Goal: Task Accomplishment & Management: Use online tool/utility

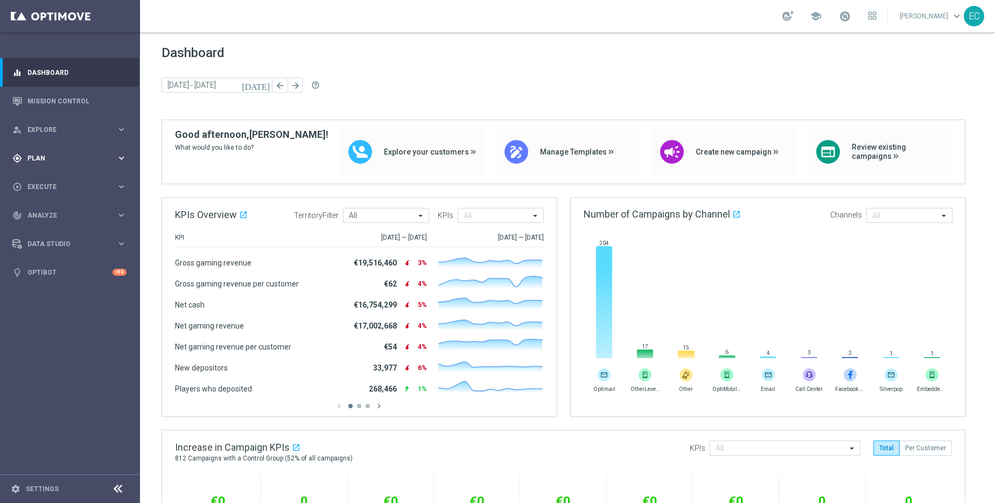
click at [89, 162] on div "gps_fixed Plan" at bounding box center [64, 159] width 104 height 10
click at [76, 212] on span "Templates" at bounding box center [67, 213] width 77 height 6
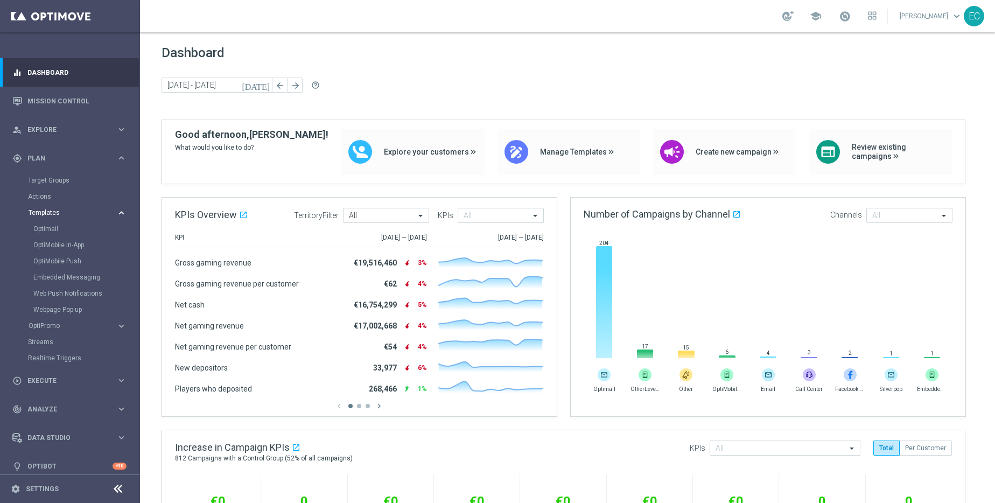
click at [76, 212] on span "Templates" at bounding box center [67, 213] width 77 height 6
click at [62, 182] on link "Target Groups" at bounding box center [70, 180] width 84 height 9
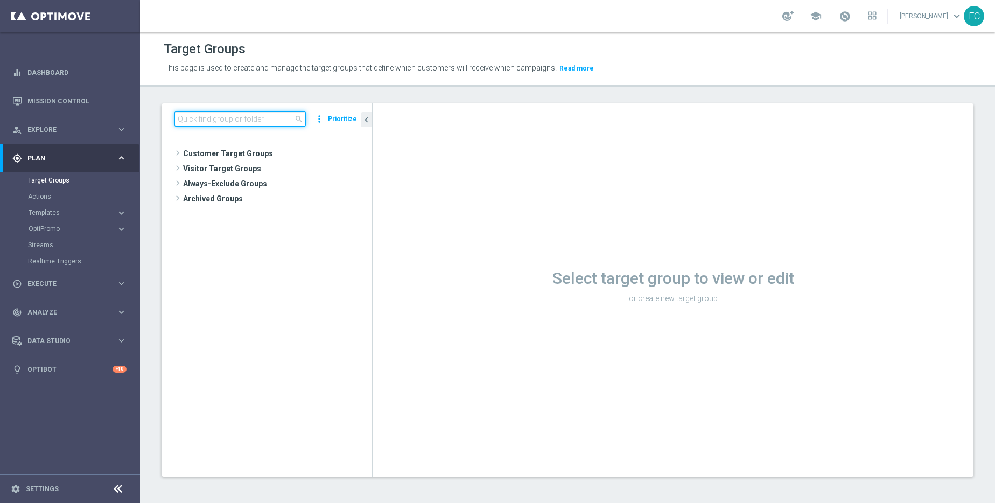
click at [256, 119] on input at bounding box center [240, 119] width 131 height 15
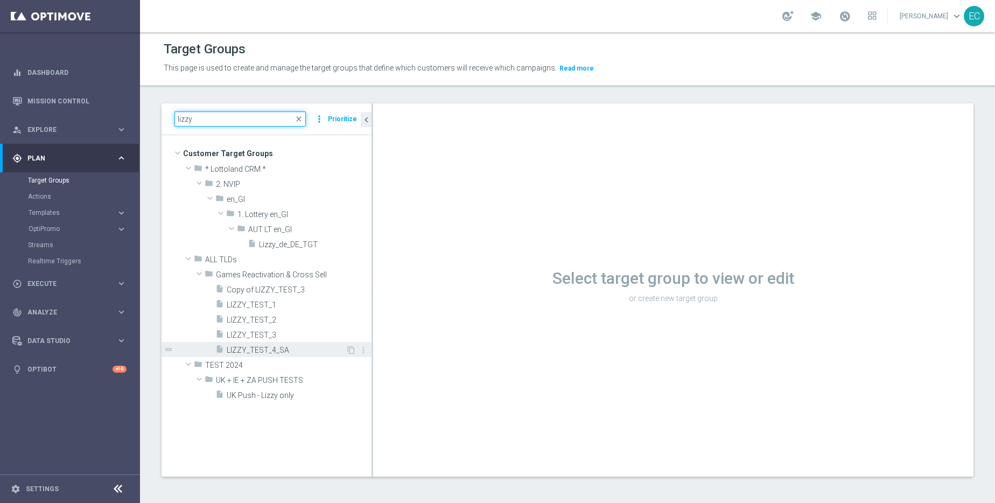
type input "lizzy"
click at [296, 356] on div "insert_drive_file LIZZY_TEST_4_SA" at bounding box center [280, 349] width 130 height 15
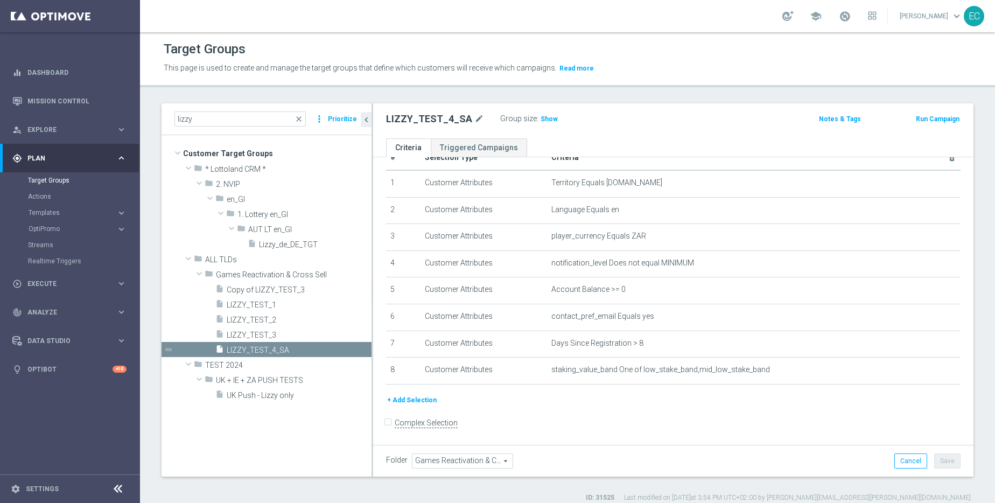
click at [412, 403] on button "+ Add Selection" at bounding box center [412, 400] width 52 height 12
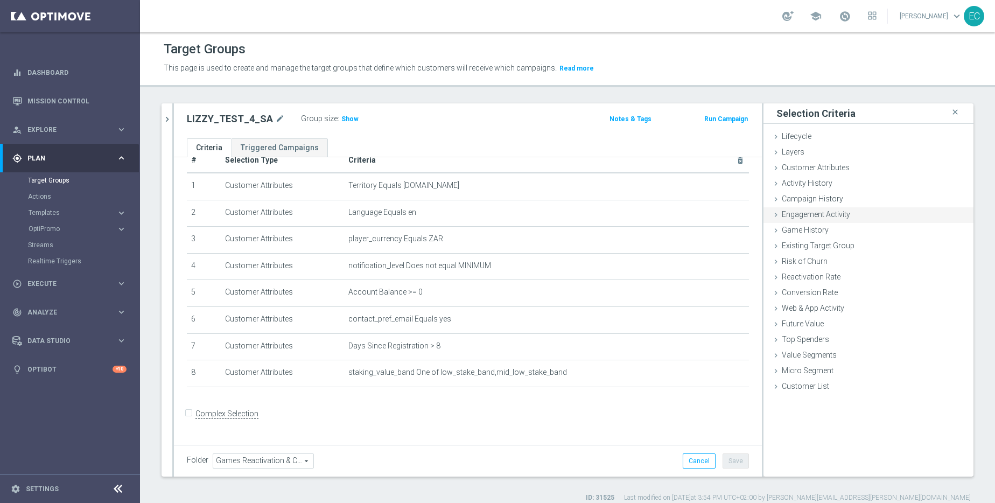
scroll to position [13, 0]
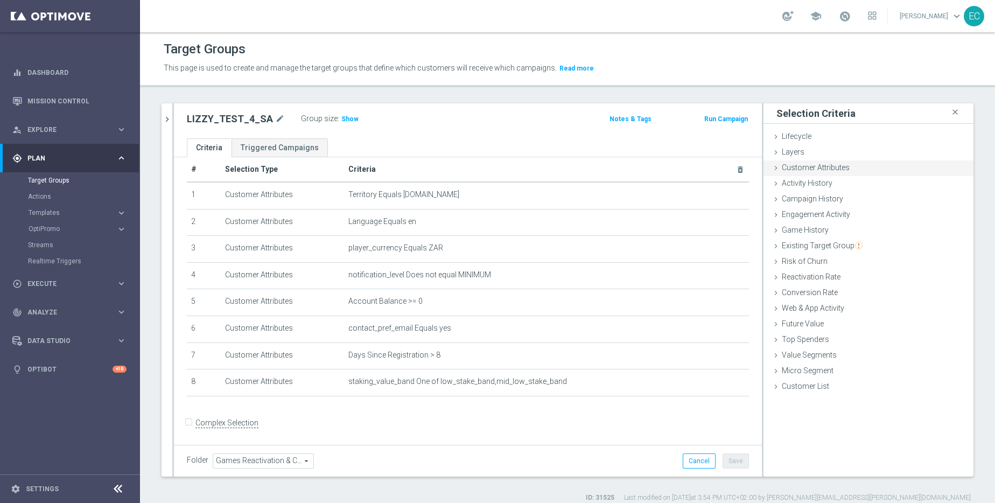
click at [812, 170] on span "Customer Attributes" at bounding box center [816, 167] width 68 height 9
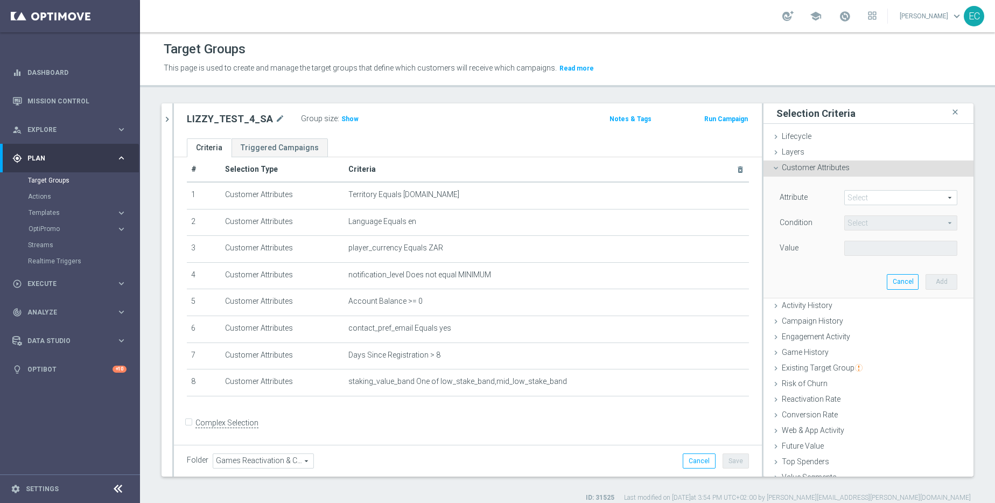
click at [877, 197] on span at bounding box center [901, 198] width 112 height 14
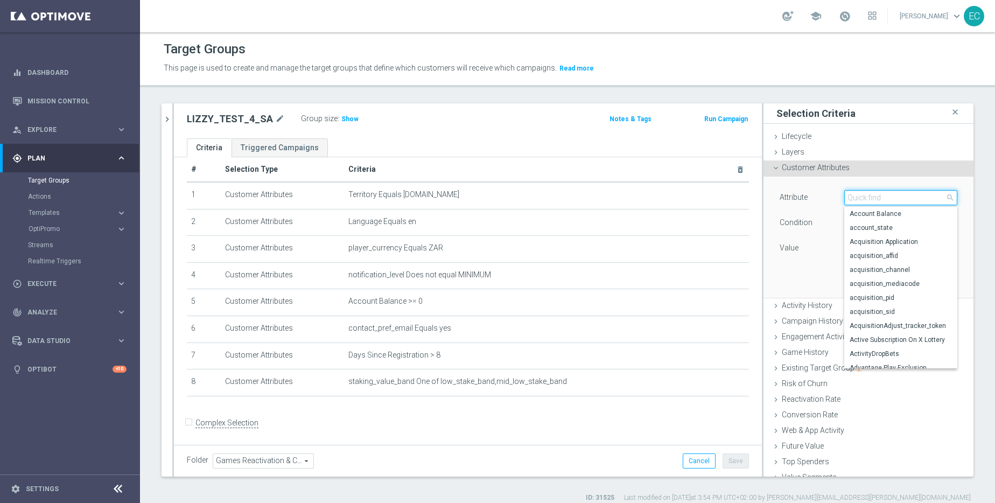
click at [877, 197] on input "search" at bounding box center [901, 197] width 113 height 15
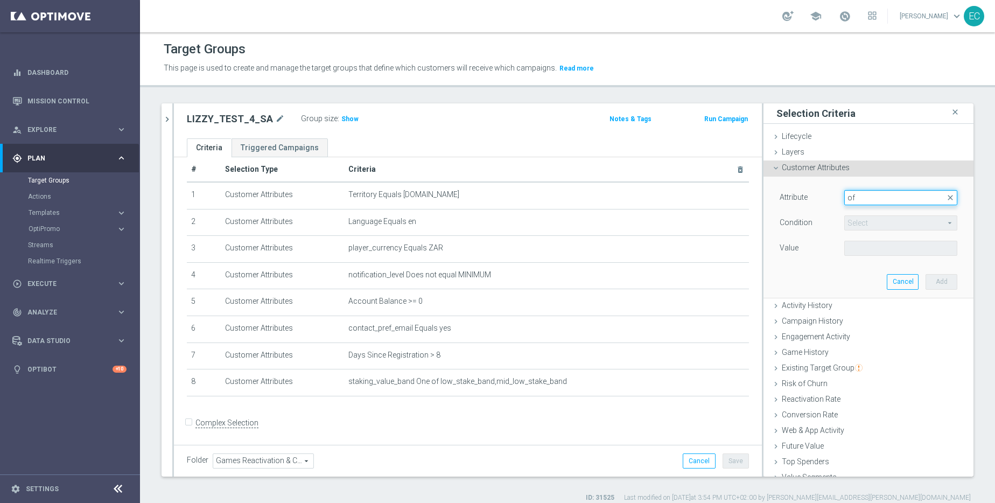
type input "o"
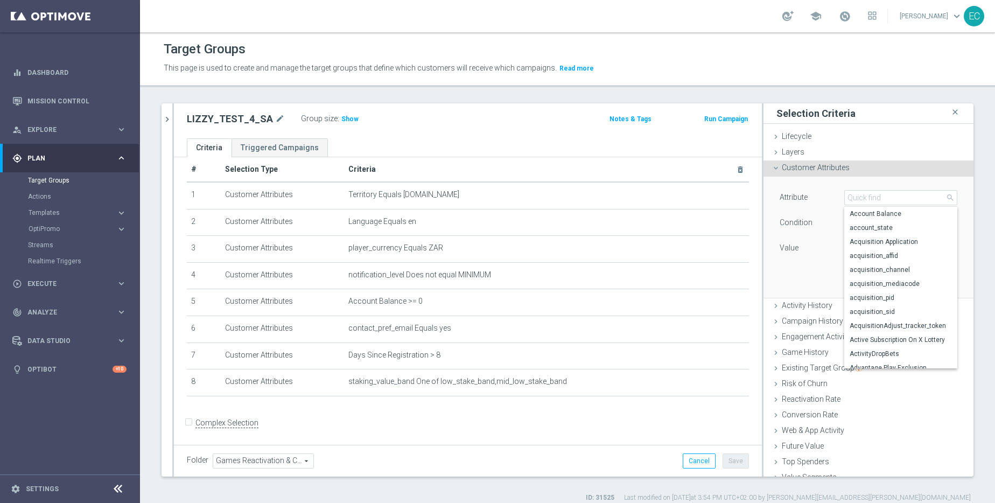
click at [819, 168] on span "Customer Attributes" at bounding box center [816, 167] width 68 height 9
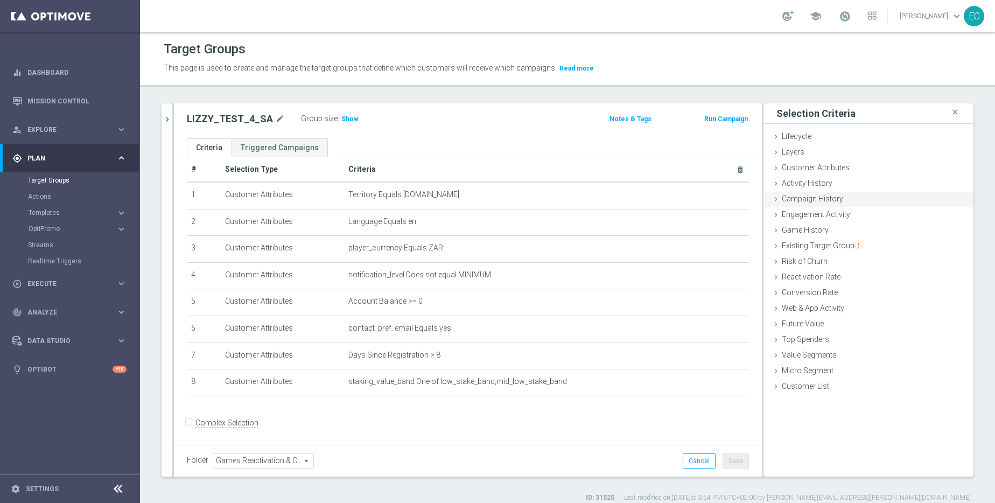
click at [828, 204] on div "Campaign History done" at bounding box center [869, 200] width 210 height 16
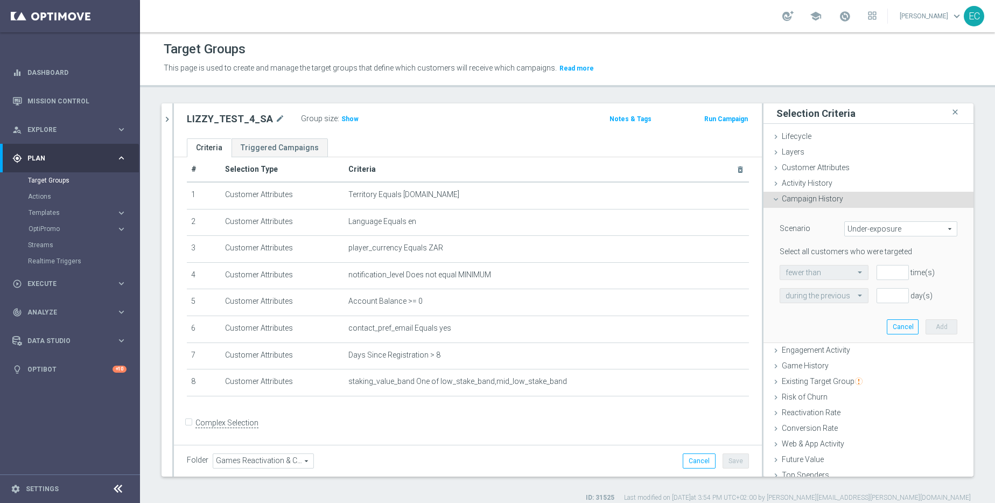
click at [874, 227] on span "Under-exposure" at bounding box center [901, 229] width 112 height 14
click at [827, 202] on span "Campaign History" at bounding box center [812, 198] width 61 height 9
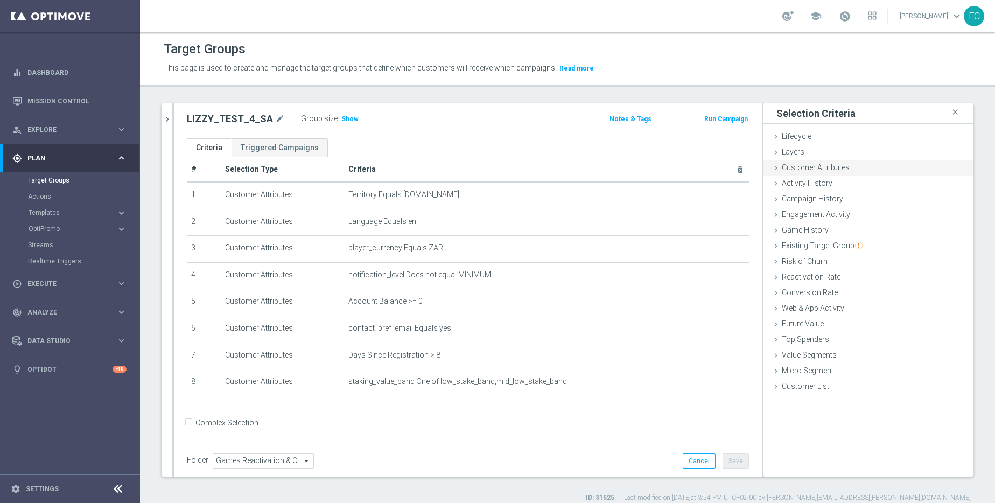
click at [814, 173] on div "Customer Attributes done" at bounding box center [869, 169] width 210 height 16
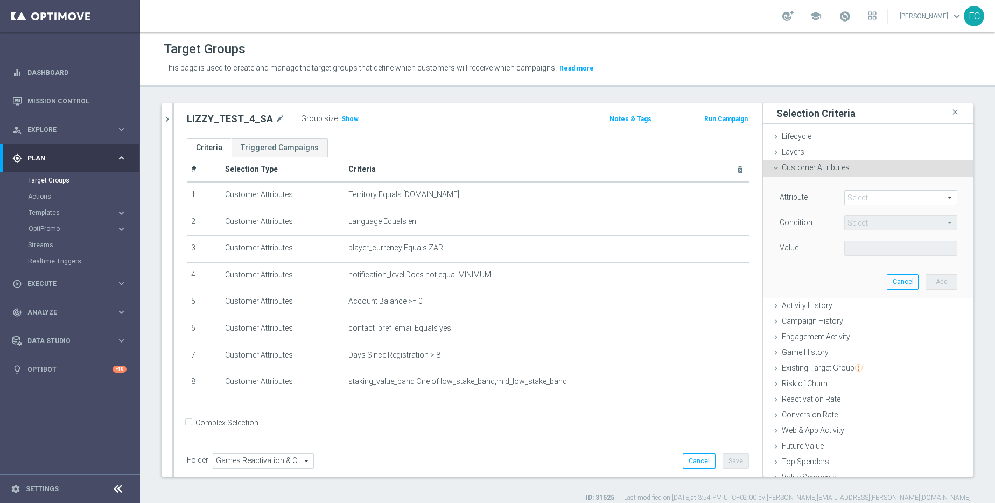
click at [817, 173] on div "Customer Attributes done" at bounding box center [869, 169] width 210 height 16
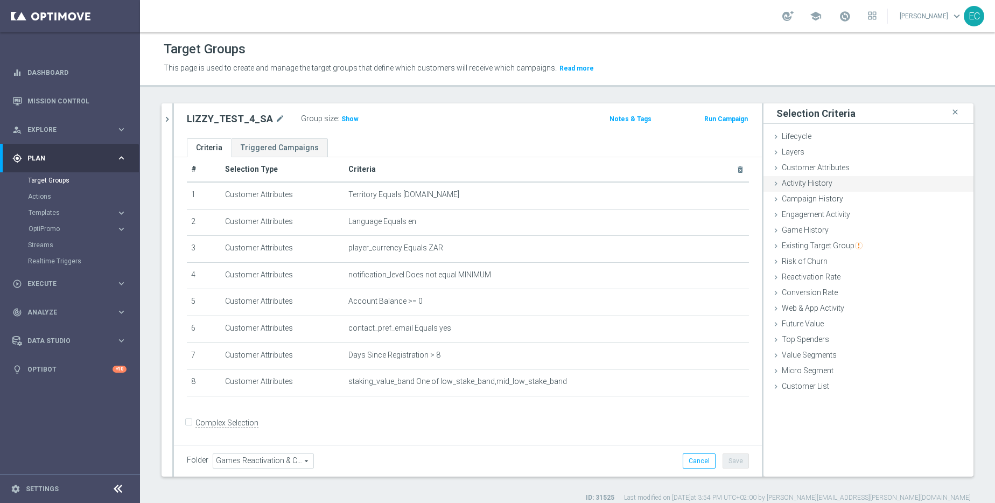
click at [816, 183] on span "Activity History" at bounding box center [807, 183] width 51 height 9
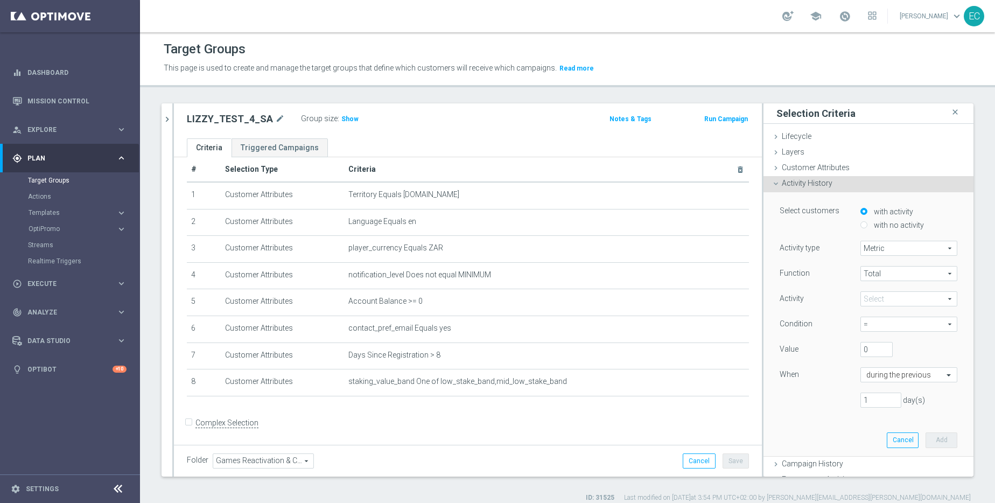
click at [877, 271] on span "Total" at bounding box center [909, 274] width 96 height 14
click at [880, 297] on span at bounding box center [909, 299] width 96 height 14
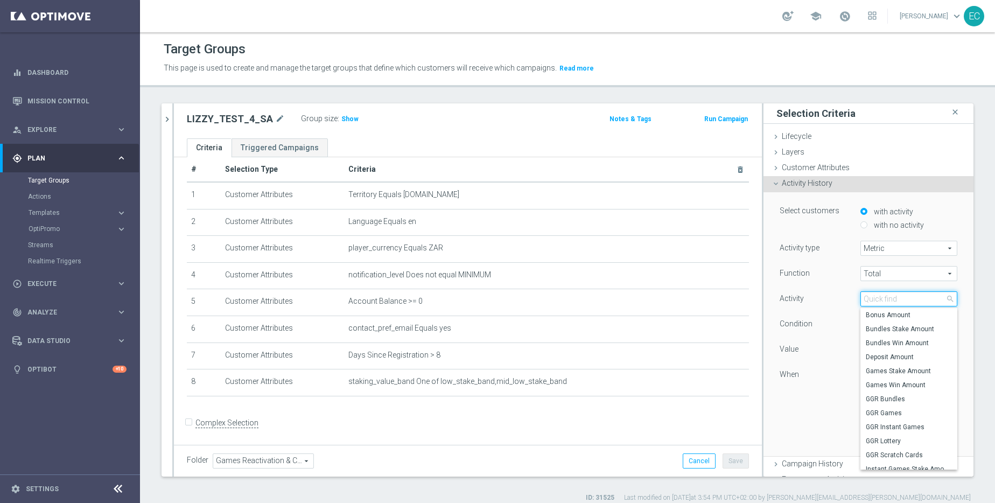
click at [879, 297] on input "search" at bounding box center [909, 298] width 97 height 15
type input "offer"
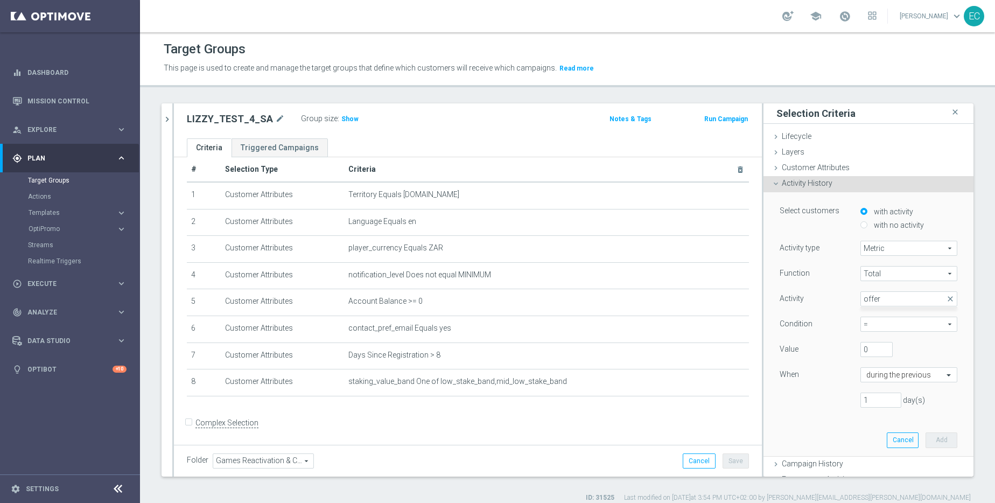
click at [825, 183] on div "Activity History done" at bounding box center [869, 184] width 210 height 16
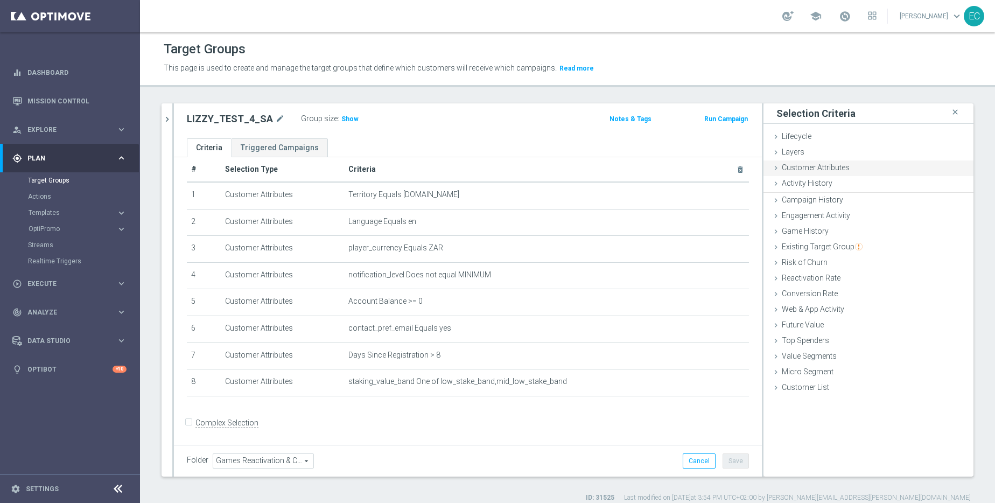
click at [817, 169] on span "Customer Attributes" at bounding box center [816, 167] width 68 height 9
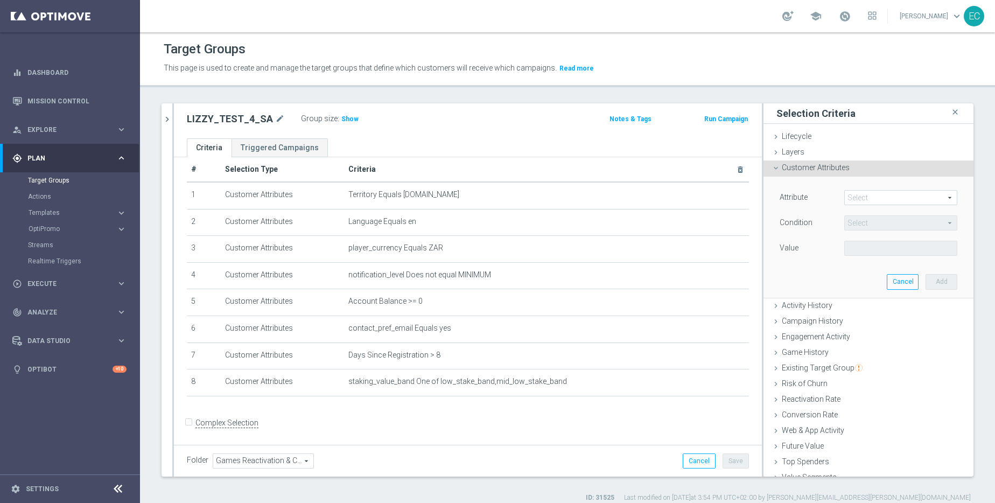
click at [871, 194] on span at bounding box center [901, 198] width 112 height 14
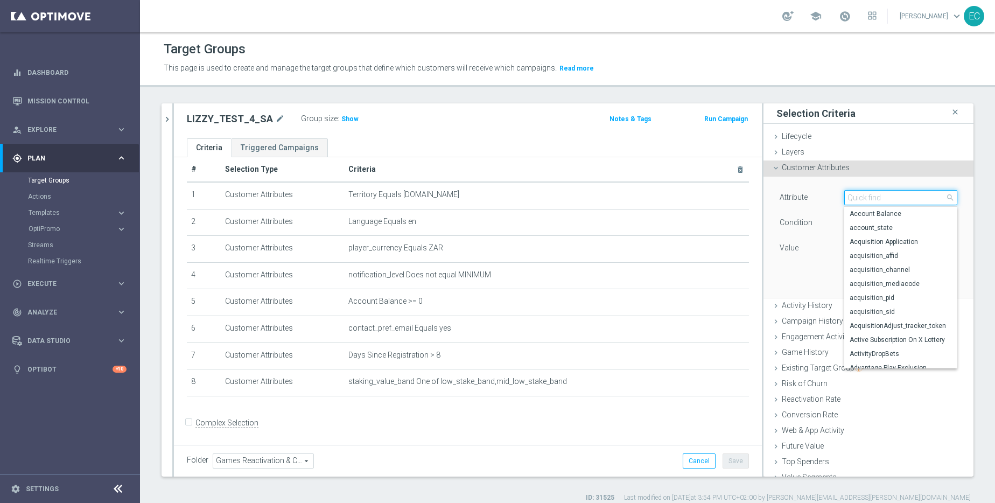
click at [871, 194] on input "search" at bounding box center [901, 197] width 113 height 15
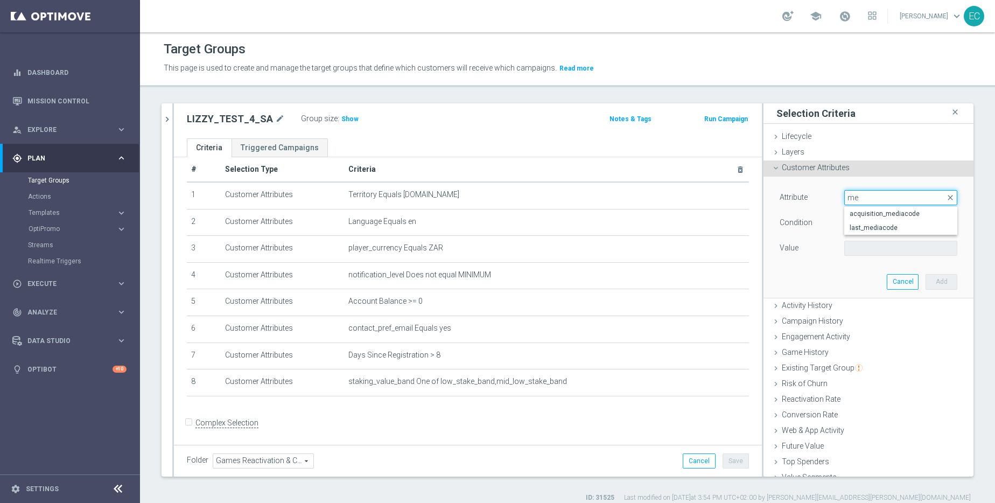
type input "m"
type input "media"
click at [896, 213] on span "acquisition_mediacode" at bounding box center [901, 214] width 102 height 9
type input "acquisition_mediacode"
type input "Equals"
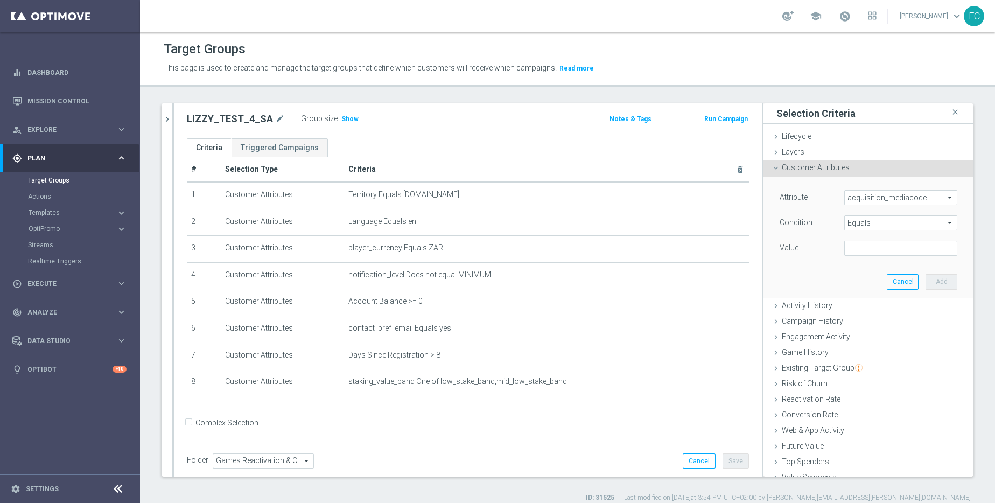
click at [858, 199] on span "acquisition_mediacode" at bounding box center [901, 198] width 112 height 14
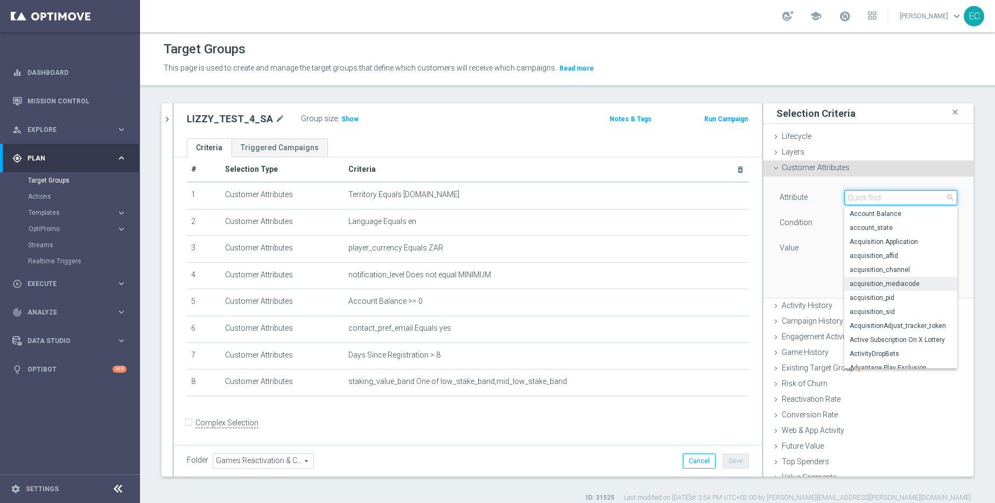
click at [858, 199] on input "search" at bounding box center [901, 197] width 113 height 15
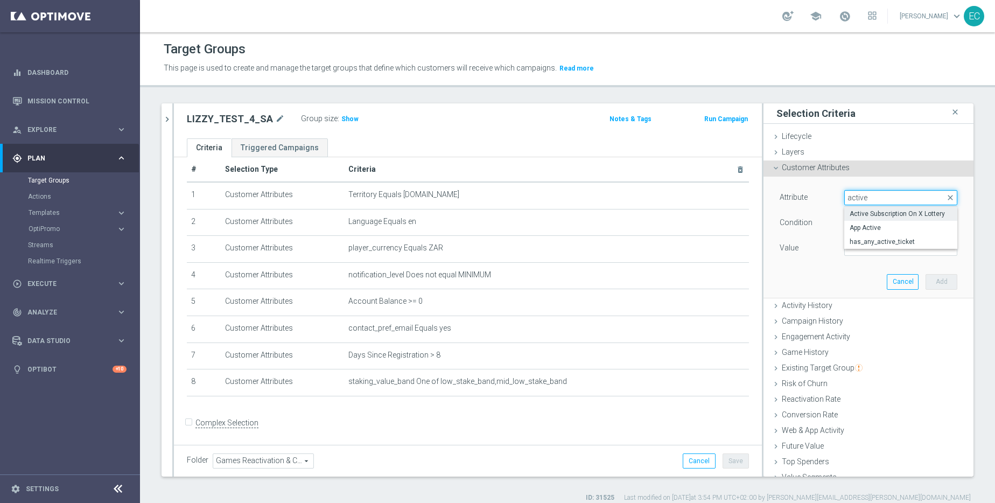
type input "active"
click at [872, 215] on span "Active Subscription On X Lottery" at bounding box center [901, 214] width 102 height 9
type input "Active Subscription On X Lottery"
click at [877, 245] on span at bounding box center [901, 248] width 112 height 14
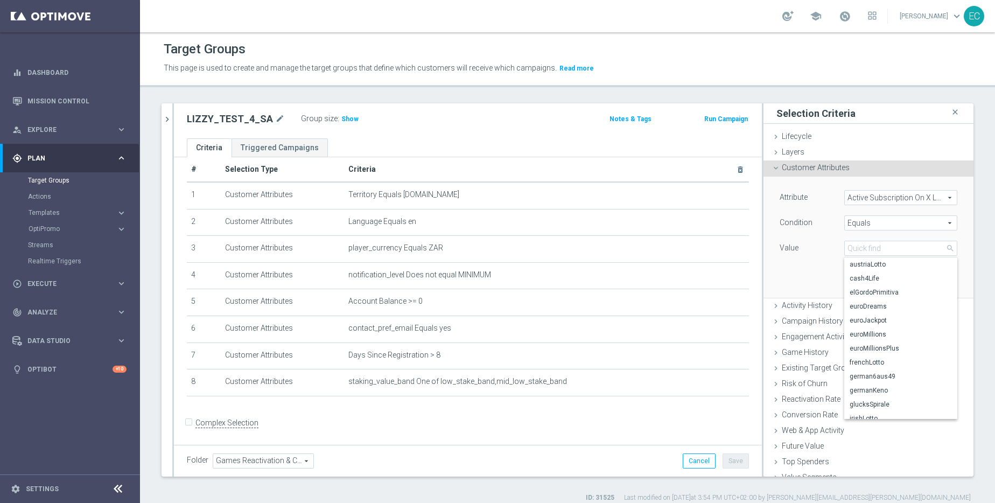
click at [882, 222] on span "Equals" at bounding box center [901, 223] width 112 height 14
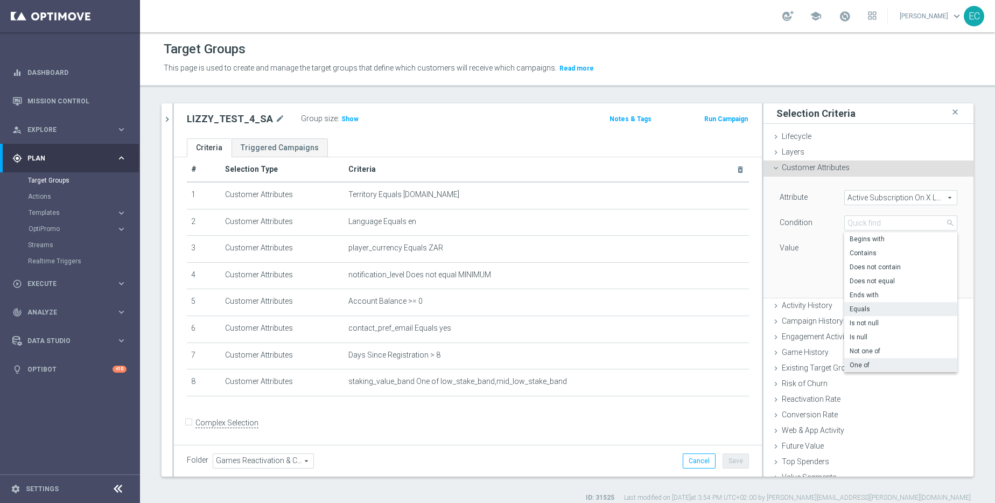
click at [888, 361] on span "One of" at bounding box center [901, 365] width 102 height 9
type input "One of"
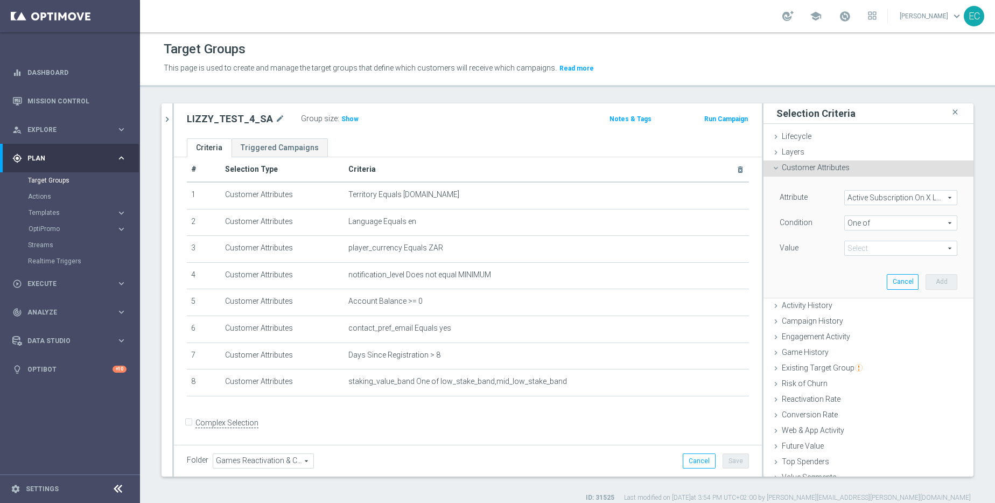
click at [888, 246] on span at bounding box center [901, 248] width 112 height 14
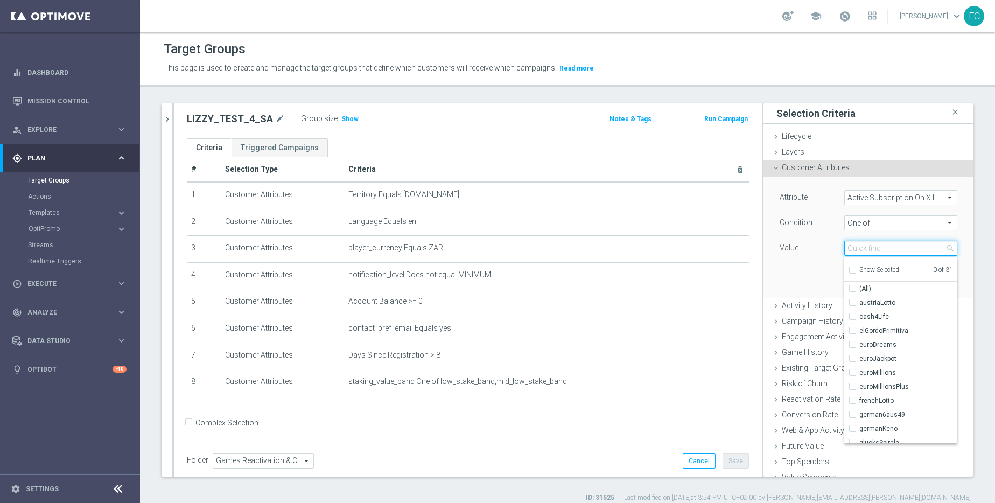
click at [888, 246] on input "search" at bounding box center [901, 248] width 113 height 15
click at [899, 199] on span "Active Subscription On X Lottery" at bounding box center [901, 198] width 112 height 14
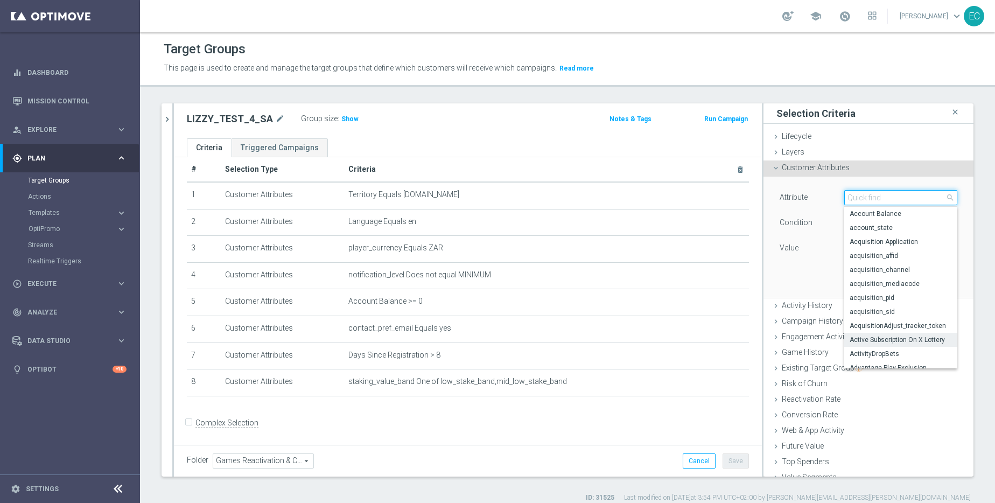
click at [899, 199] on input "search" at bounding box center [901, 197] width 113 height 15
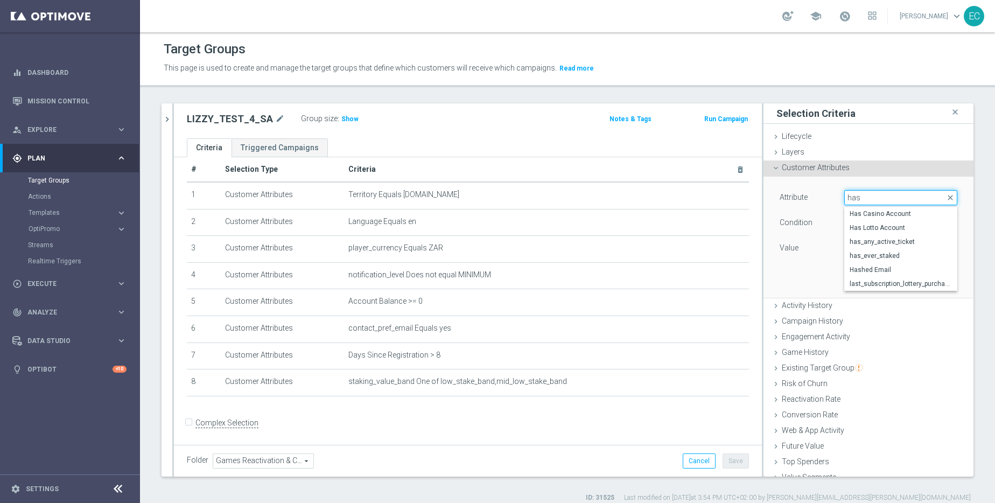
type input "has"
click at [812, 169] on span "Customer Attributes" at bounding box center [816, 167] width 68 height 9
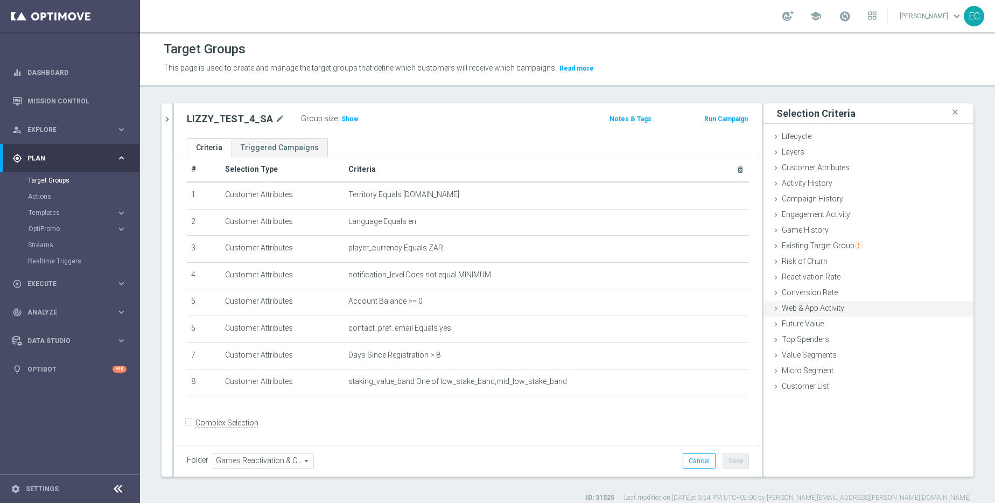
click at [839, 306] on div "Web & App Activity done" at bounding box center [869, 309] width 210 height 16
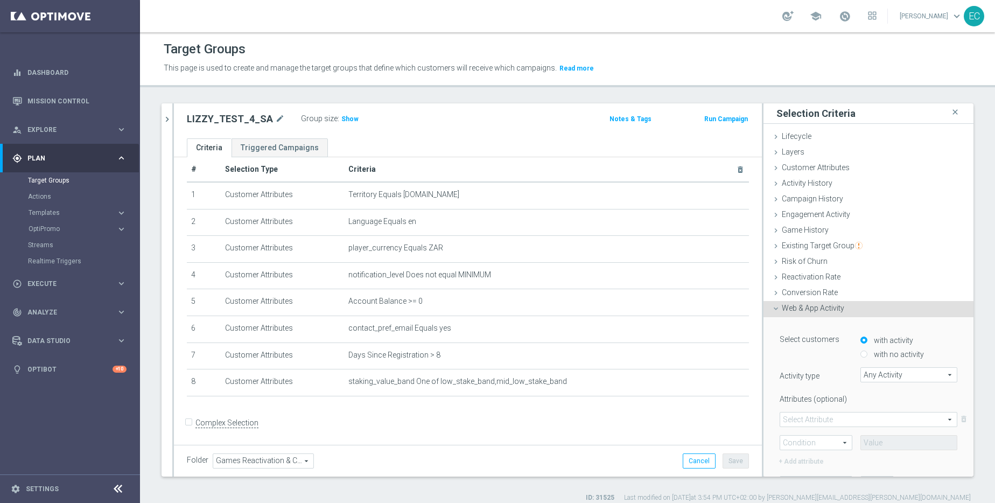
click at [839, 306] on div "Web & App Activity done" at bounding box center [869, 309] width 210 height 16
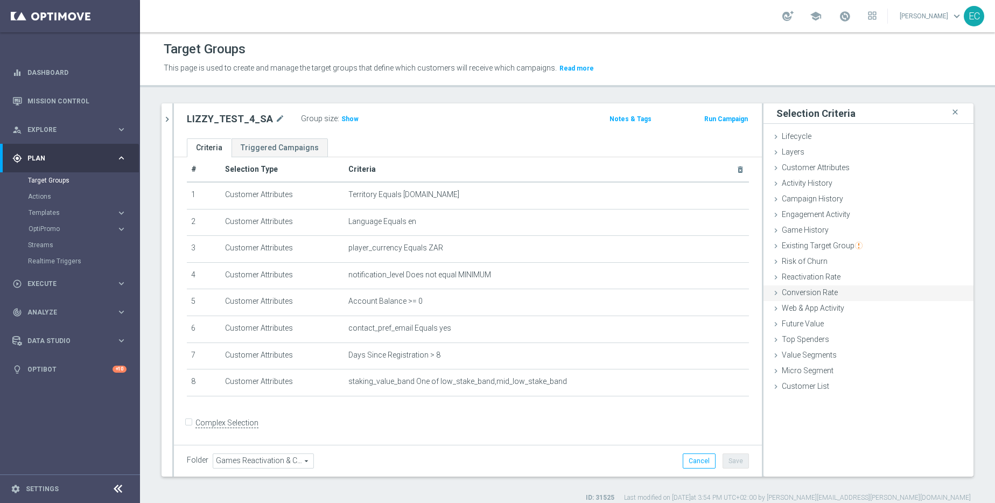
click at [834, 294] on div "Conversion Rate done" at bounding box center [869, 293] width 210 height 16
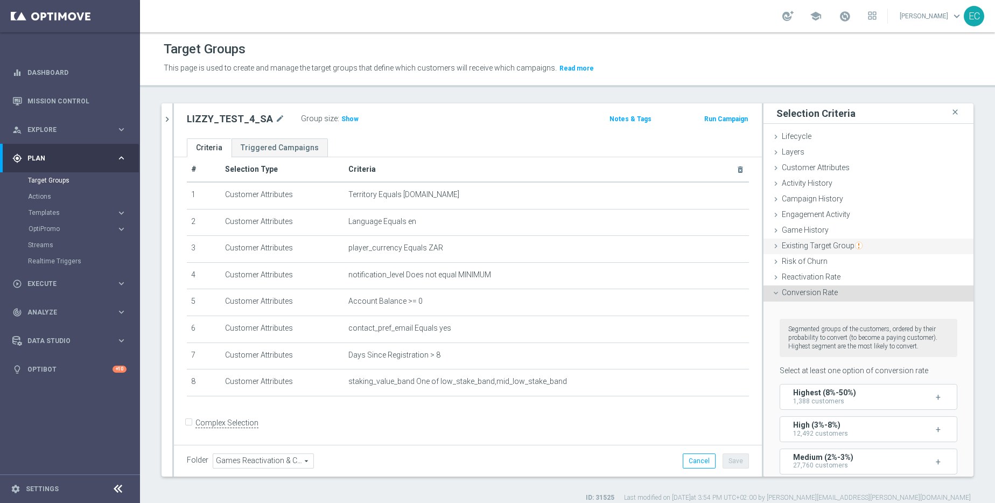
click at [835, 246] on span "Existing Target Group" at bounding box center [822, 245] width 81 height 9
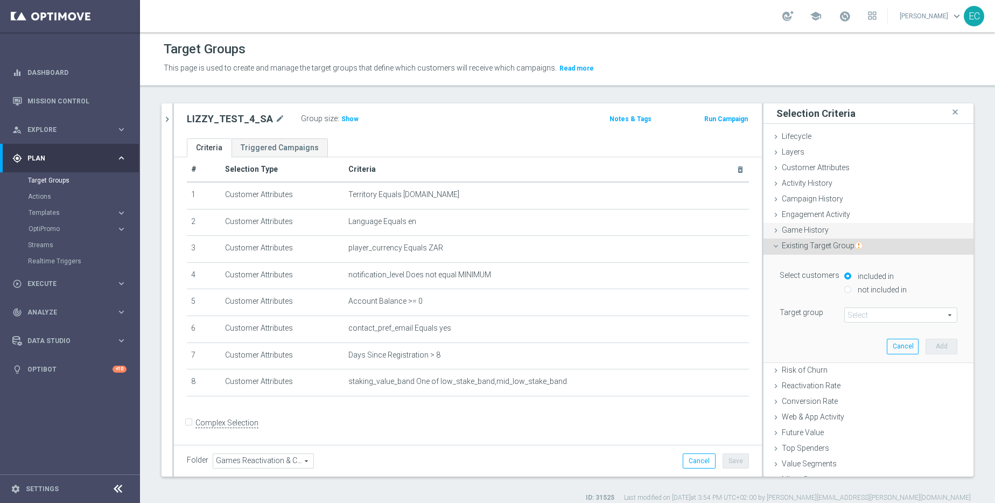
click at [830, 226] on div "Game History done" at bounding box center [869, 231] width 210 height 16
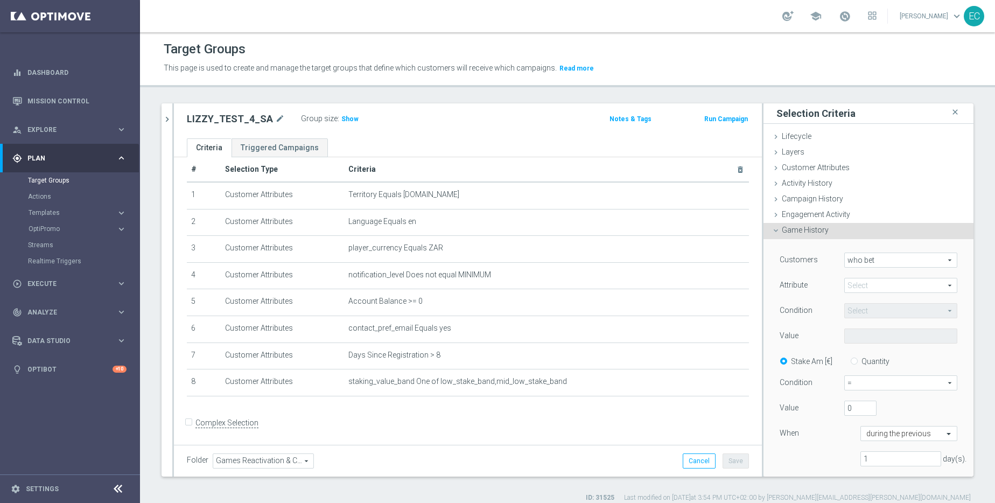
click at [860, 256] on span "who bet" at bounding box center [901, 260] width 112 height 14
click at [859, 256] on span "who bet" at bounding box center [901, 260] width 112 height 14
click at [837, 219] on div "Engagement Activity done" at bounding box center [869, 215] width 210 height 16
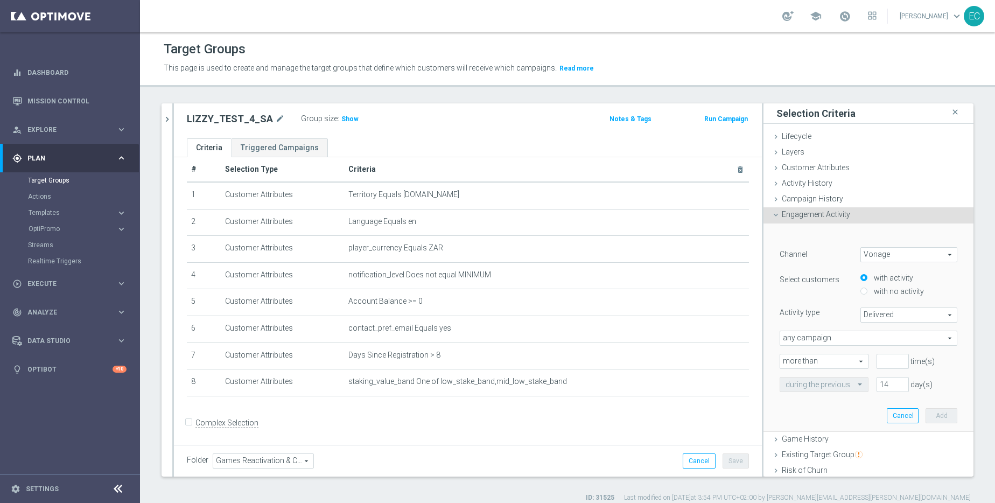
click at [870, 255] on span "Vonage" at bounding box center [909, 255] width 96 height 14
click at [835, 213] on span "Engagement Activity" at bounding box center [816, 214] width 68 height 9
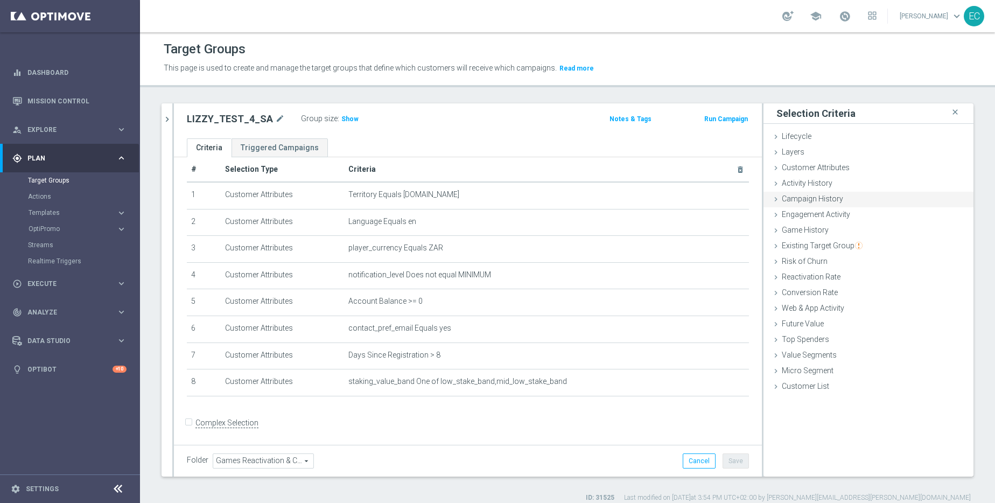
click at [821, 198] on span "Campaign History" at bounding box center [812, 198] width 61 height 9
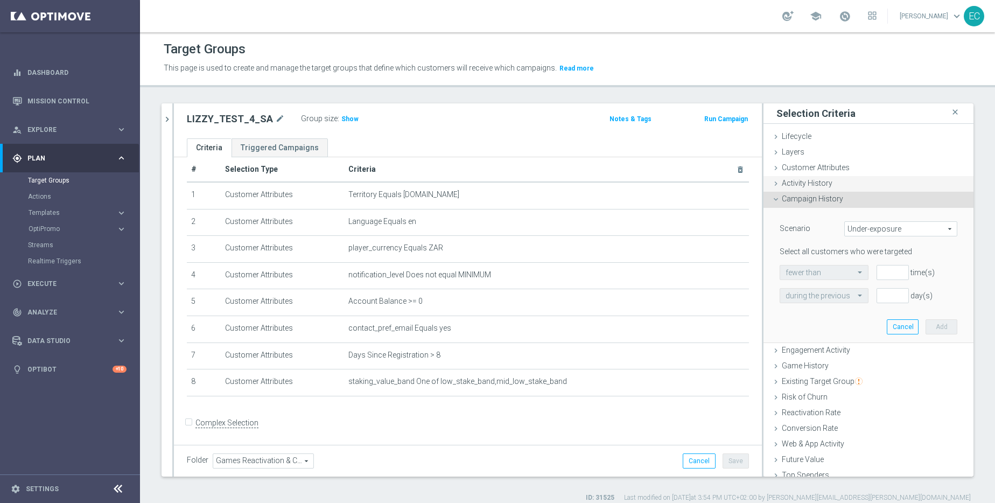
click at [832, 176] on div "Activity History done" at bounding box center [869, 184] width 210 height 16
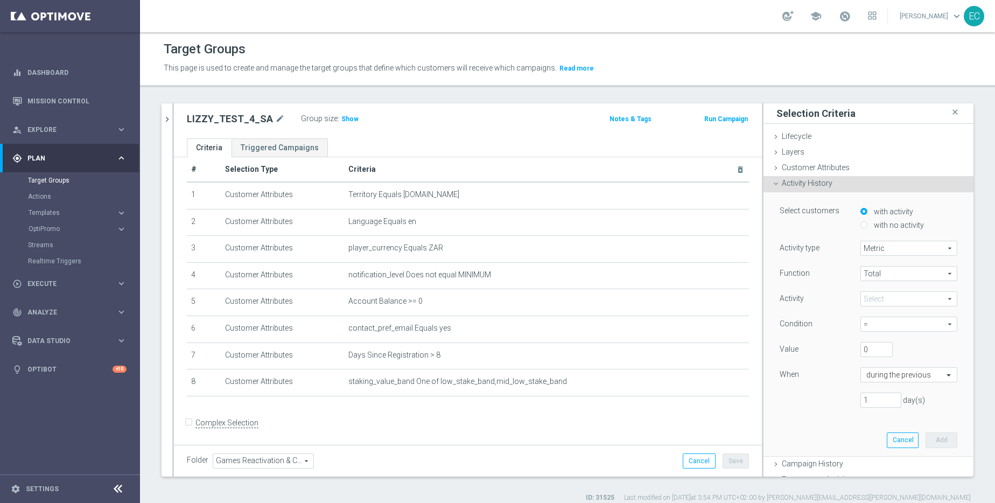
click at [834, 180] on div "Activity History done" at bounding box center [869, 184] width 210 height 16
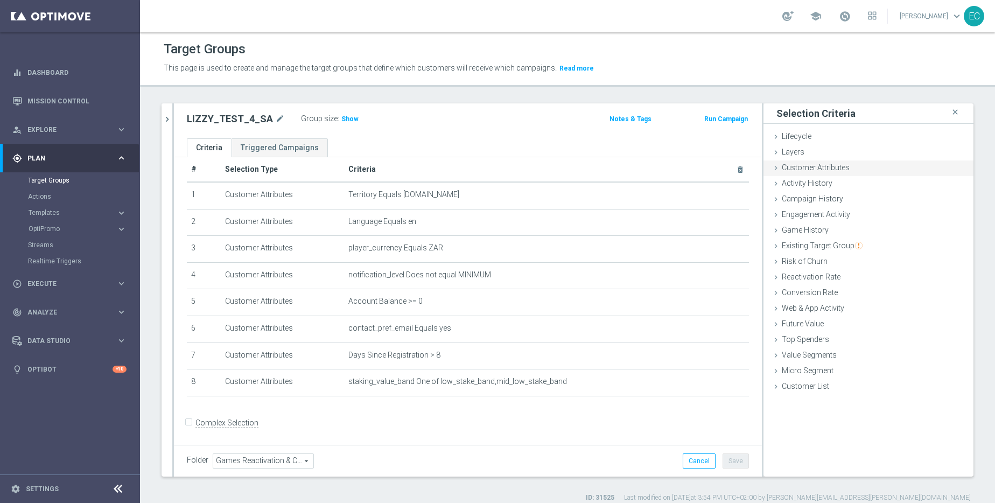
click at [839, 163] on span "Customer Attributes" at bounding box center [816, 167] width 68 height 9
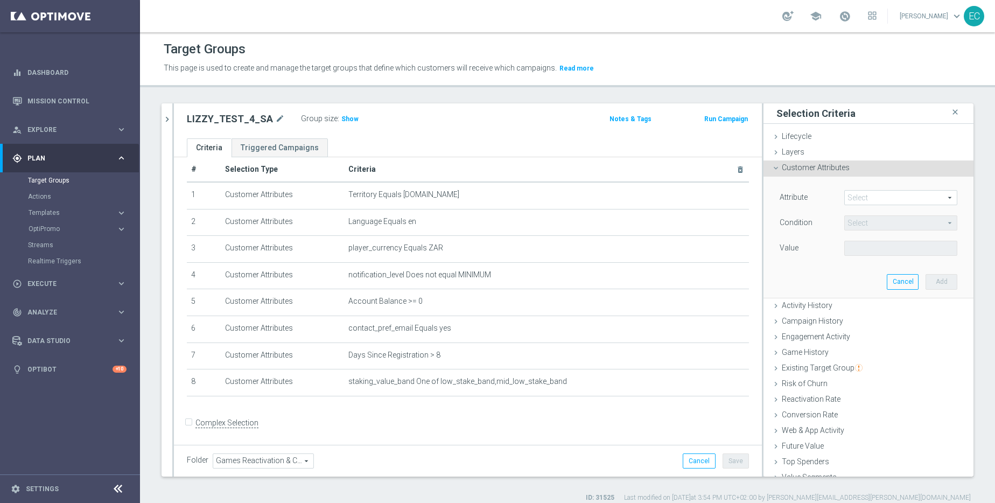
click at [864, 194] on span at bounding box center [901, 198] width 112 height 14
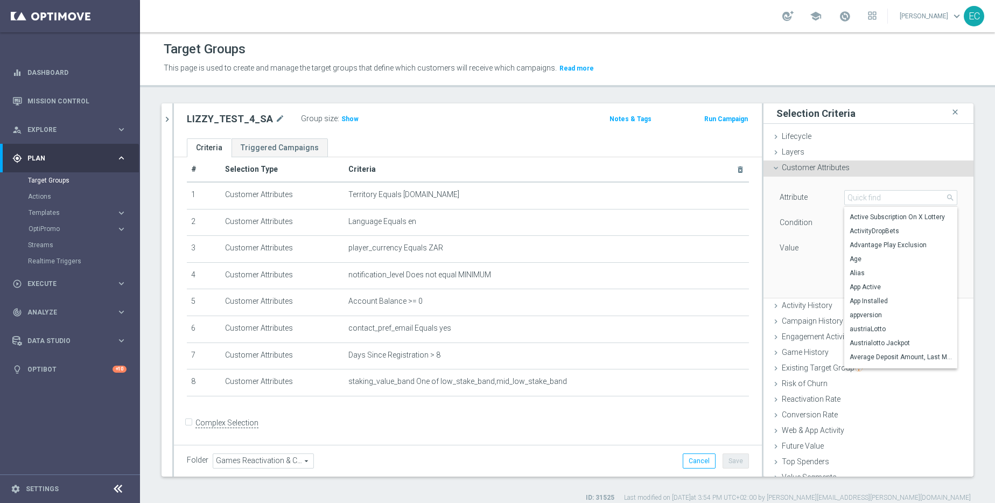
scroll to position [119, 0]
click at [877, 198] on input "search" at bounding box center [901, 197] width 113 height 15
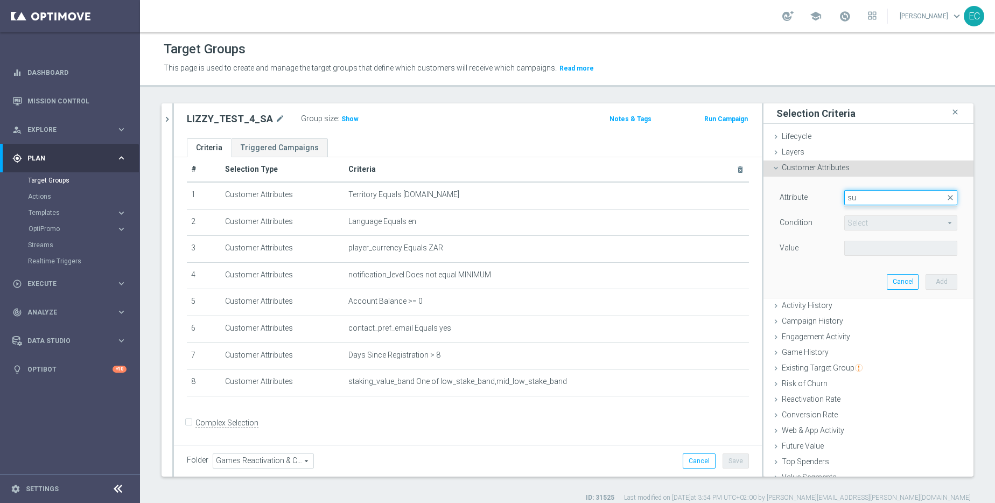
type input "s"
type input "reason"
click at [887, 213] on span "Reason For Last Subscription Ended" at bounding box center [901, 214] width 102 height 9
type input "Reason For Last Subscription Ended"
type input "Equals"
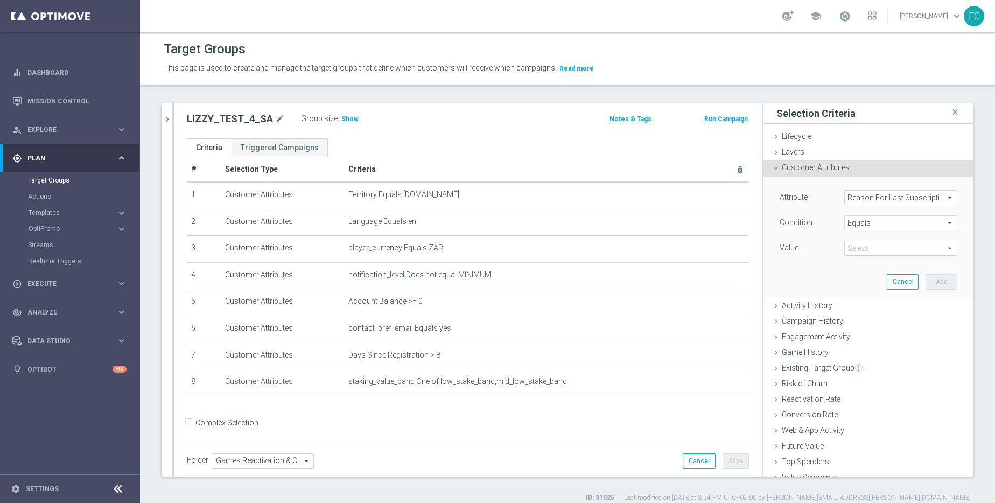
click at [874, 246] on span at bounding box center [901, 248] width 112 height 14
click at [809, 168] on span "Customer Attributes" at bounding box center [816, 167] width 68 height 9
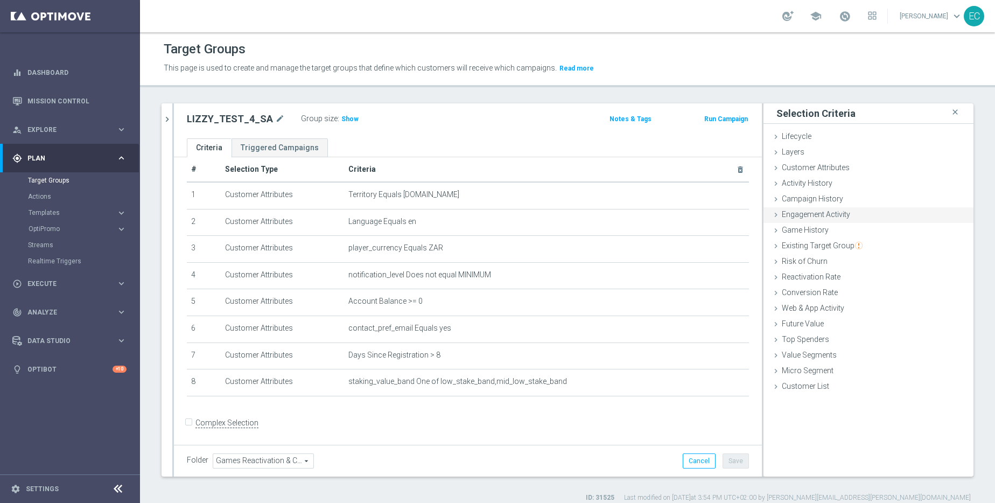
click at [825, 212] on span "Engagement Activity" at bounding box center [816, 214] width 68 height 9
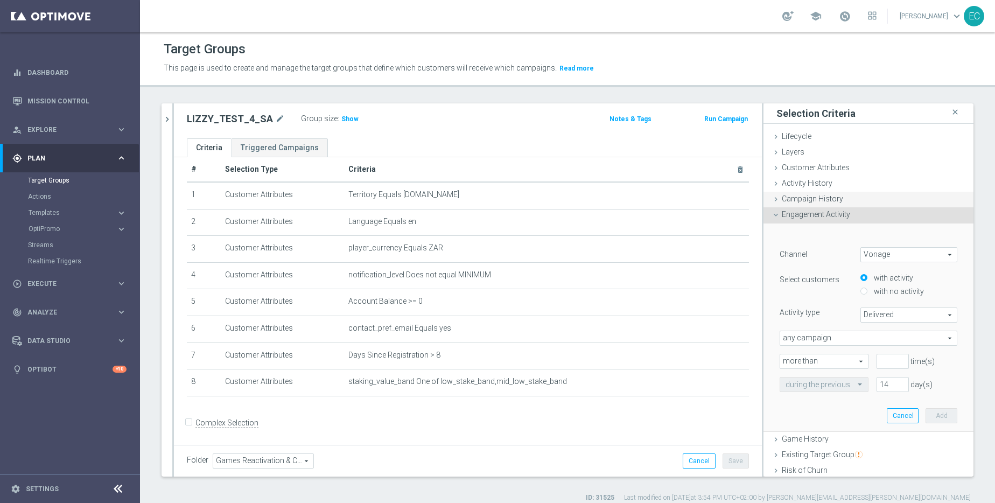
click at [832, 206] on div "Campaign History done" at bounding box center [869, 200] width 210 height 16
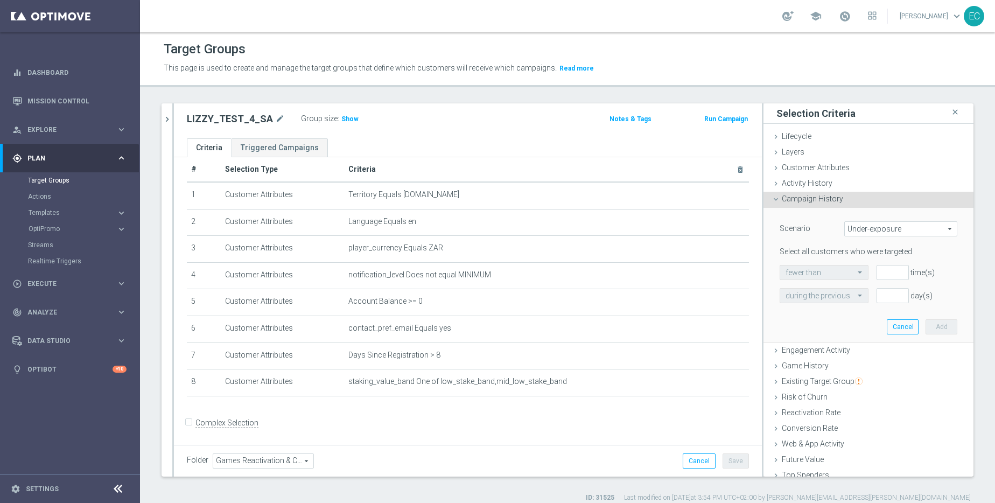
click at [830, 204] on div "Campaign History done" at bounding box center [869, 200] width 210 height 16
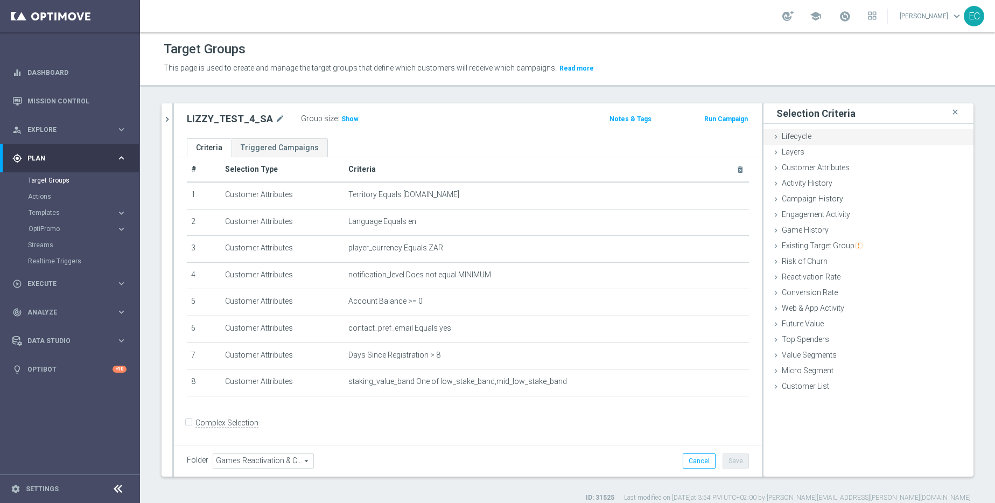
click at [810, 138] on div "Lifecycle done" at bounding box center [869, 137] width 210 height 16
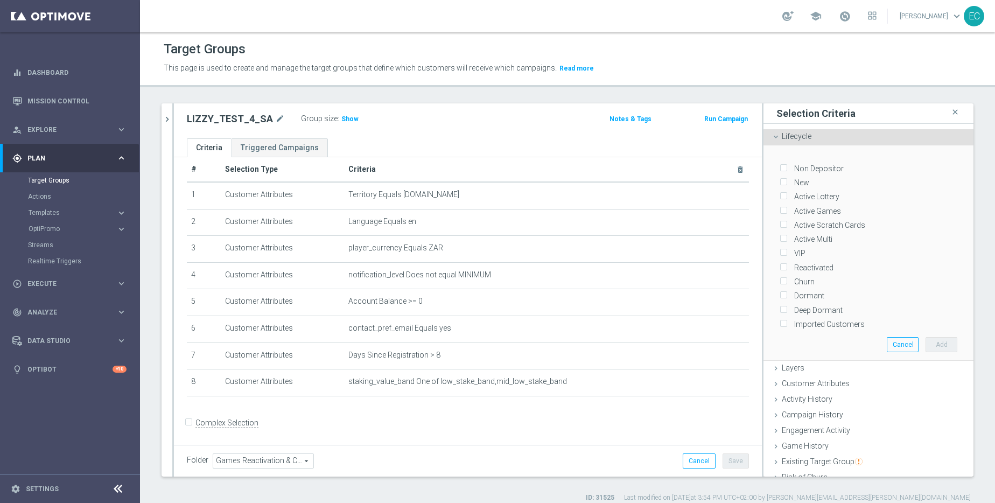
click at [810, 138] on div "Lifecycle done" at bounding box center [869, 137] width 210 height 16
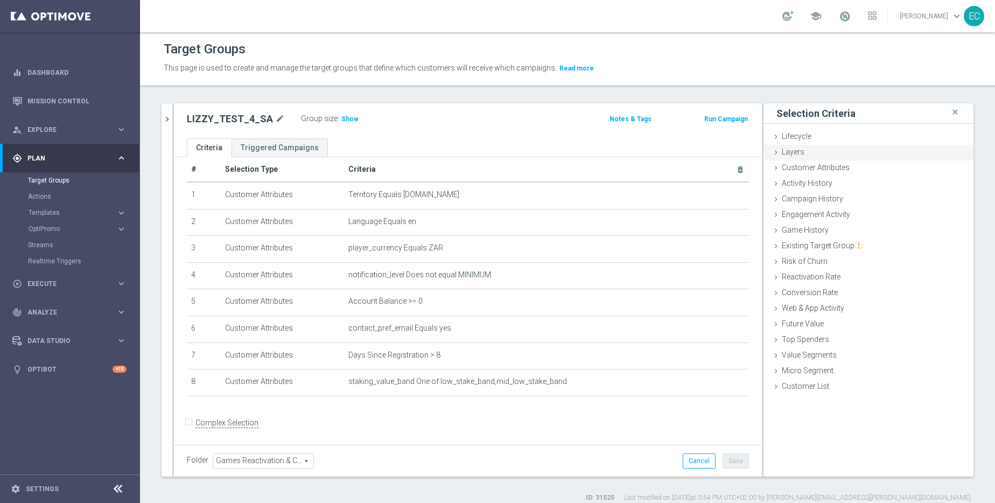
click at [809, 156] on div "Layers done" at bounding box center [869, 153] width 210 height 16
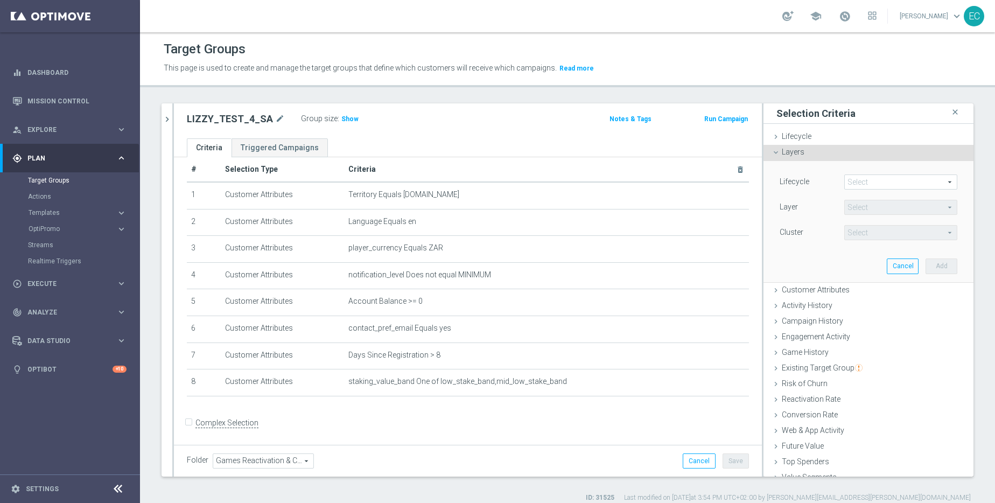
click at [875, 183] on span at bounding box center [901, 182] width 112 height 14
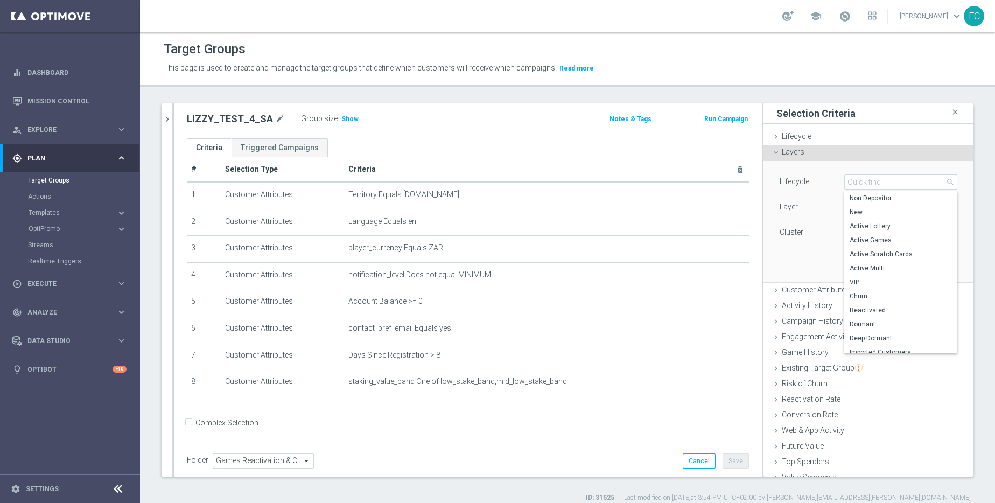
click at [820, 158] on div "Layers done" at bounding box center [869, 153] width 210 height 16
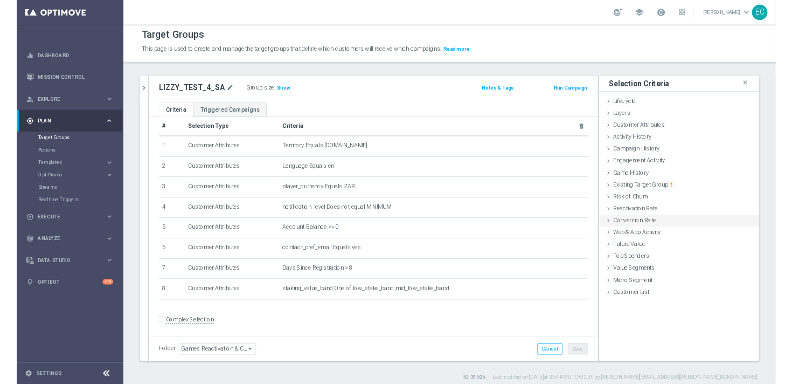
scroll to position [10, 0]
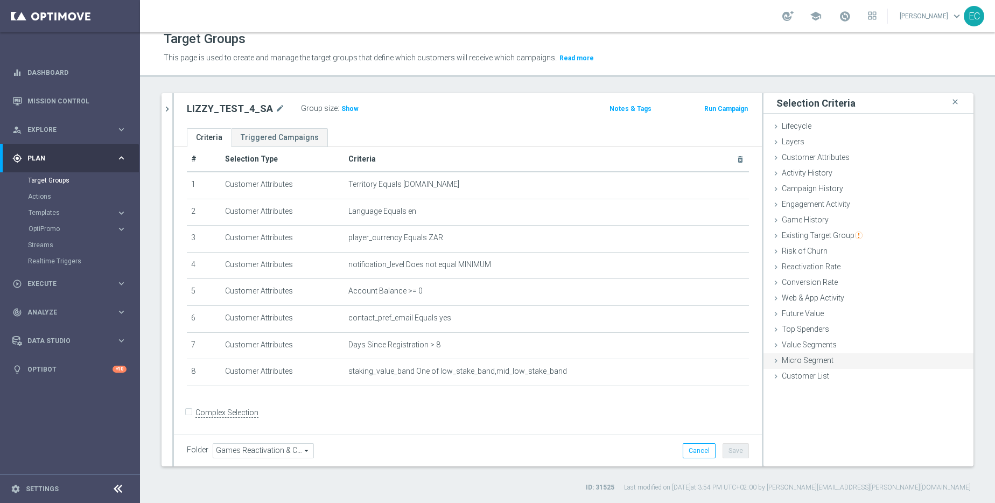
click at [811, 366] on div "Micro Segment done" at bounding box center [869, 361] width 210 height 16
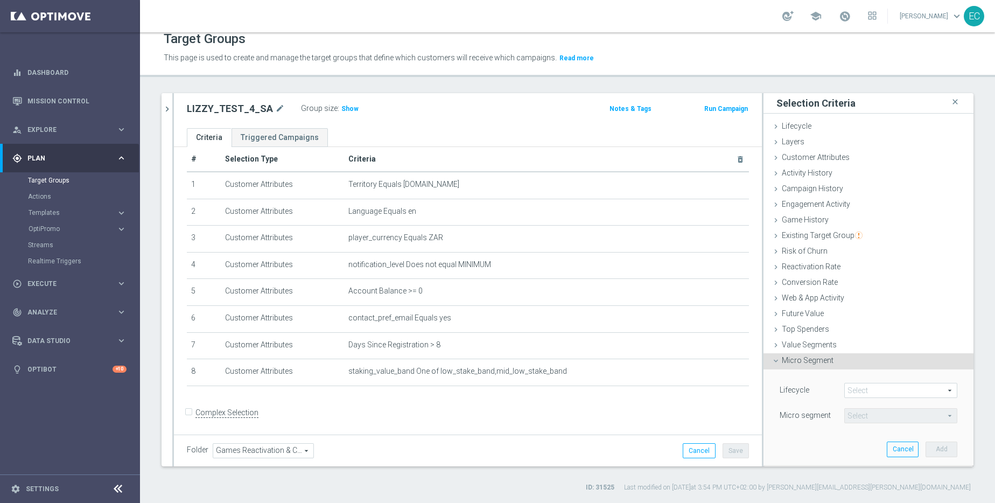
click at [864, 359] on div "Micro Segment done" at bounding box center [869, 361] width 210 height 16
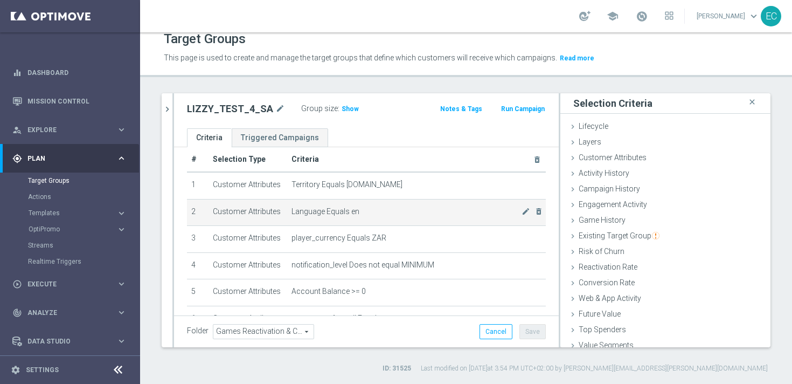
scroll to position [13, 0]
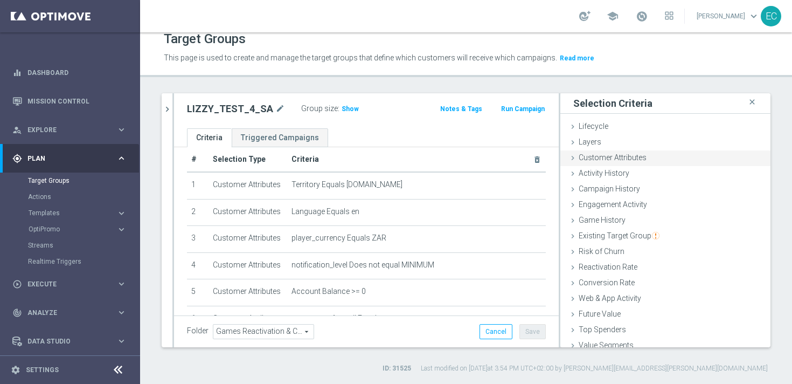
click at [614, 157] on span "Customer Attributes" at bounding box center [613, 157] width 68 height 9
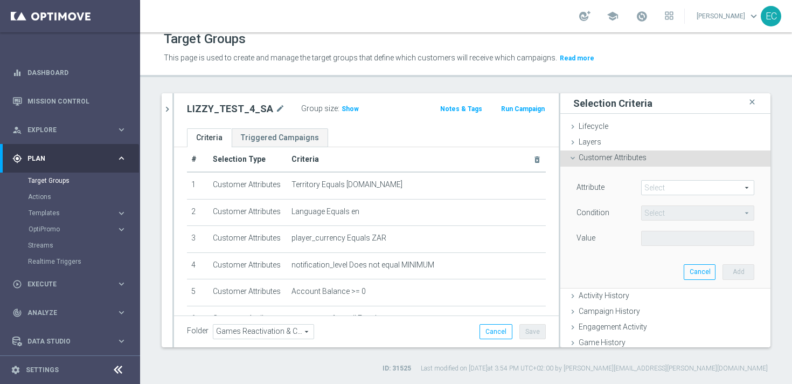
click at [665, 187] on span at bounding box center [698, 187] width 112 height 14
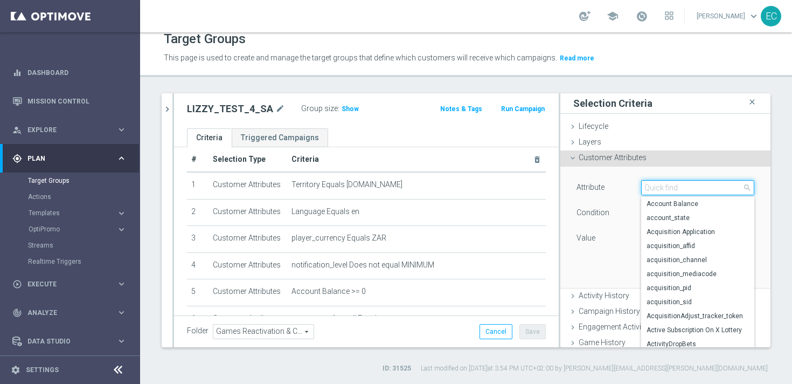
click at [665, 187] on input "search" at bounding box center [697, 187] width 113 height 15
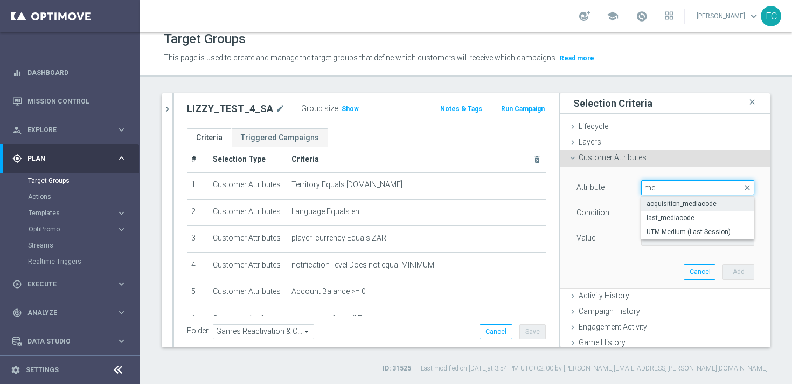
type input "m"
type input "o"
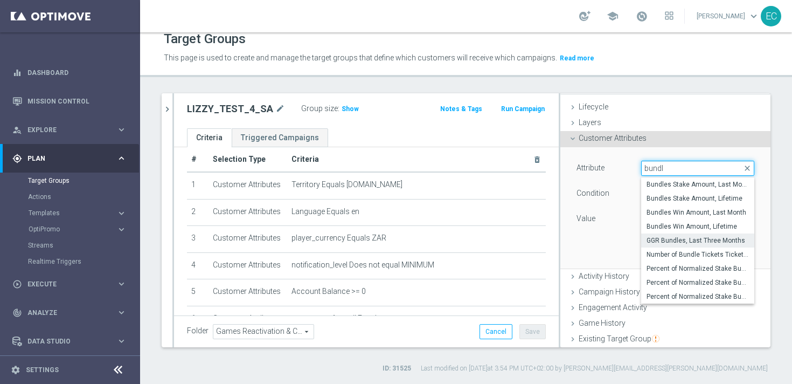
scroll to position [20, 0]
type input "bundl"
click at [649, 140] on div "Customer Attributes done" at bounding box center [665, 138] width 210 height 16
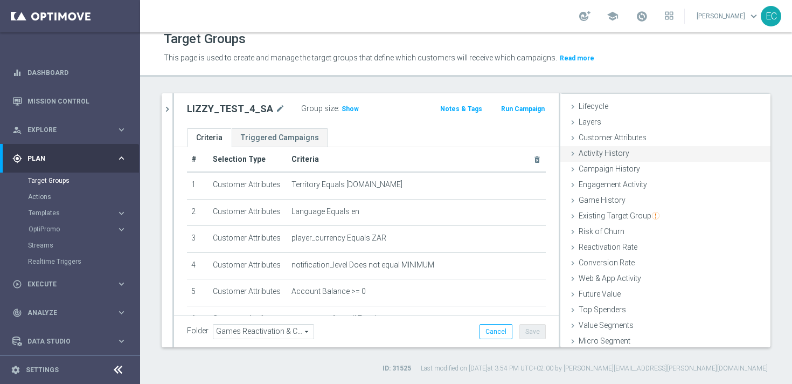
click at [639, 159] on div "Activity History done" at bounding box center [665, 154] width 210 height 16
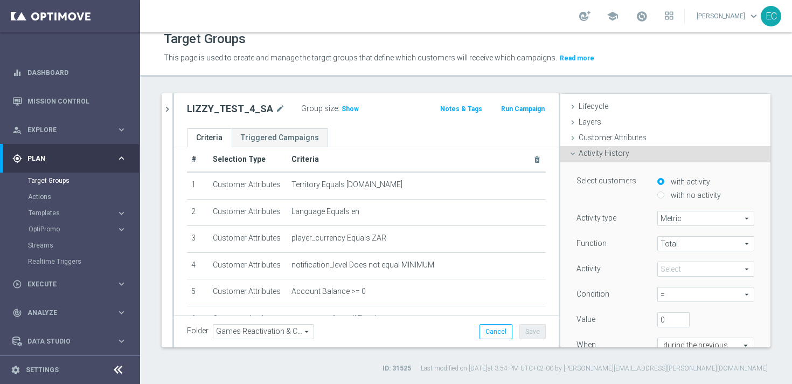
click at [691, 268] on span at bounding box center [706, 269] width 96 height 14
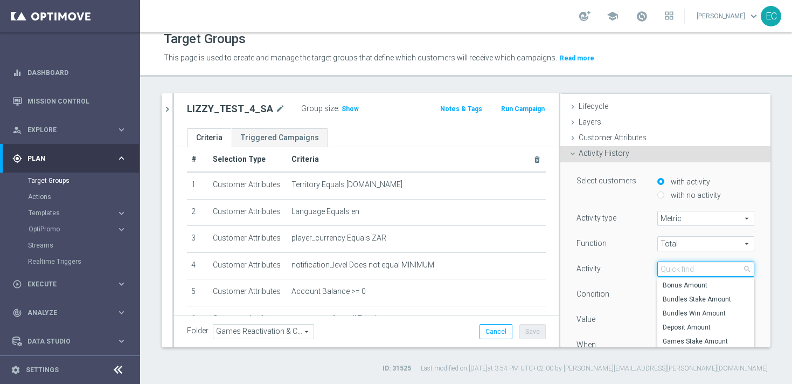
click at [691, 268] on input "search" at bounding box center [705, 268] width 97 height 15
type input "o"
type input "m"
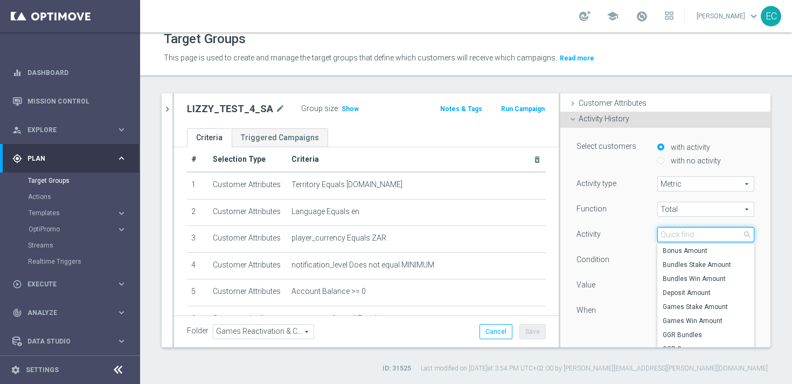
scroll to position [51, 0]
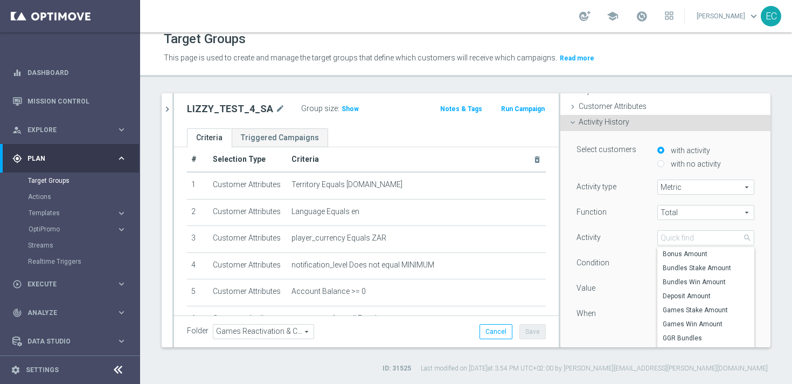
click at [622, 128] on div "Activity History done" at bounding box center [665, 123] width 210 height 16
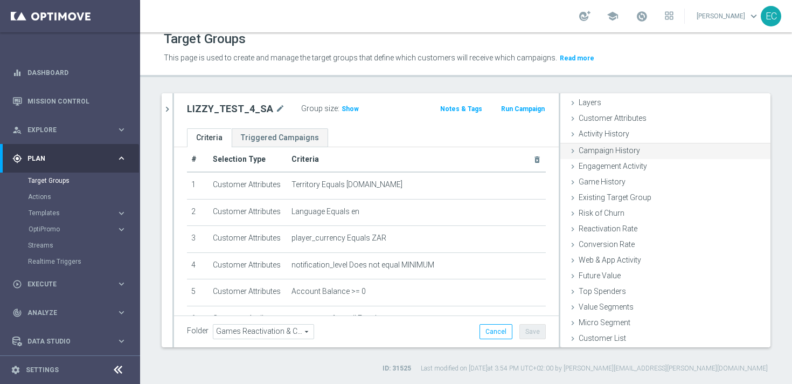
scroll to position [38, 0]
click at [626, 172] on div "Engagement Activity done" at bounding box center [665, 167] width 210 height 16
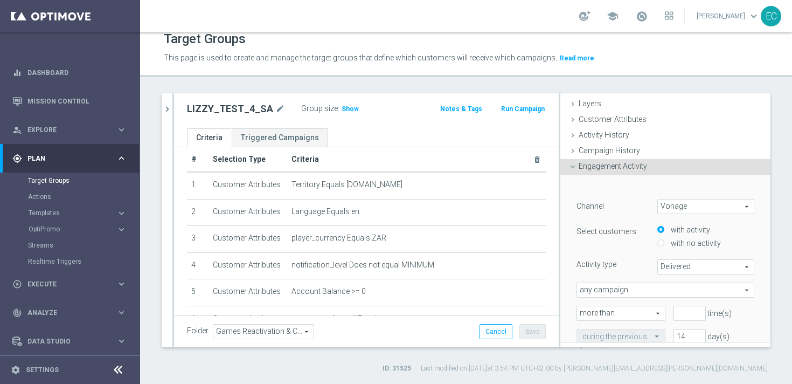
scroll to position [51, 0]
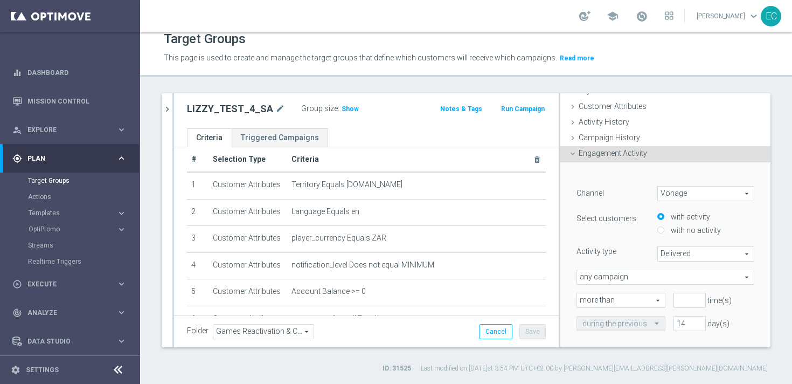
click at [704, 199] on span "Vonage" at bounding box center [706, 193] width 96 height 14
click at [650, 150] on div "Engagement Activity done" at bounding box center [665, 154] width 210 height 16
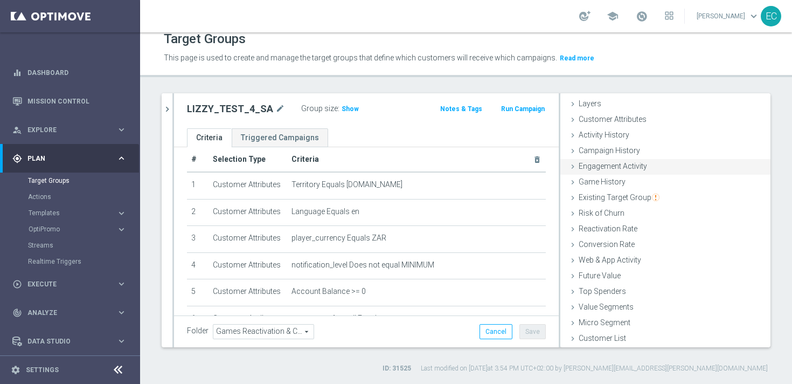
scroll to position [38, 0]
click at [649, 262] on div "Web & App Activity done" at bounding box center [665, 261] width 210 height 16
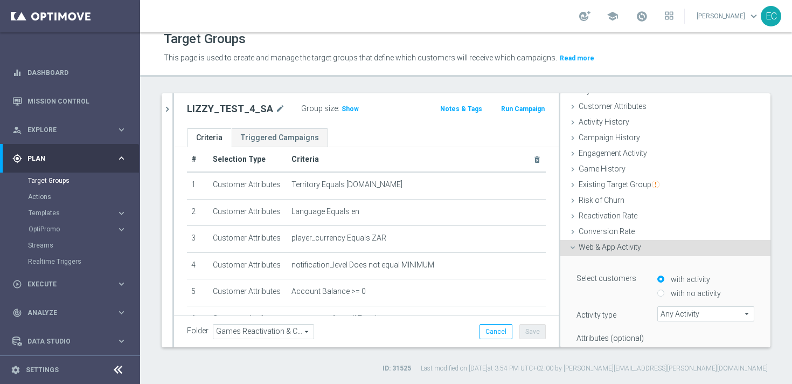
scroll to position [125, 0]
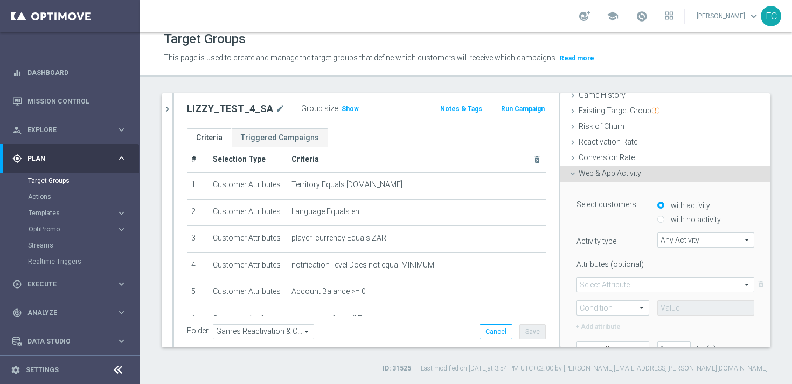
click at [701, 235] on span "Any Activity" at bounding box center [706, 240] width 96 height 14
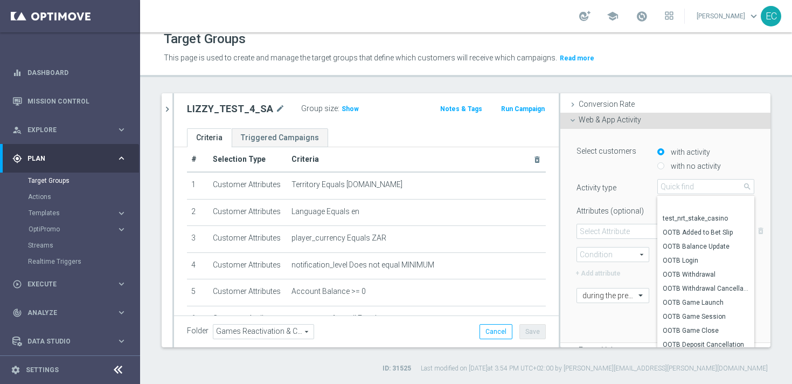
scroll to position [276, 0]
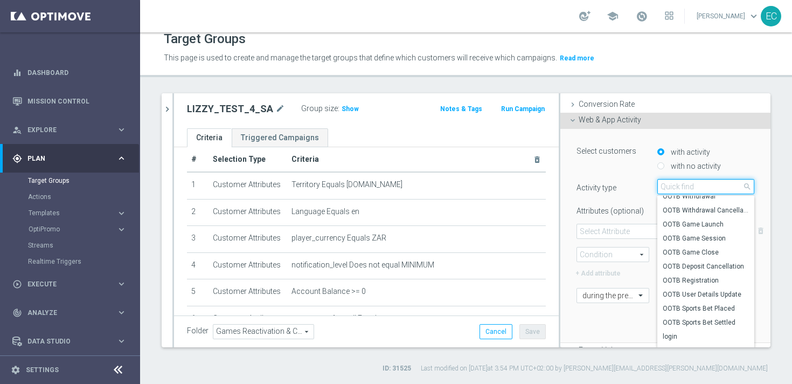
click at [707, 187] on input "search" at bounding box center [705, 186] width 97 height 15
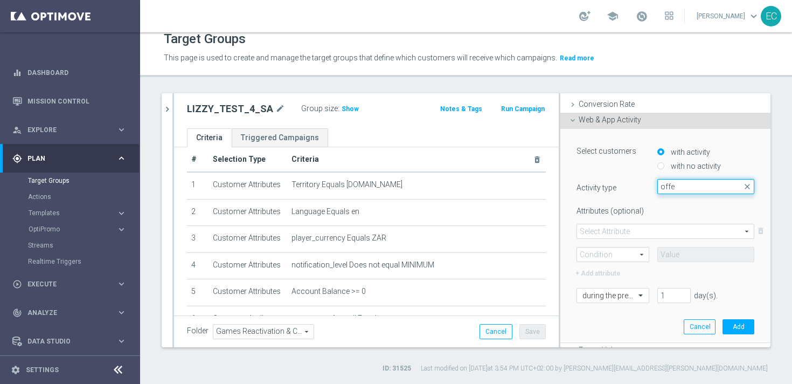
scroll to position [0, 0]
click at [700, 188] on input "offer" at bounding box center [705, 186] width 97 height 15
type input "medi"
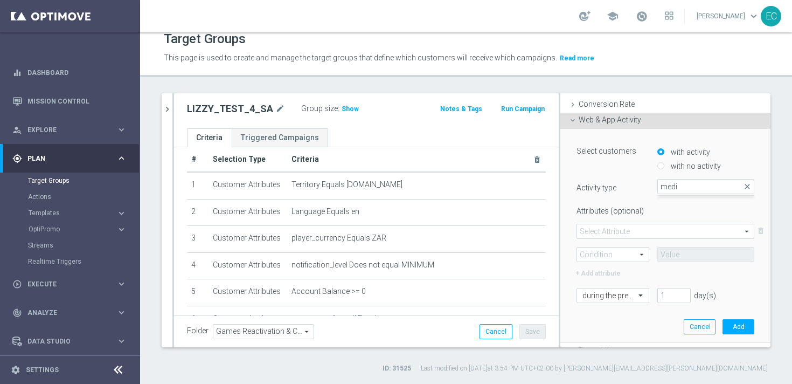
click at [624, 126] on div "Web & App Activity done" at bounding box center [665, 121] width 210 height 16
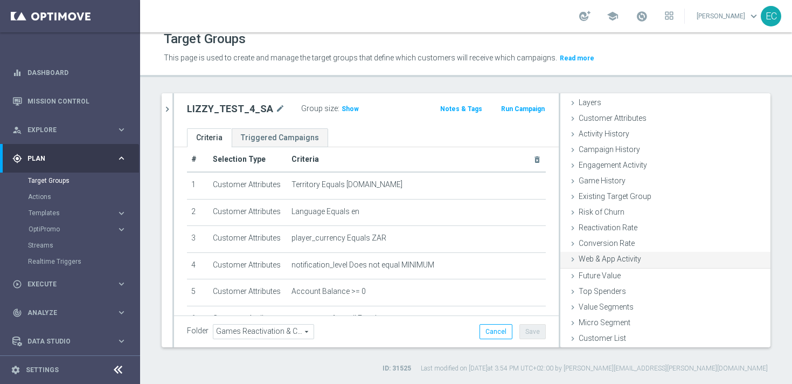
scroll to position [38, 0]
click at [618, 295] on span "Top Spenders" at bounding box center [602, 291] width 47 height 9
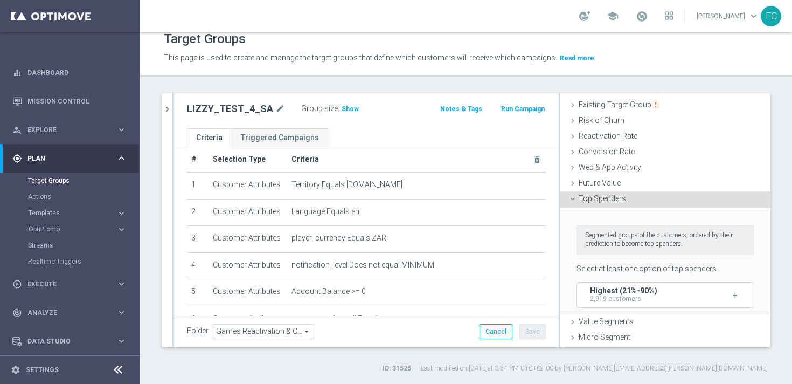
scroll to position [178, 0]
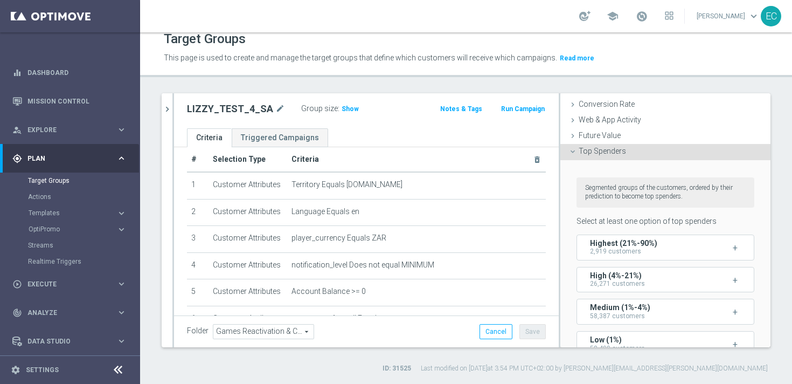
click at [619, 152] on span "Top Spenders" at bounding box center [602, 151] width 47 height 9
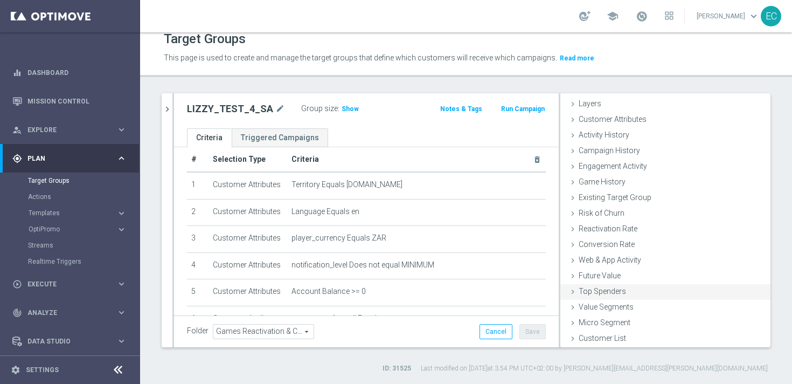
scroll to position [38, 0]
click at [643, 119] on span "Customer Attributes" at bounding box center [613, 119] width 68 height 9
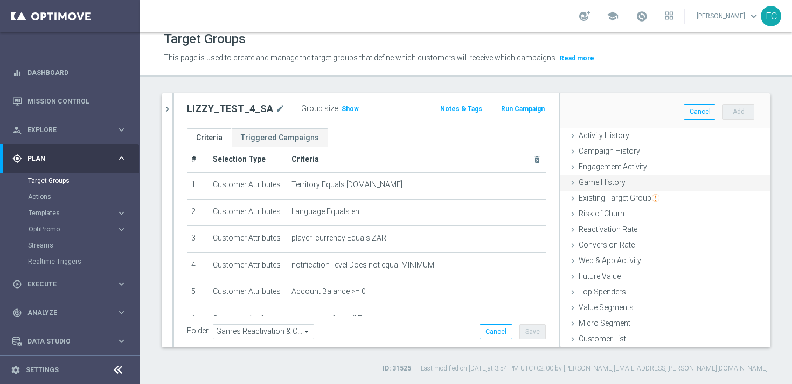
scroll to position [0, 0]
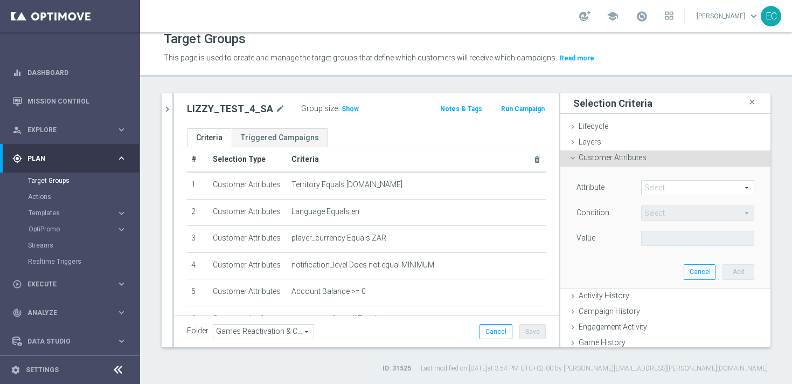
click at [661, 184] on span at bounding box center [698, 187] width 112 height 14
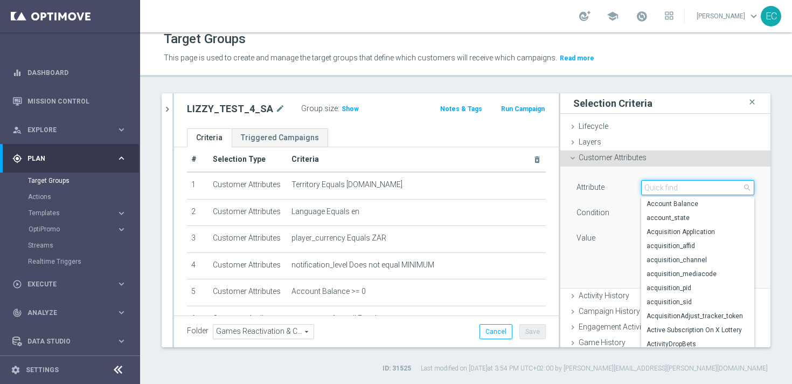
click at [661, 184] on input "search" at bounding box center [697, 187] width 113 height 15
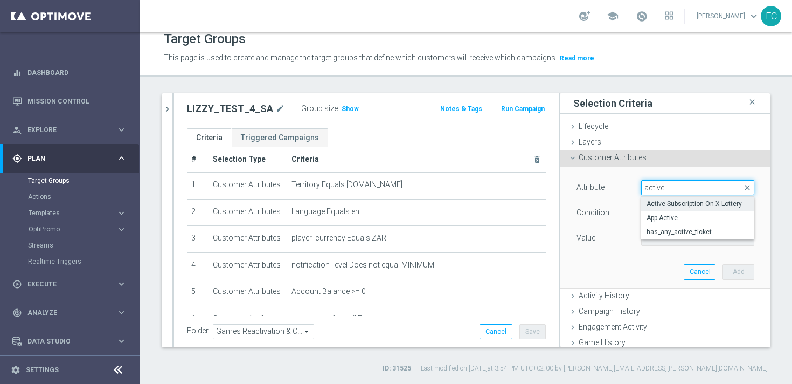
type input "active"
click at [680, 201] on span "Active Subscription On X Lottery" at bounding box center [697, 203] width 102 height 9
type input "Active Subscription On X Lottery"
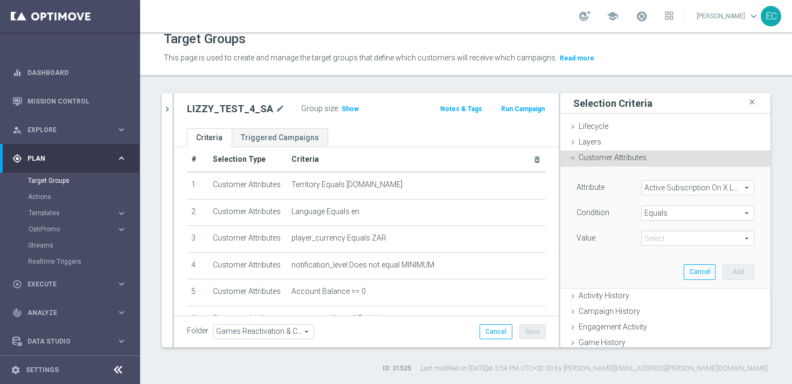
click at [686, 214] on span "Equals" at bounding box center [698, 213] width 112 height 14
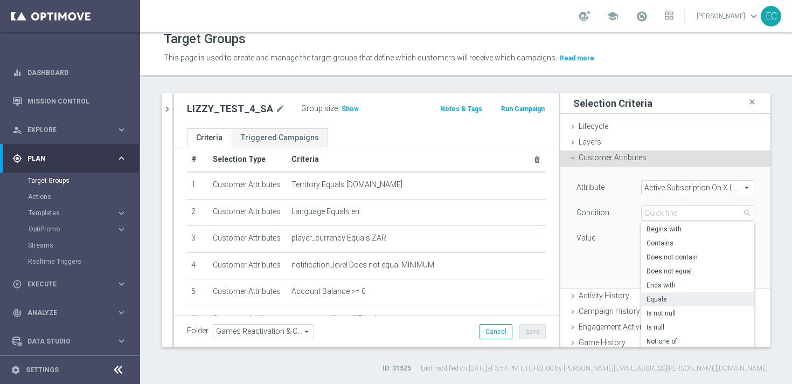
click at [609, 220] on div "Condition" at bounding box center [600, 213] width 65 height 17
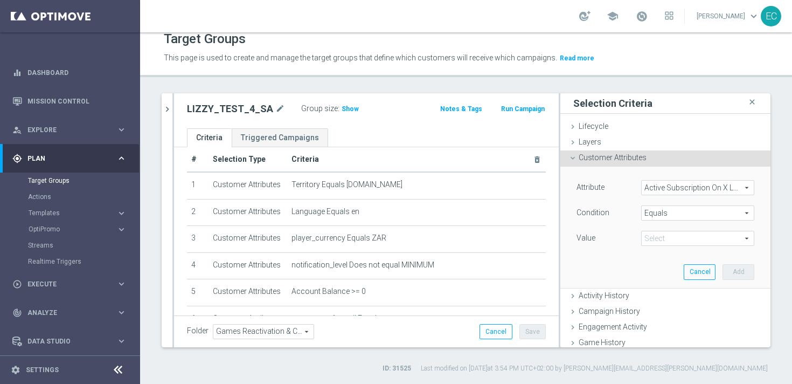
click at [665, 220] on div "Equals Equals arrow_drop_down search" at bounding box center [697, 212] width 113 height 15
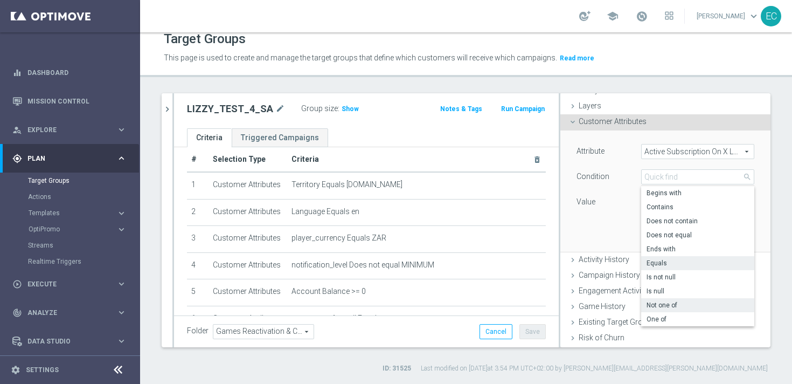
scroll to position [37, 0]
click at [677, 318] on span "One of" at bounding box center [697, 318] width 102 height 9
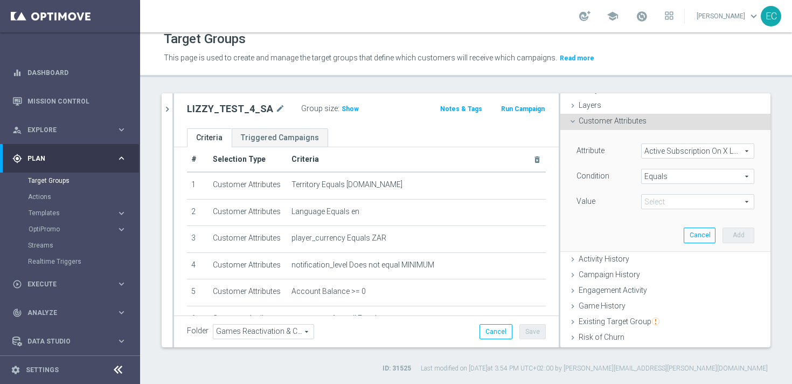
type input "One of"
click at [690, 203] on span at bounding box center [698, 201] width 112 height 14
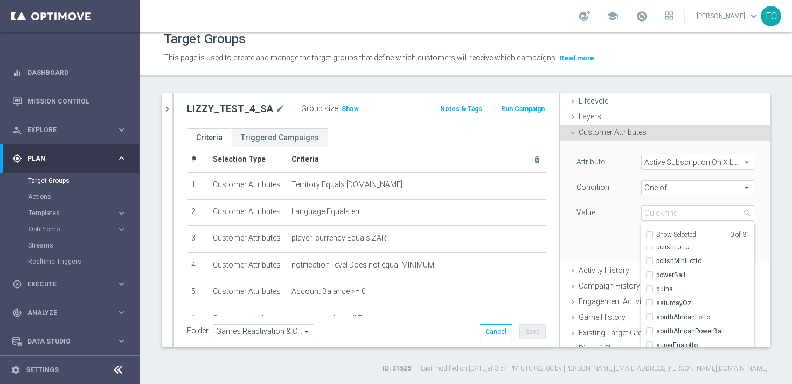
scroll to position [23, 0]
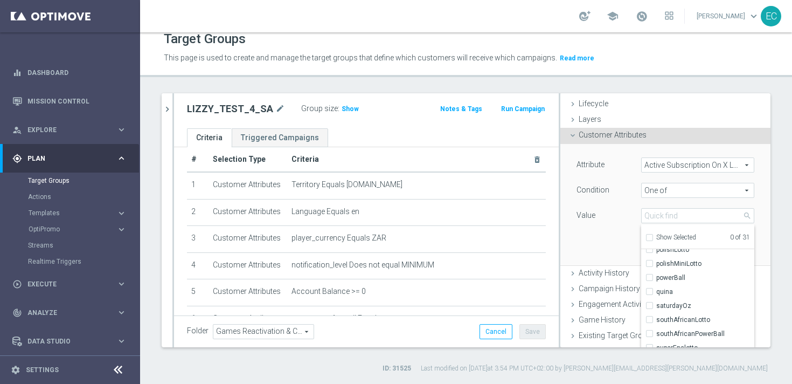
click at [622, 138] on span "Customer Attributes" at bounding box center [613, 134] width 68 height 9
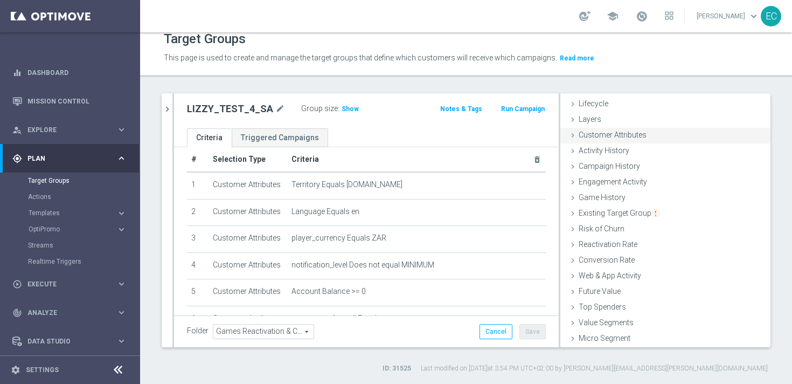
click at [623, 133] on span "Customer Attributes" at bounding box center [613, 134] width 68 height 9
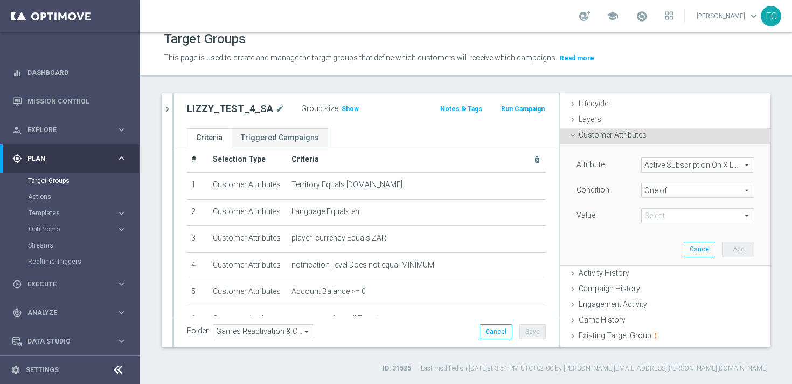
click at [674, 165] on span "Active Subscription On X Lottery" at bounding box center [698, 165] width 112 height 14
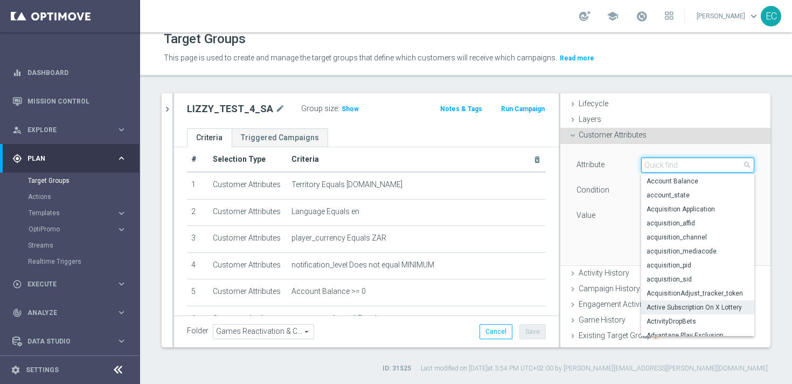
click at [674, 165] on input "search" at bounding box center [697, 164] width 113 height 15
type input "failed"
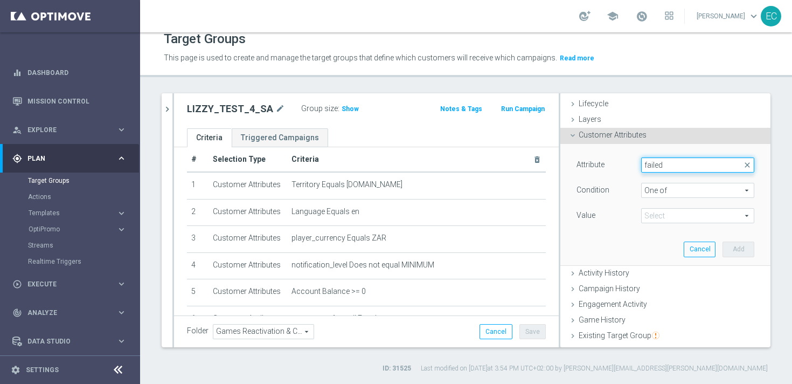
click at [674, 165] on input "failed" at bounding box center [697, 164] width 113 height 15
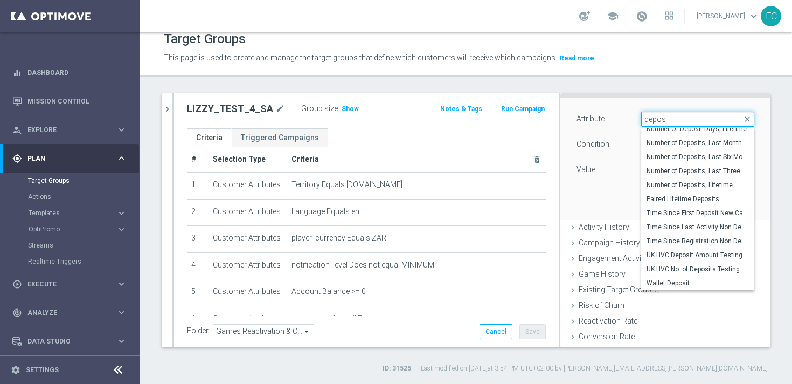
scroll to position [71, 0]
type input "depos"
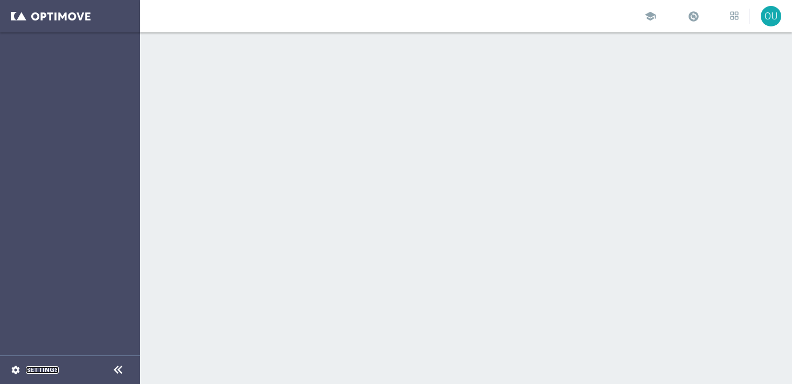
click at [50, 370] on link "Settings" at bounding box center [42, 369] width 33 height 6
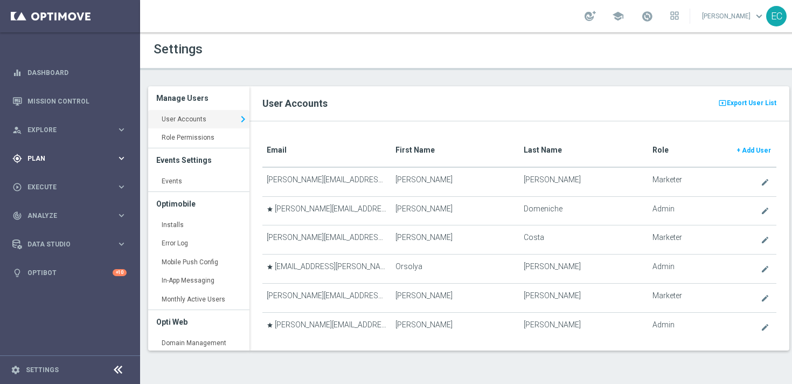
click at [80, 161] on span "Plan" at bounding box center [71, 158] width 89 height 6
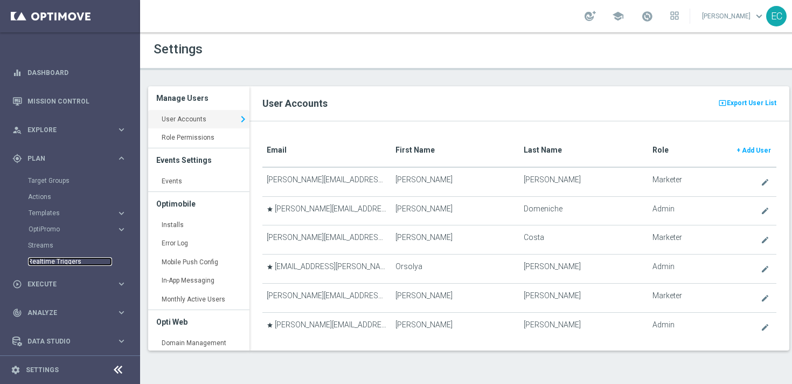
click at [61, 259] on link "Realtime Triggers" at bounding box center [70, 261] width 84 height 9
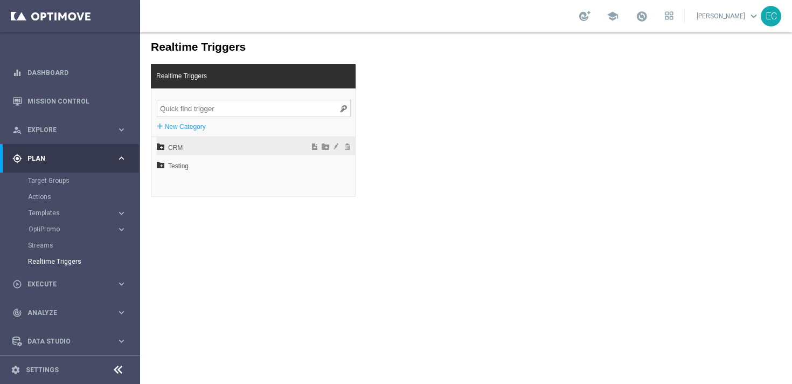
click at [233, 149] on span "CRM" at bounding box center [227, 147] width 119 height 18
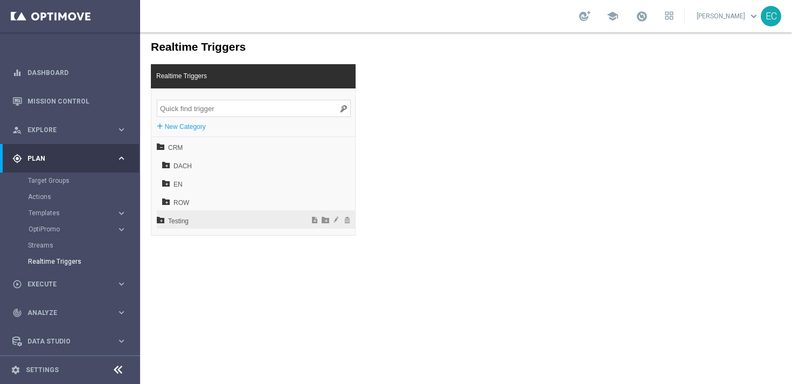
click at [210, 218] on span "Testing" at bounding box center [227, 221] width 119 height 18
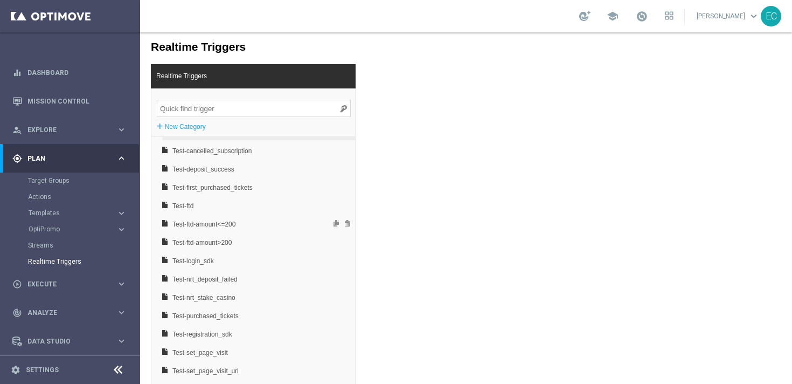
scroll to position [108, 0]
click at [240, 334] on span "Test-registration_sdk" at bounding box center [230, 333] width 116 height 18
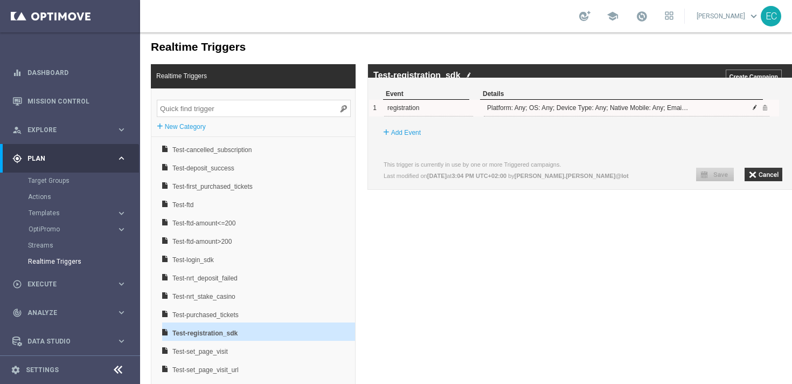
click at [753, 110] on span at bounding box center [754, 107] width 6 height 6
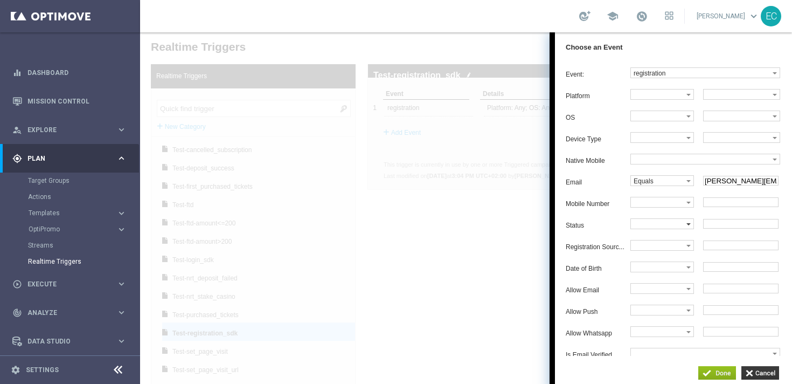
click at [673, 226] on div at bounding box center [662, 223] width 64 height 11
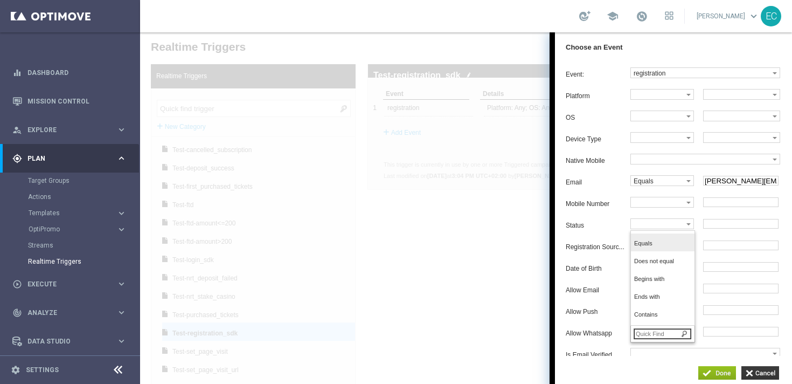
click at [667, 246] on label "Equals" at bounding box center [661, 243] width 61 height 15
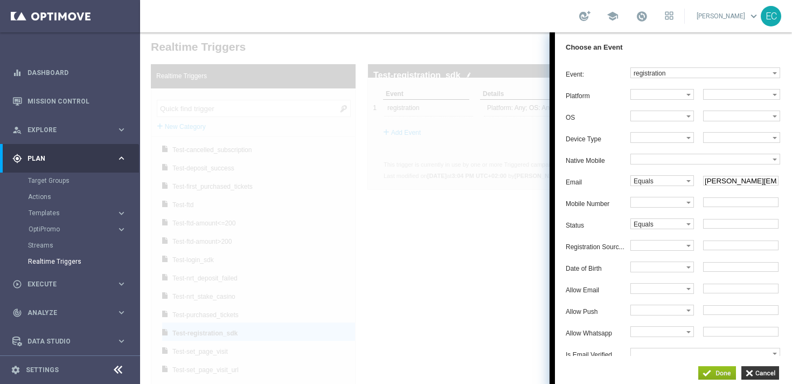
click at [713, 228] on input "text" at bounding box center [740, 224] width 75 height 10
click at [684, 228] on label "Equals" at bounding box center [658, 224] width 55 height 10
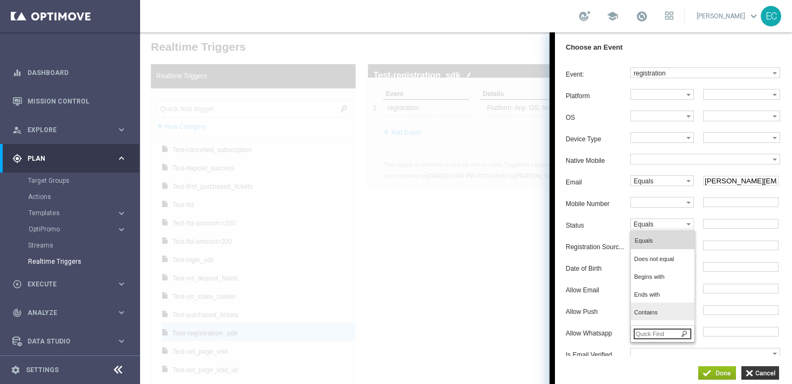
scroll to position [52, 0]
click at [661, 267] on span "Contains" at bounding box center [660, 263] width 52 height 7
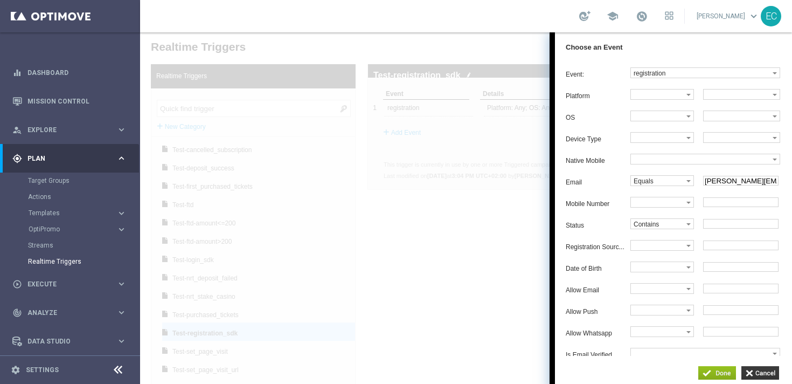
click at [727, 228] on input "text" at bounding box center [740, 224] width 75 height 10
click at [688, 228] on div at bounding box center [688, 224] width 4 height 10
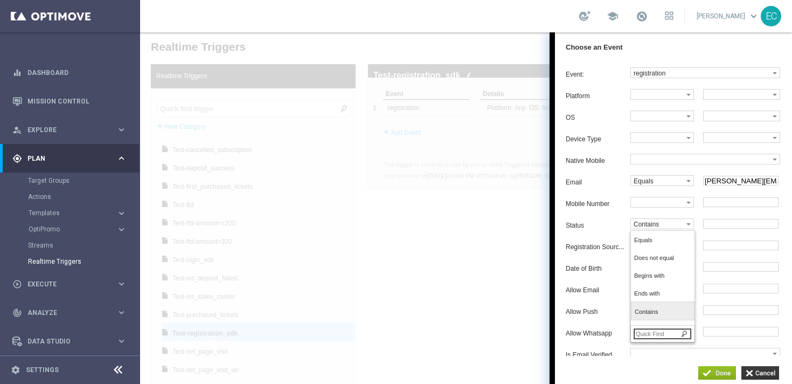
scroll to position [0, 0]
click at [601, 250] on div "Registration Sourc... Equals Does not equal Begins with Ends with Contains Does…" at bounding box center [676, 245] width 221 height 11
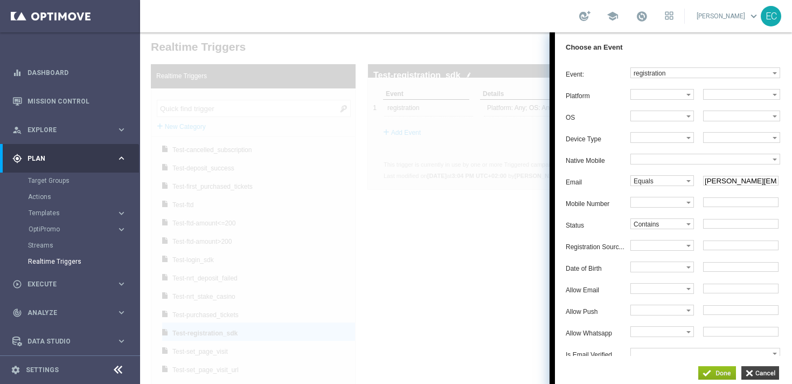
click at [770, 375] on input "button" at bounding box center [760, 372] width 38 height 13
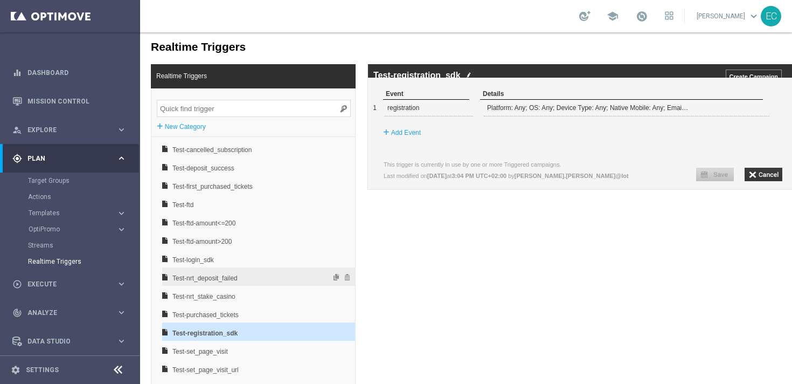
click at [257, 275] on span "Test-nrt_deposit_failed" at bounding box center [230, 278] width 116 height 18
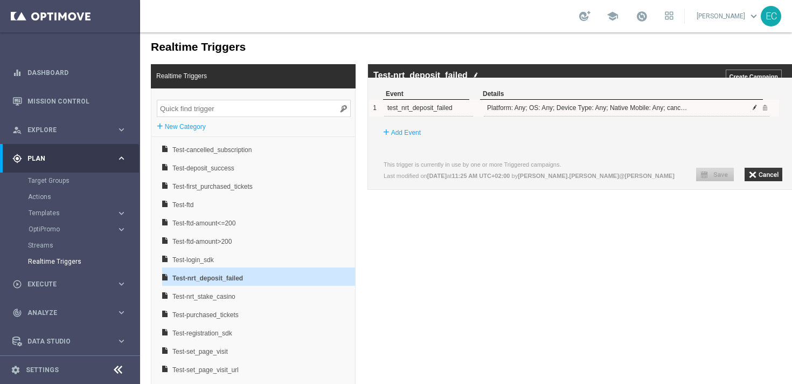
click at [753, 110] on span at bounding box center [754, 107] width 6 height 6
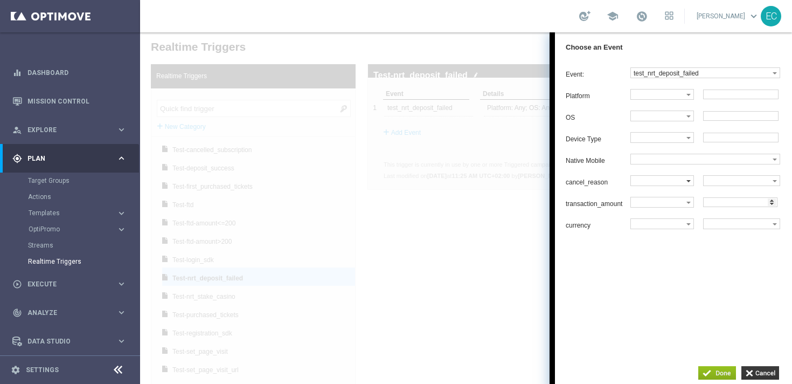
click at [686, 185] on label at bounding box center [658, 181] width 55 height 10
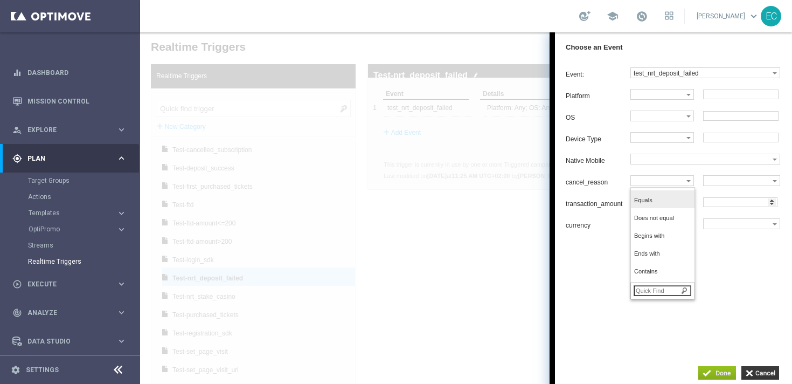
click at [677, 201] on label "Equals" at bounding box center [661, 200] width 61 height 15
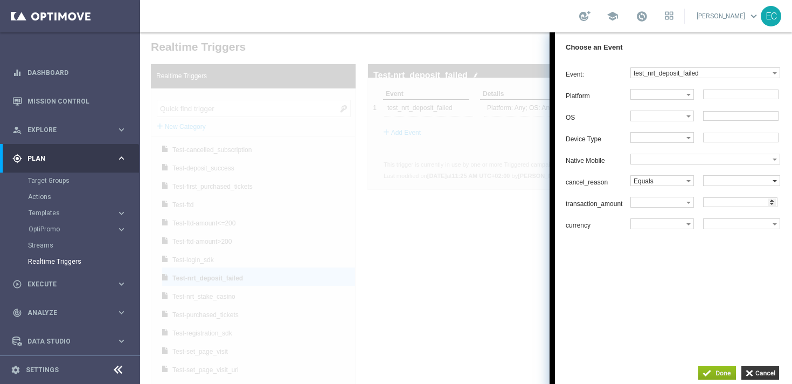
click at [735, 184] on label at bounding box center [737, 181] width 69 height 10
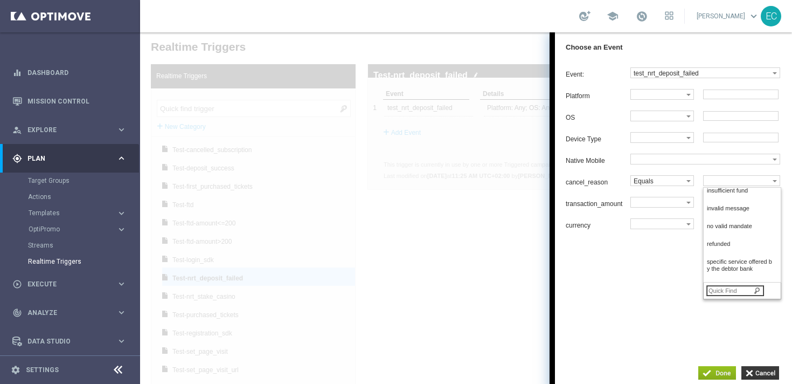
scroll to position [187, 0]
click at [740, 296] on input "search" at bounding box center [735, 290] width 58 height 11
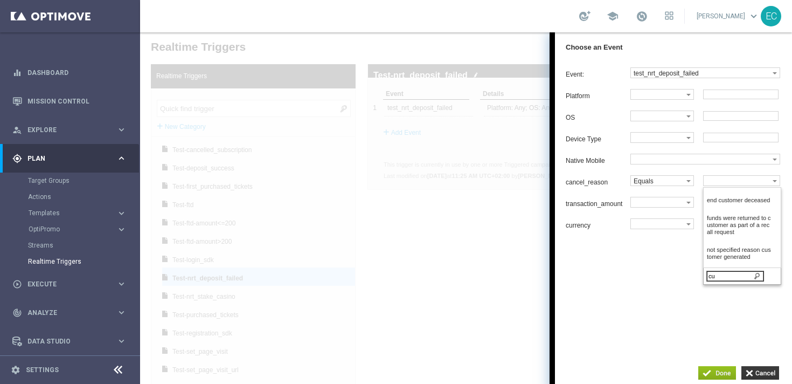
type input "c"
click at [759, 369] on input "button" at bounding box center [760, 372] width 38 height 13
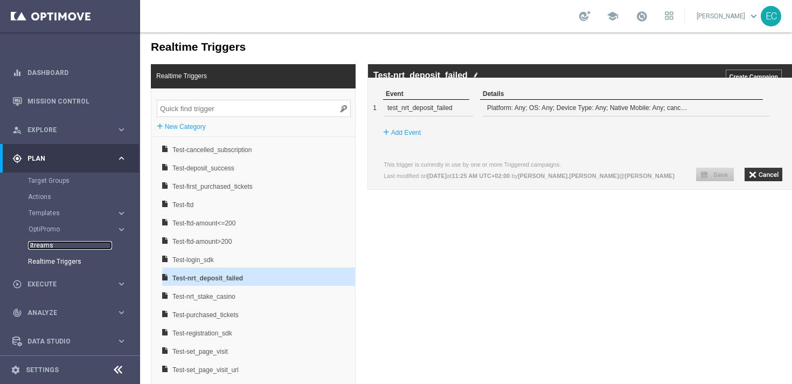
click at [52, 242] on link "Streams" at bounding box center [70, 245] width 84 height 9
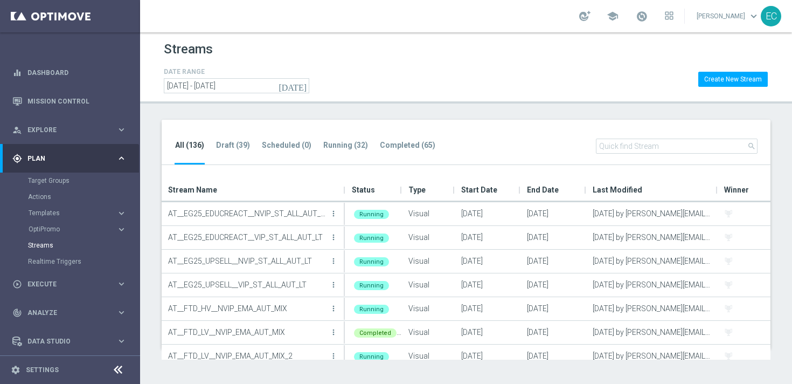
click at [637, 145] on input "text" at bounding box center [677, 145] width 162 height 15
type input "DE_all"
click at [352, 147] on tab-header "Running (32)" at bounding box center [345, 145] width 45 height 9
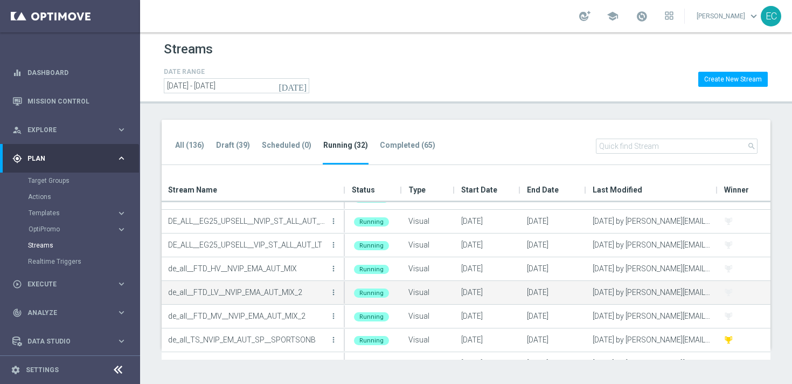
scroll to position [201, 0]
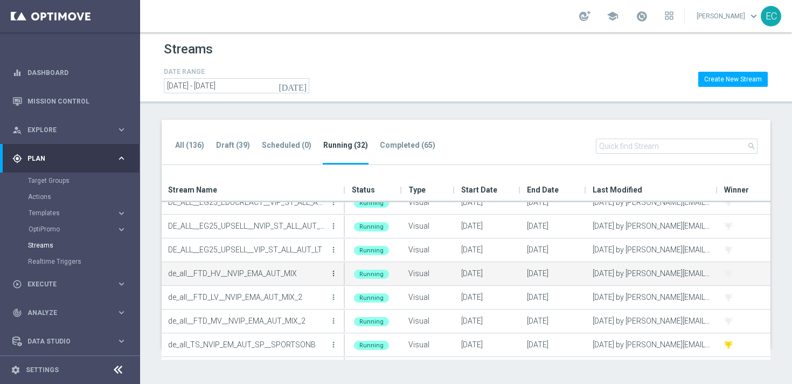
click at [331, 274] on icon "more_vert" at bounding box center [333, 273] width 9 height 9
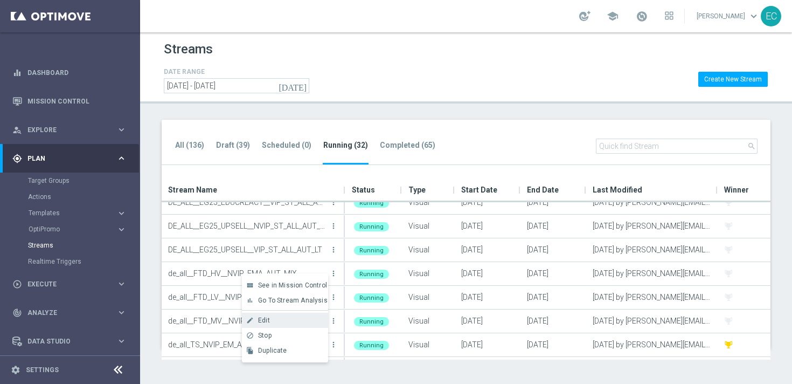
click at [311, 322] on div "Edit" at bounding box center [290, 320] width 65 height 8
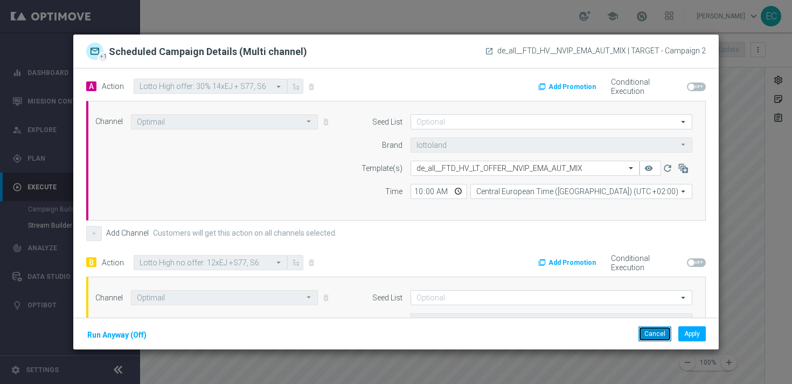
click at [652, 338] on button "Cancel" at bounding box center [654, 333] width 33 height 15
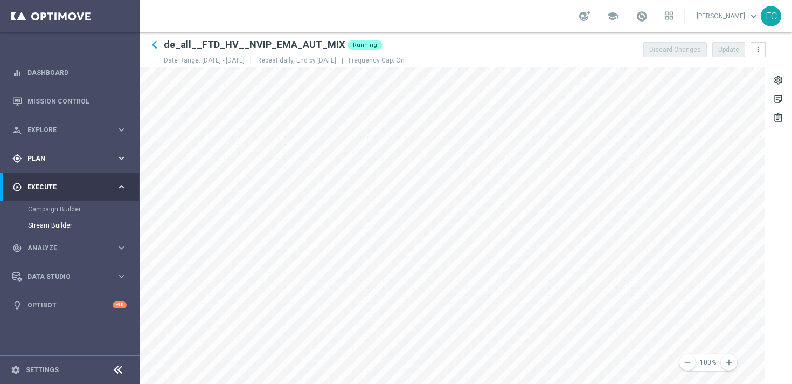
click at [82, 161] on span "Plan" at bounding box center [71, 158] width 89 height 6
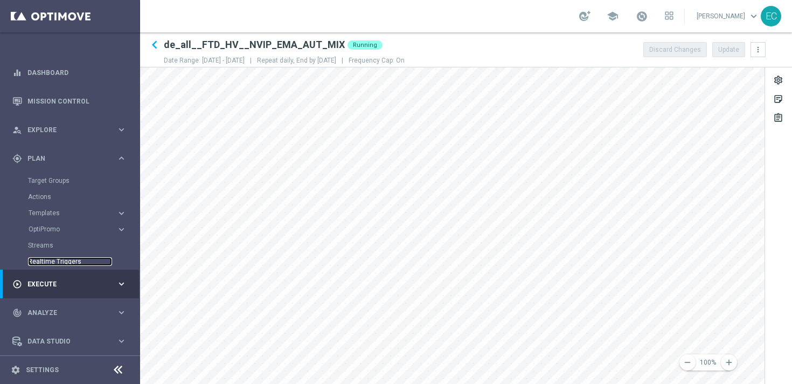
click at [52, 259] on link "Realtime Triggers" at bounding box center [70, 261] width 84 height 9
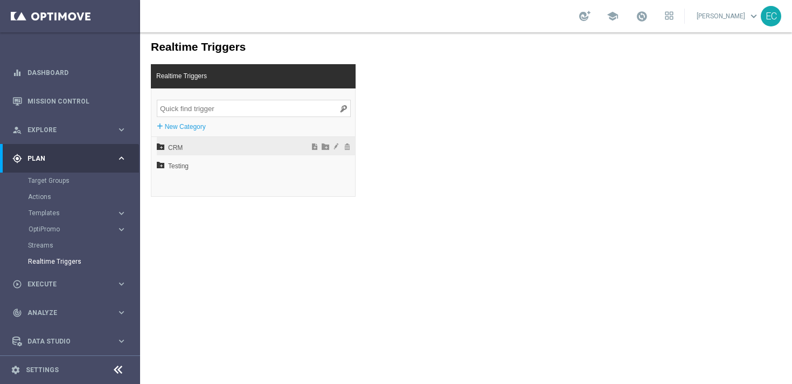
click at [194, 148] on span "CRM" at bounding box center [227, 147] width 119 height 18
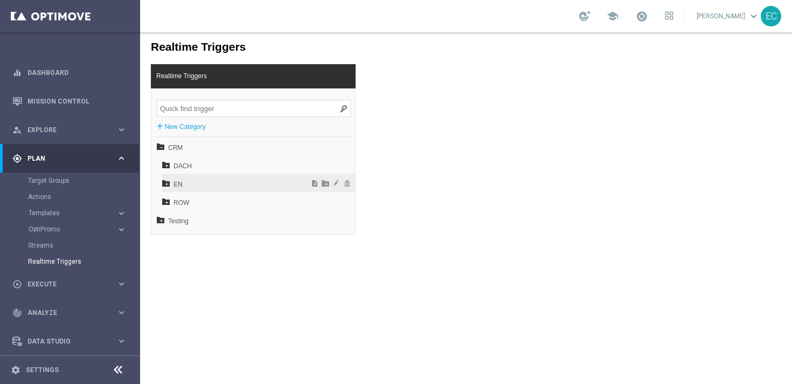
click at [190, 184] on span "EN" at bounding box center [231, 184] width 116 height 18
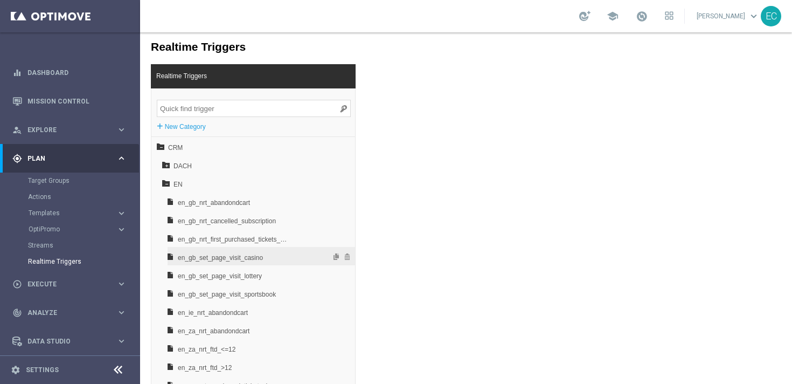
scroll to position [34, 0]
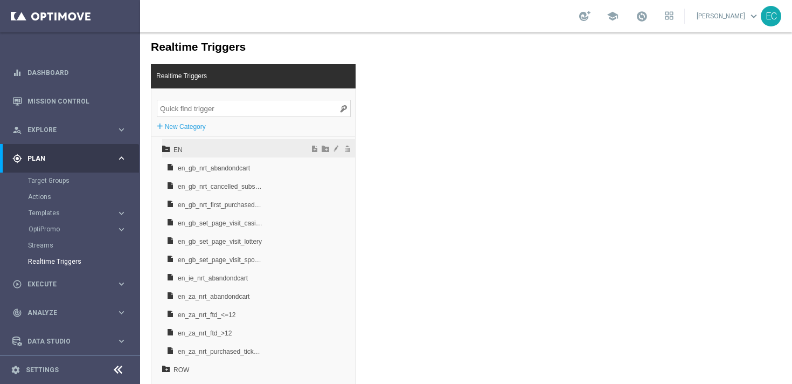
click at [174, 149] on span "EN" at bounding box center [231, 150] width 116 height 18
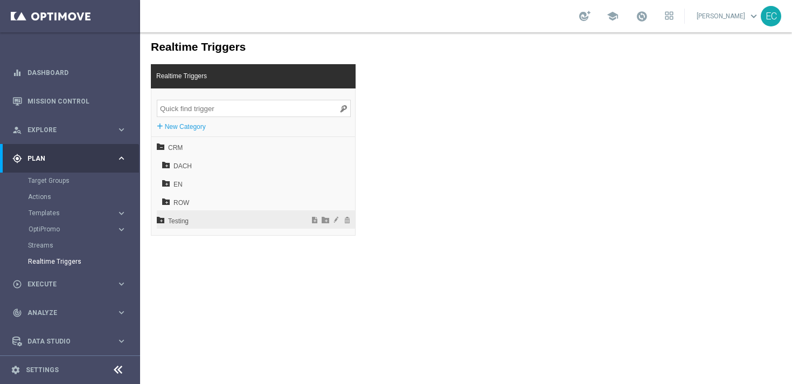
click at [181, 218] on span "Testing" at bounding box center [227, 221] width 119 height 18
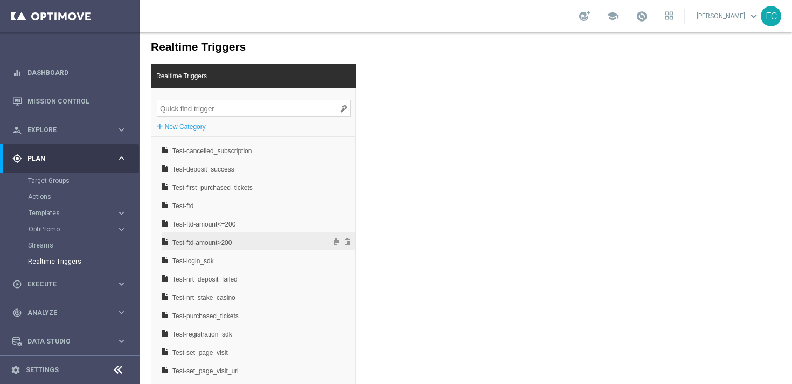
scroll to position [108, 0]
click at [247, 163] on span "Test-deposit_success" at bounding box center [230, 168] width 116 height 18
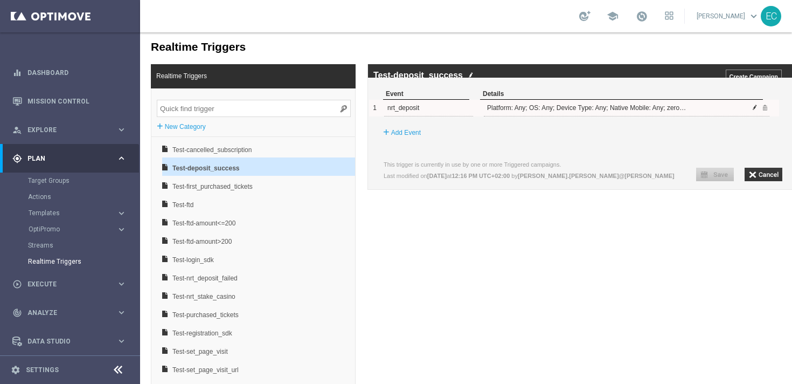
click at [752, 110] on span at bounding box center [754, 107] width 6 height 6
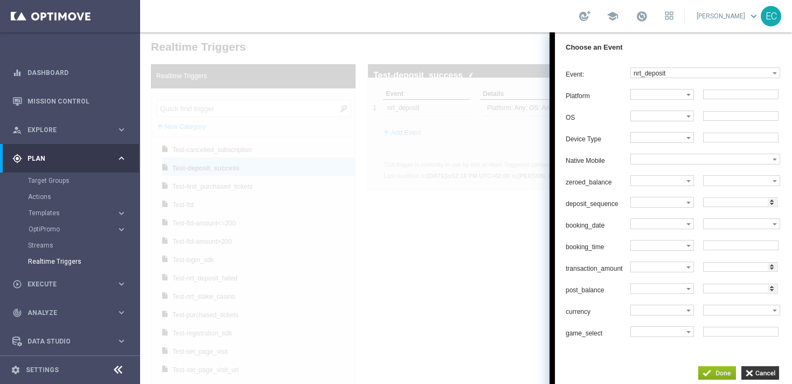
click at [726, 206] on input "number" at bounding box center [740, 202] width 74 height 10
click at [673, 207] on label at bounding box center [658, 202] width 55 height 10
click at [653, 261] on span ">" at bounding box center [660, 257] width 52 height 7
click at [737, 207] on input "number" at bounding box center [740, 202] width 74 height 10
click at [775, 207] on input "1" at bounding box center [740, 202] width 74 height 10
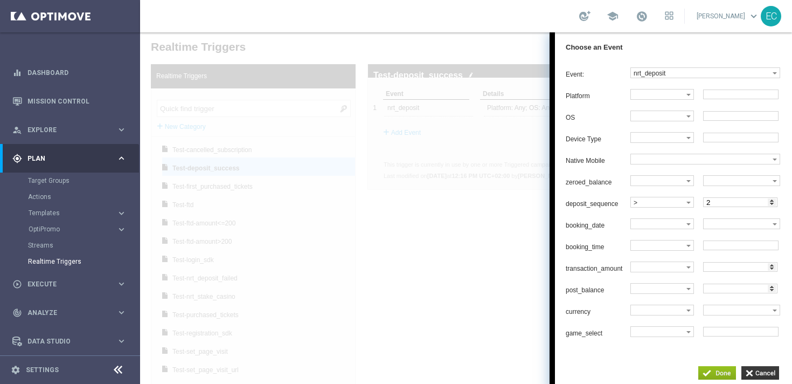
click at [775, 207] on input "2" at bounding box center [740, 202] width 74 height 10
click at [775, 207] on input "3" at bounding box center [740, 202] width 74 height 10
click at [775, 207] on input "4" at bounding box center [740, 202] width 74 height 10
click at [775, 207] on input "5" at bounding box center [740, 202] width 74 height 10
click at [775, 207] on input "6" at bounding box center [740, 202] width 74 height 10
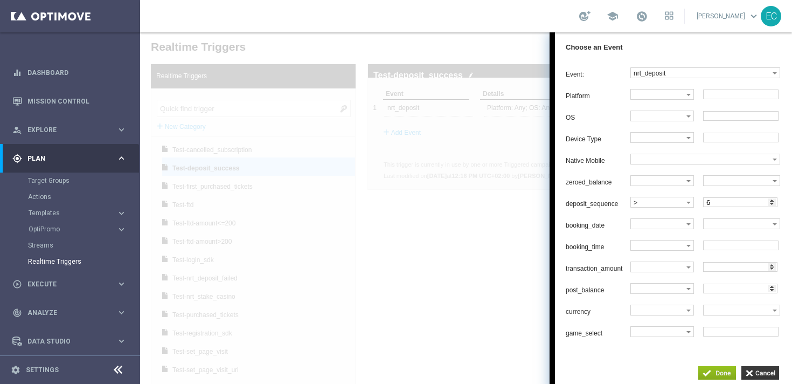
click at [775, 207] on input "6" at bounding box center [740, 202] width 74 height 10
click at [775, 207] on input "5" at bounding box center [740, 202] width 74 height 10
click at [775, 207] on input "4" at bounding box center [740, 202] width 74 height 10
click at [775, 207] on input "3" at bounding box center [740, 202] width 74 height 10
click at [775, 207] on input "2" at bounding box center [740, 202] width 74 height 10
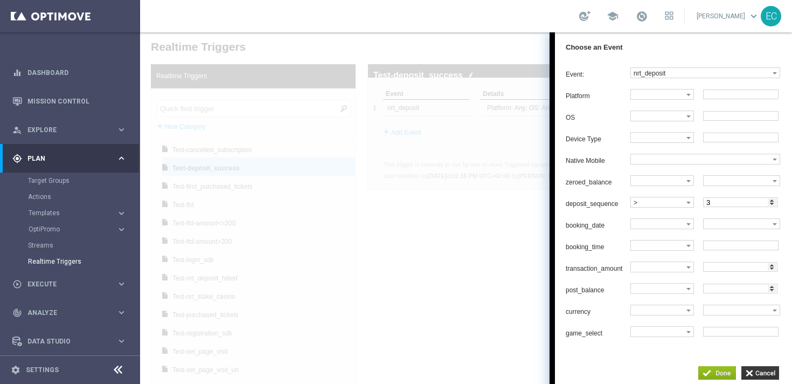
click at [775, 205] on input "3" at bounding box center [740, 202] width 74 height 10
type input "4"
click at [775, 205] on input "4" at bounding box center [740, 202] width 74 height 10
click at [749, 201] on div "Platform Equals Does not equal Begins with Ends with Contains Does not contain …" at bounding box center [679, 213] width 226 height 248
click at [672, 250] on label at bounding box center [658, 245] width 55 height 10
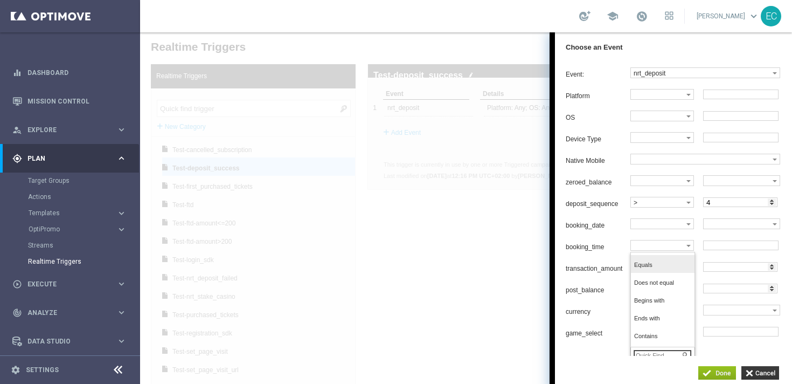
click at [671, 268] on span "Equals" at bounding box center [660, 264] width 52 height 7
click at [727, 250] on input "text" at bounding box center [740, 245] width 75 height 10
click at [741, 228] on label at bounding box center [737, 224] width 69 height 10
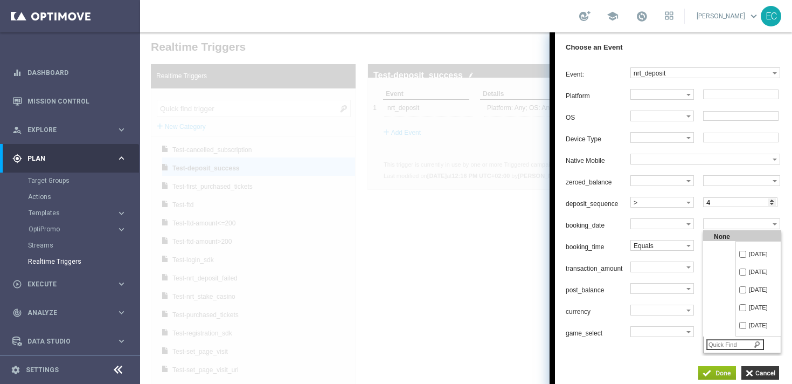
click at [734, 222] on div "Platform Equals Does not equal Begins with Ends with Contains Does not contain …" at bounding box center [679, 213] width 226 height 248
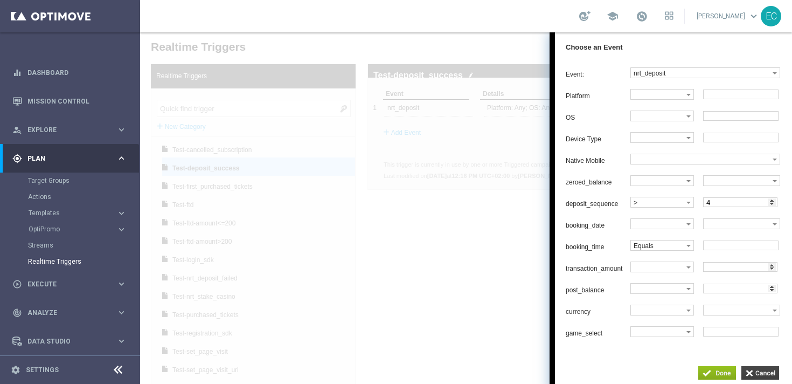
click at [760, 368] on input "button" at bounding box center [760, 372] width 38 height 13
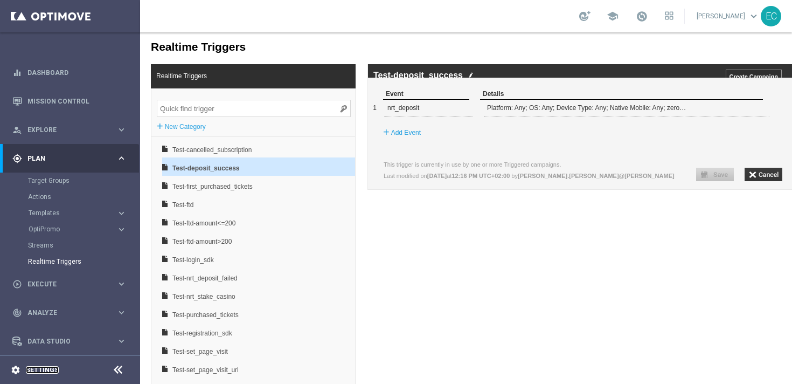
click at [50, 368] on link "Settings" at bounding box center [42, 369] width 33 height 6
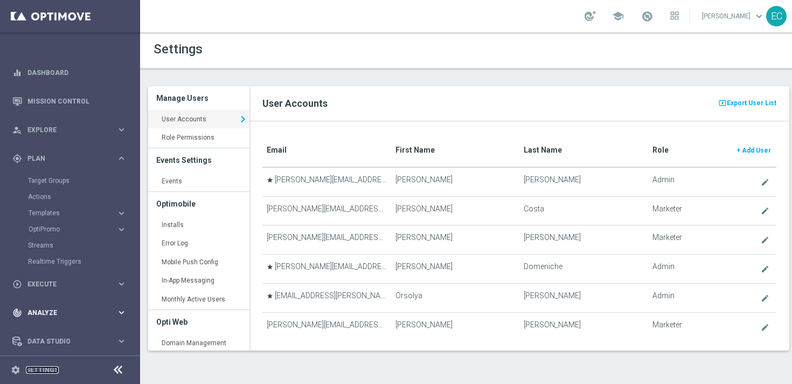
scroll to position [31, 0]
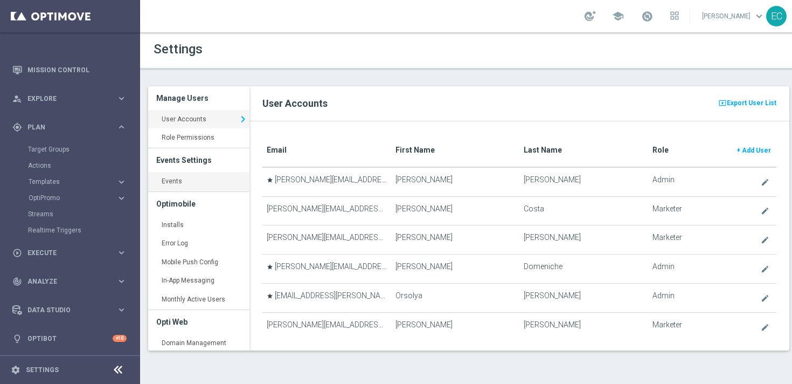
click at [191, 179] on link "Events keyboard_arrow_right" at bounding box center [198, 181] width 101 height 19
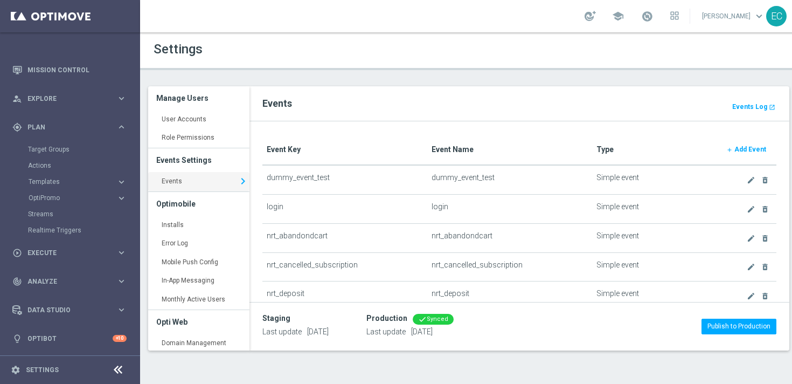
click at [751, 145] on b "Add Event" at bounding box center [750, 149] width 32 height 8
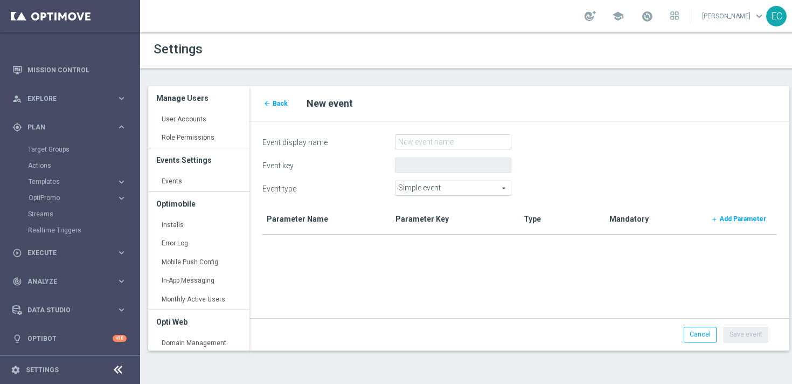
click at [456, 187] on span "Simple event" at bounding box center [452, 188] width 115 height 14
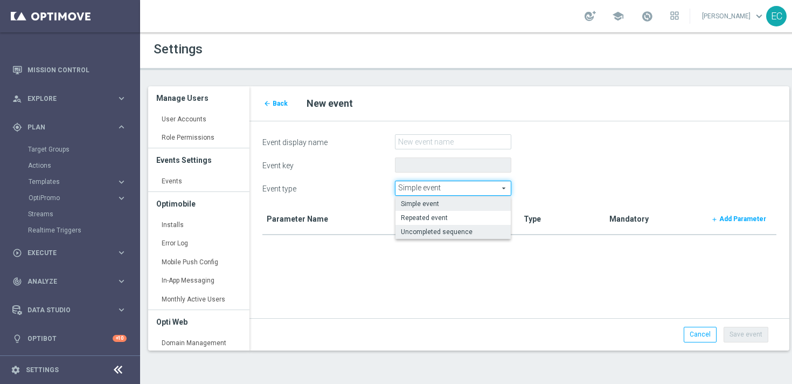
click at [461, 231] on span "Uncompleted sequence" at bounding box center [453, 231] width 105 height 9
type input "Uncompleted sequence"
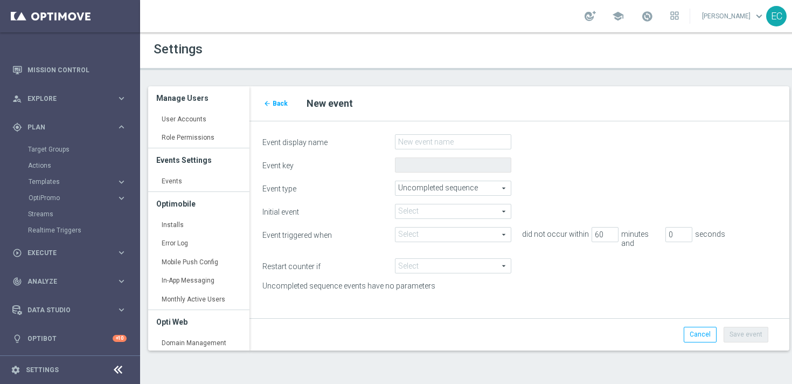
click at [366, 281] on label "Uncompleted sequence events have no parameters" at bounding box center [364, 285] width 221 height 9
click at [436, 281] on label "Uncompleted sequence events have no parameters" at bounding box center [364, 285] width 221 height 9
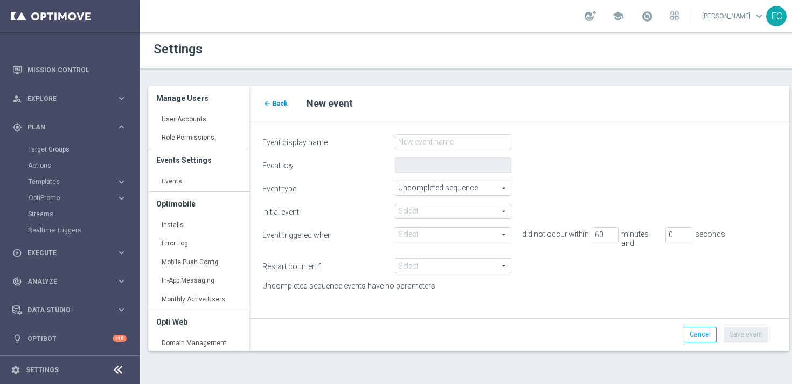
click at [267, 103] on icon "arrow_back" at bounding box center [267, 104] width 8 height 8
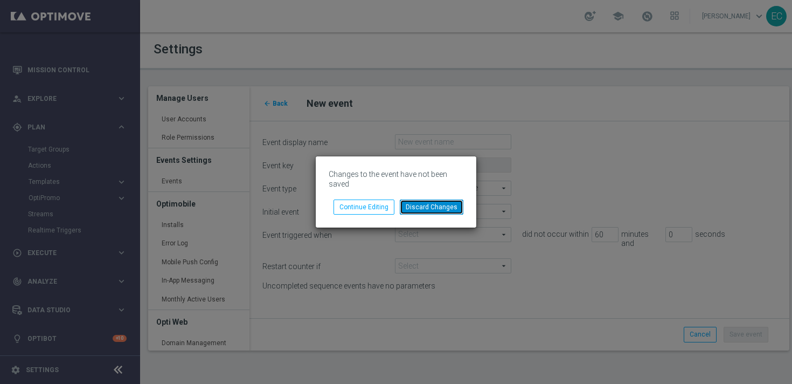
click at [431, 204] on button "Discard Changes" at bounding box center [432, 206] width 64 height 15
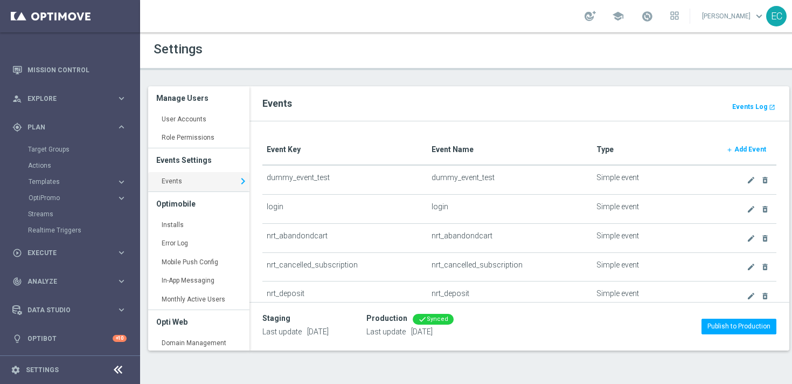
click at [749, 151] on b "Add Event" at bounding box center [750, 149] width 32 height 8
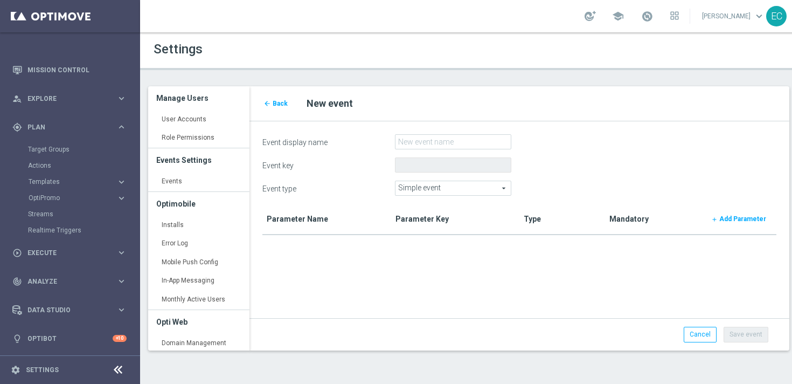
click at [448, 187] on span "Simple event" at bounding box center [452, 188] width 115 height 14
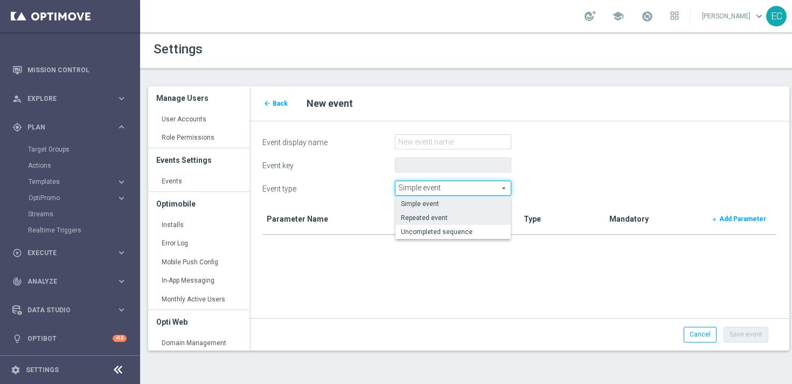
click at [447, 215] on span "Repeated event" at bounding box center [453, 217] width 105 height 9
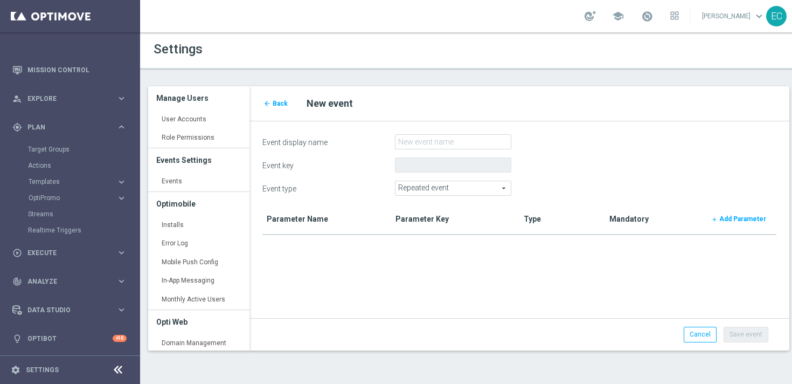
click at [468, 191] on span "Repeated event" at bounding box center [452, 188] width 115 height 14
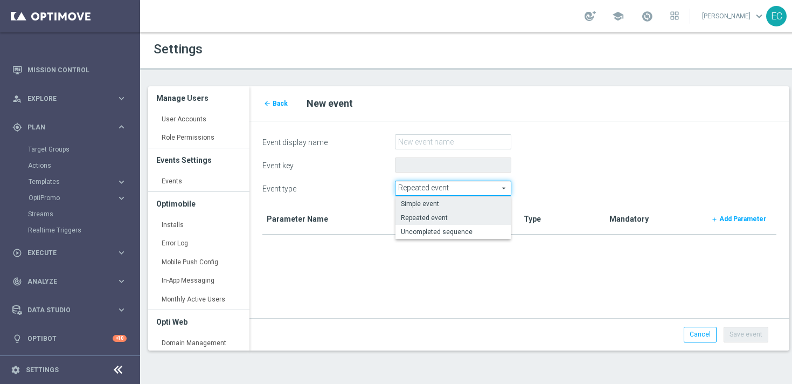
click at [461, 200] on span "Simple event" at bounding box center [453, 203] width 105 height 9
type input "Simple event"
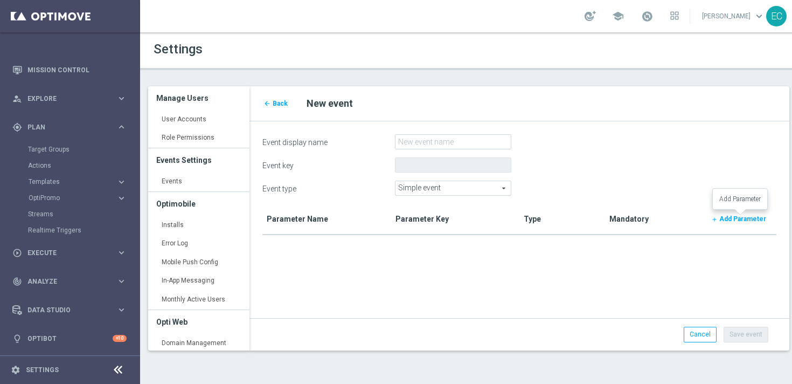
click at [767, 221] on link "add Add Parameter" at bounding box center [738, 218] width 67 height 15
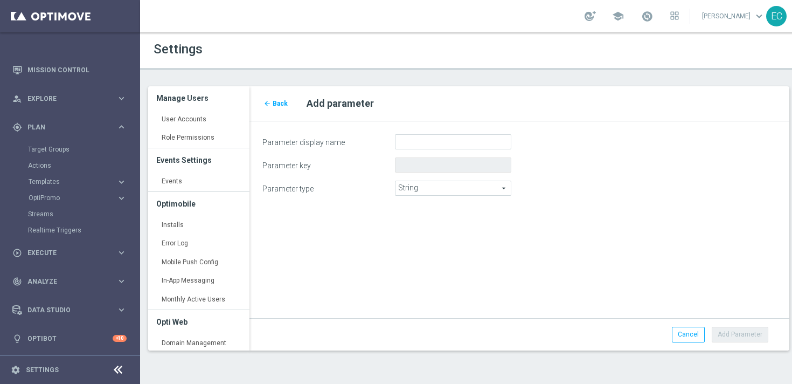
click at [428, 188] on span "String" at bounding box center [452, 188] width 115 height 14
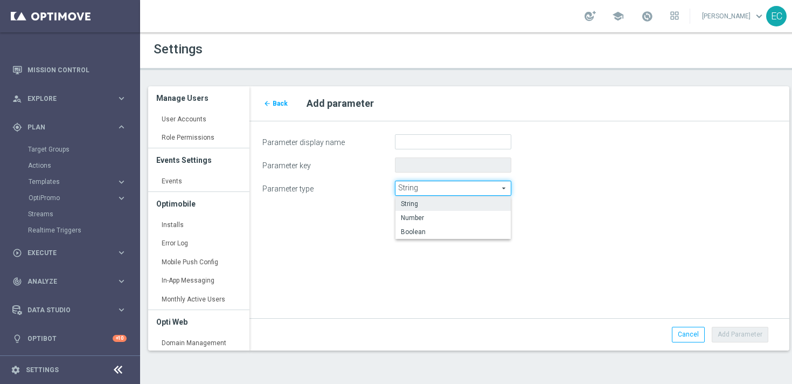
click at [428, 188] on span "String" at bounding box center [452, 188] width 115 height 14
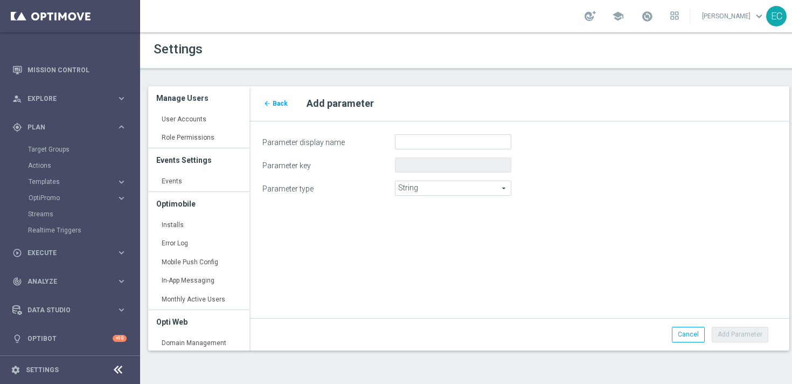
click at [428, 188] on span "String" at bounding box center [452, 188] width 115 height 14
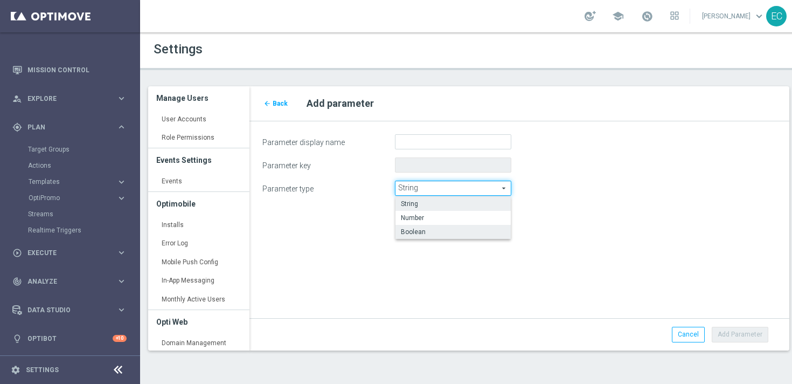
click at [432, 227] on span "Boolean" at bounding box center [453, 231] width 105 height 9
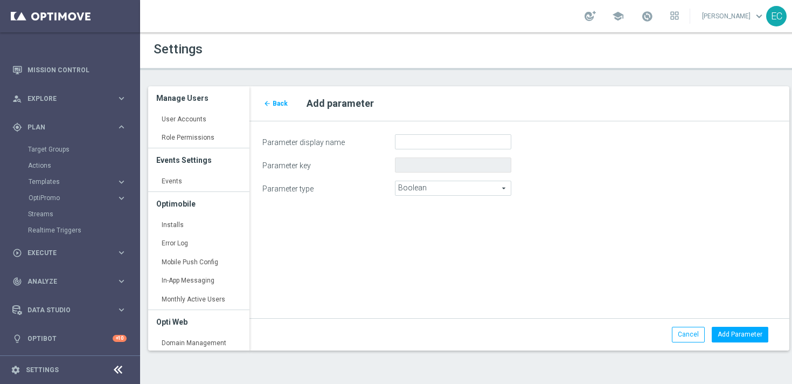
click at [446, 193] on span "Boolean" at bounding box center [452, 188] width 115 height 14
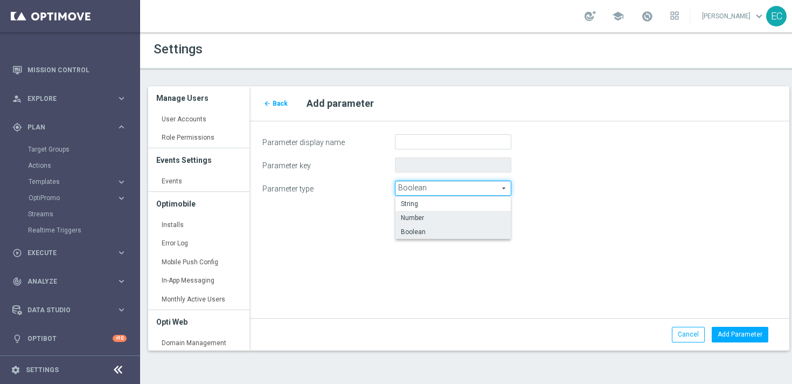
click at [442, 216] on span "Number" at bounding box center [453, 217] width 105 height 9
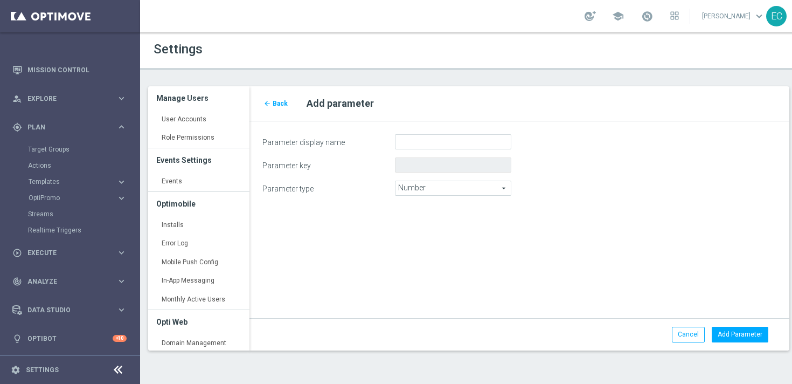
click at [452, 196] on div "Parameter display name Parameter key Parameter type Number Number arrow_drop_do…" at bounding box center [519, 168] width 540 height 95
click at [448, 184] on span "Number" at bounding box center [452, 188] width 115 height 14
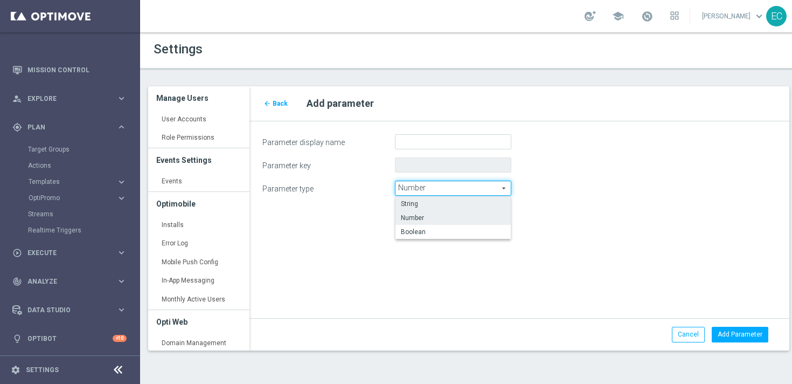
click at [445, 206] on span "String" at bounding box center [453, 203] width 105 height 9
type input "String"
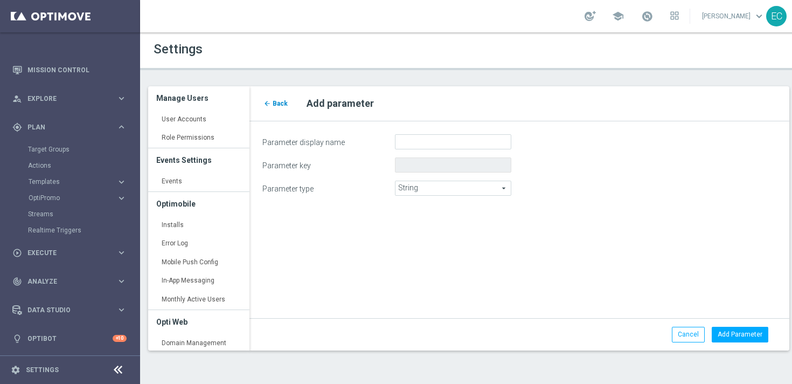
click at [277, 106] on span "Back" at bounding box center [280, 104] width 15 height 8
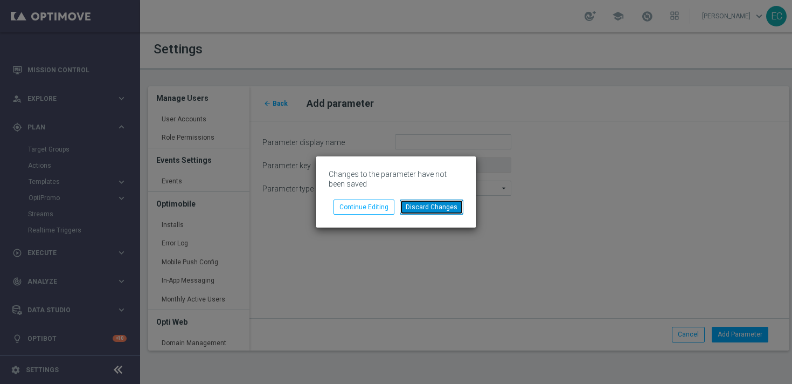
click at [445, 207] on button "Discard Changes" at bounding box center [432, 206] width 64 height 15
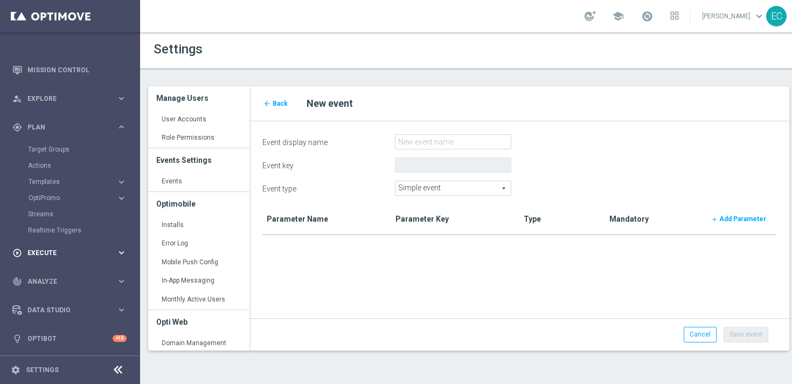
click at [55, 252] on span "Execute" at bounding box center [71, 252] width 89 height 6
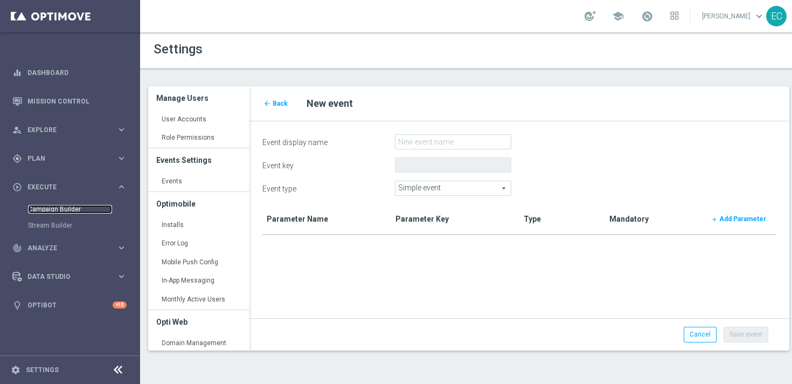
click at [64, 208] on link "Campaign Builder" at bounding box center [70, 209] width 84 height 9
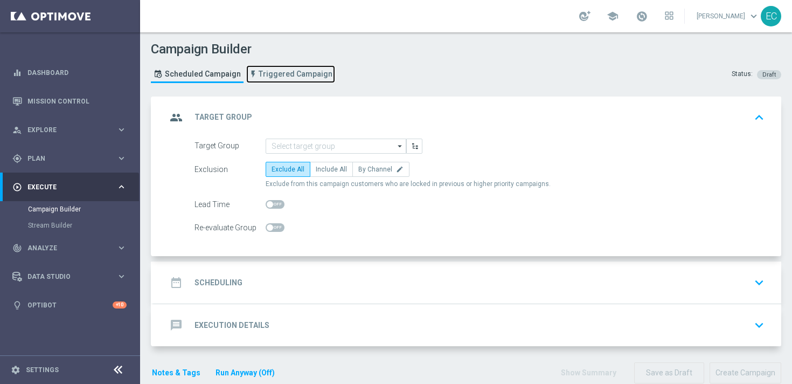
click at [274, 71] on span "Triggered Campaign" at bounding box center [296, 73] width 74 height 9
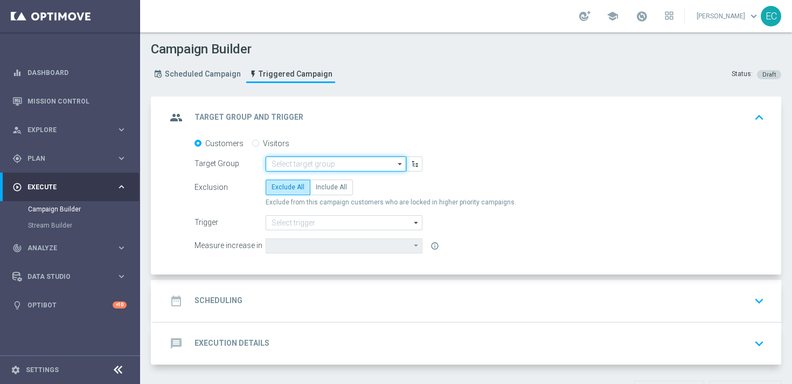
click at [353, 166] on input at bounding box center [336, 163] width 141 height 15
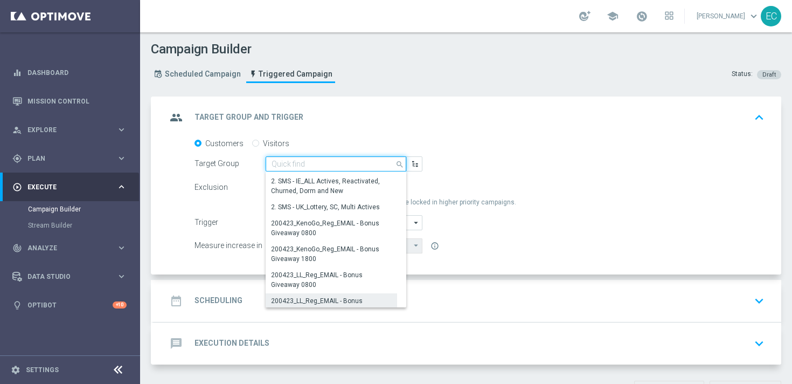
scroll to position [1826, 0]
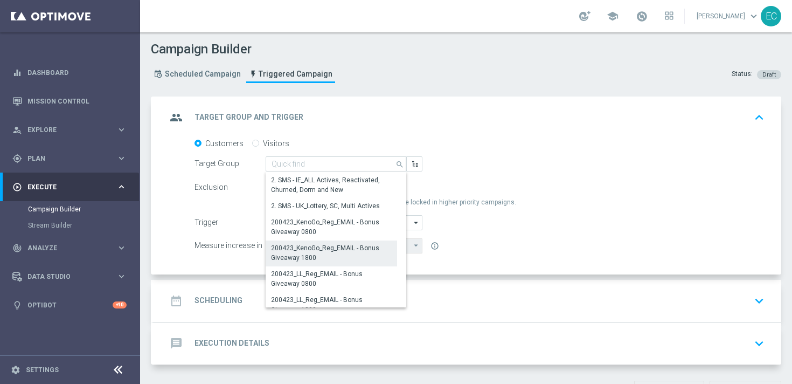
click at [336, 256] on div "200423_KenoGo_Reg_EMAIL - Bonus Giveaway 1800" at bounding box center [331, 252] width 121 height 19
type input "200423_KenoGo_Reg_EMAIL - Bonus Giveaway 1800"
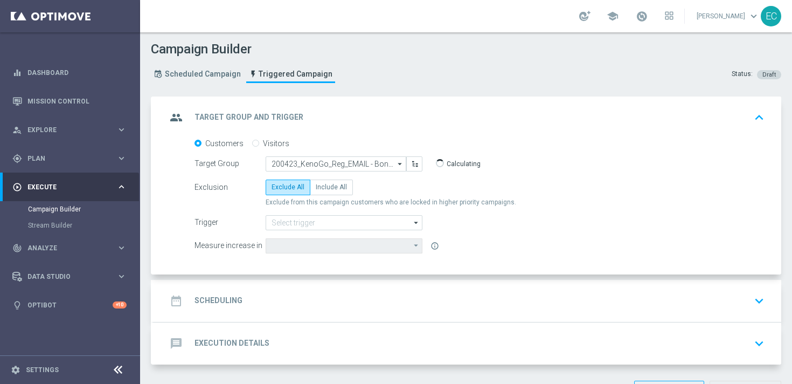
type input "Deposit Amount"
click at [324, 183] on span "Include All" at bounding box center [331, 187] width 31 height 8
click at [323, 185] on input "Include All" at bounding box center [319, 188] width 7 height 7
radio input "true"
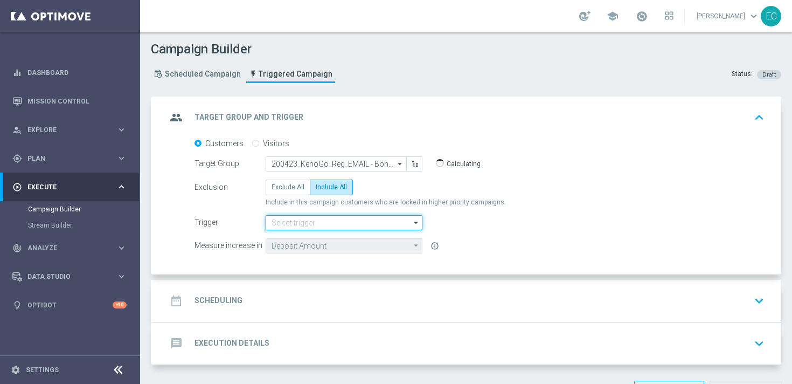
click at [318, 221] on input at bounding box center [344, 222] width 157 height 15
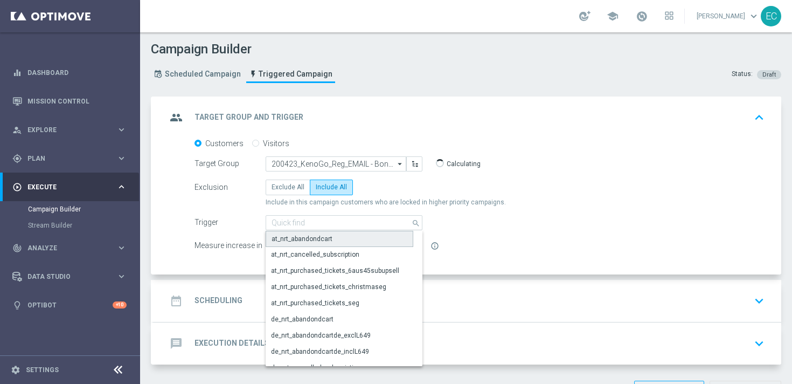
click at [320, 235] on div "at_nrt_abandondcart" at bounding box center [301, 239] width 61 height 10
type input "at_nrt_abandondcart"
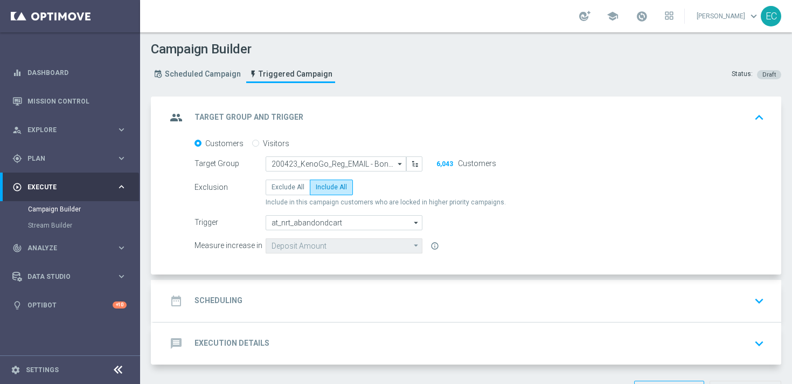
click at [298, 299] on div "date_range Scheduling keyboard_arrow_down" at bounding box center [467, 300] width 602 height 20
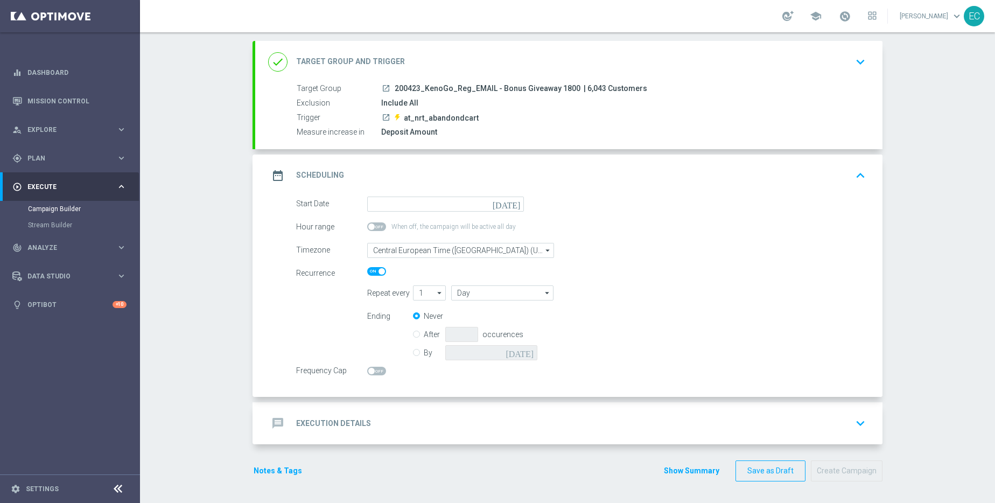
scroll to position [55, 0]
click at [86, 152] on div "gps_fixed Plan keyboard_arrow_right" at bounding box center [69, 158] width 139 height 29
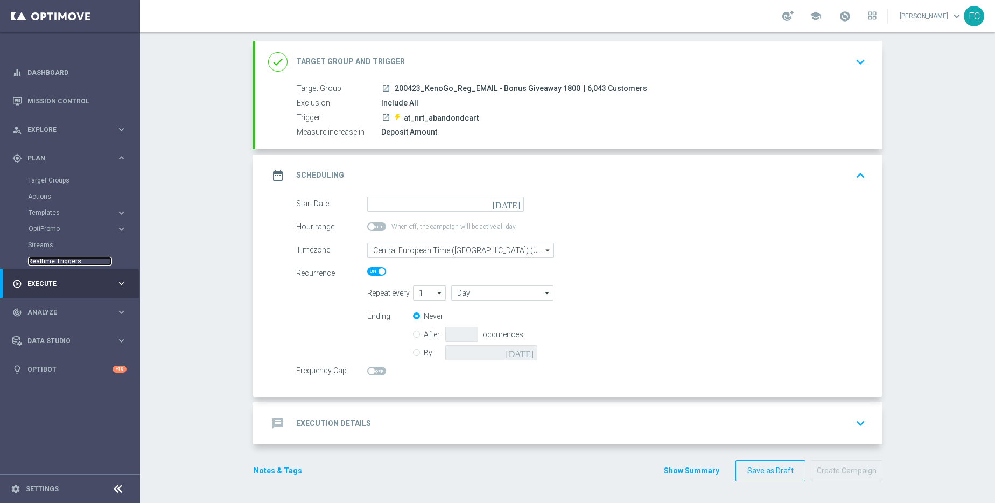
click at [52, 264] on link "Realtime Triggers" at bounding box center [70, 261] width 84 height 9
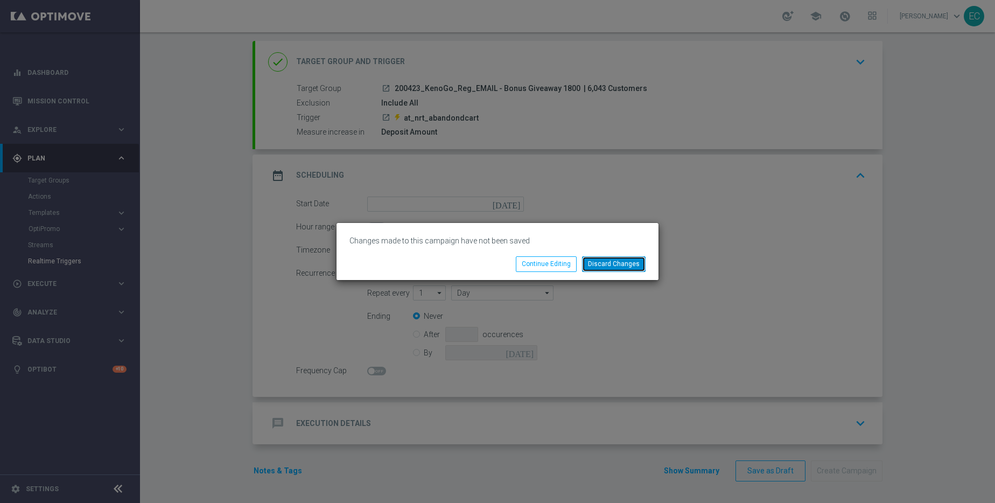
click at [634, 269] on button "Discard Changes" at bounding box center [614, 263] width 64 height 15
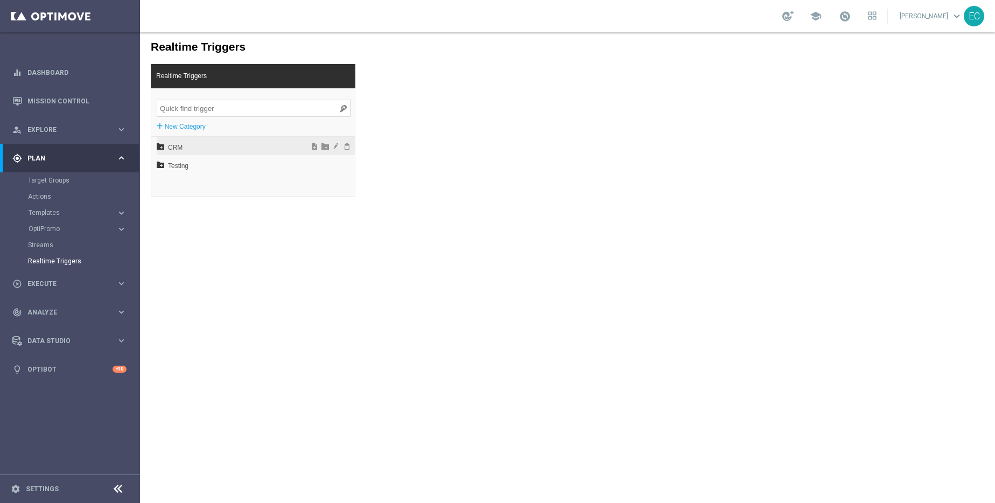
click at [202, 147] on span "CRM" at bounding box center [227, 147] width 119 height 18
click at [194, 185] on span "EN" at bounding box center [231, 184] width 116 height 18
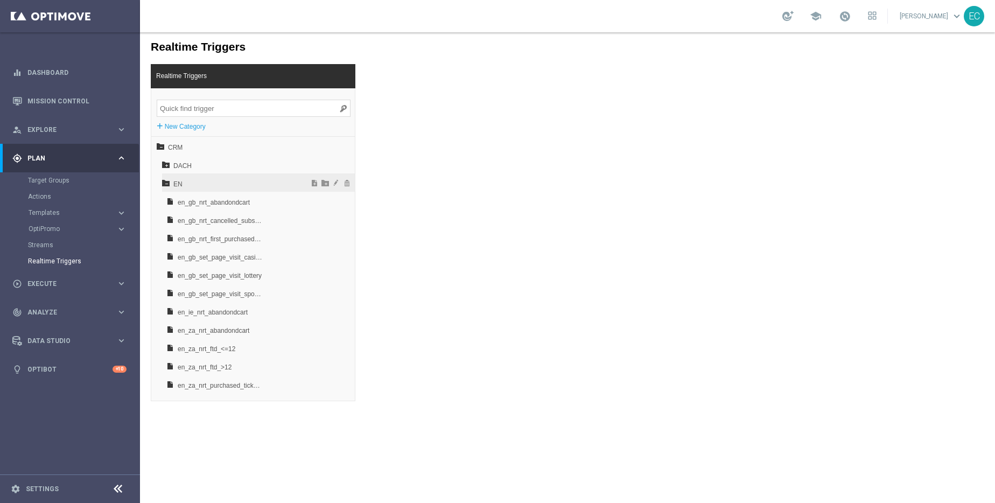
click at [194, 185] on span "EN" at bounding box center [231, 184] width 116 height 18
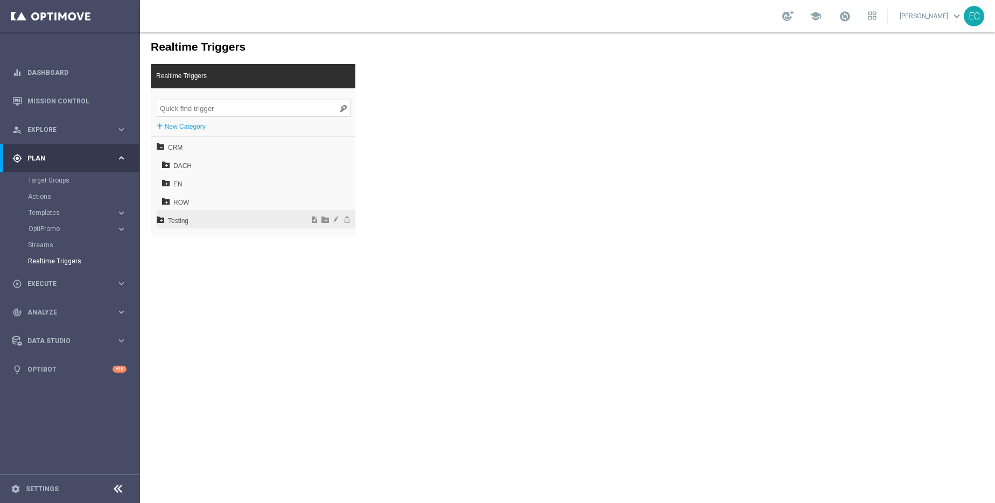
click at [197, 226] on span "Testing" at bounding box center [227, 221] width 119 height 18
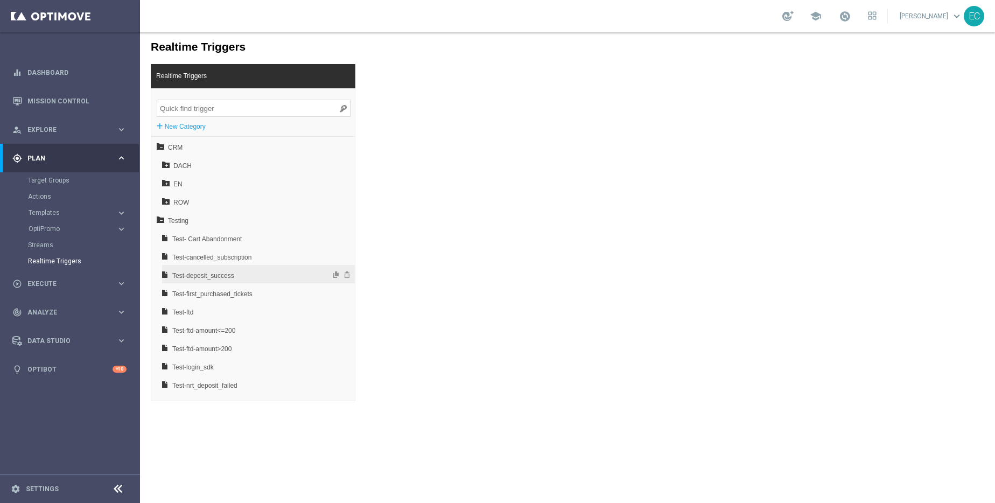
click at [228, 278] on span "Test-deposit_success" at bounding box center [230, 276] width 116 height 18
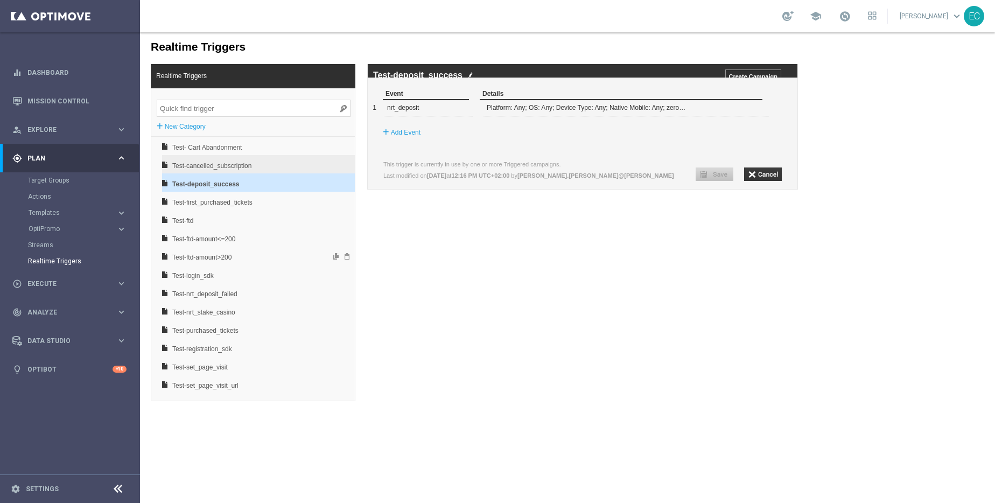
scroll to position [108, 0]
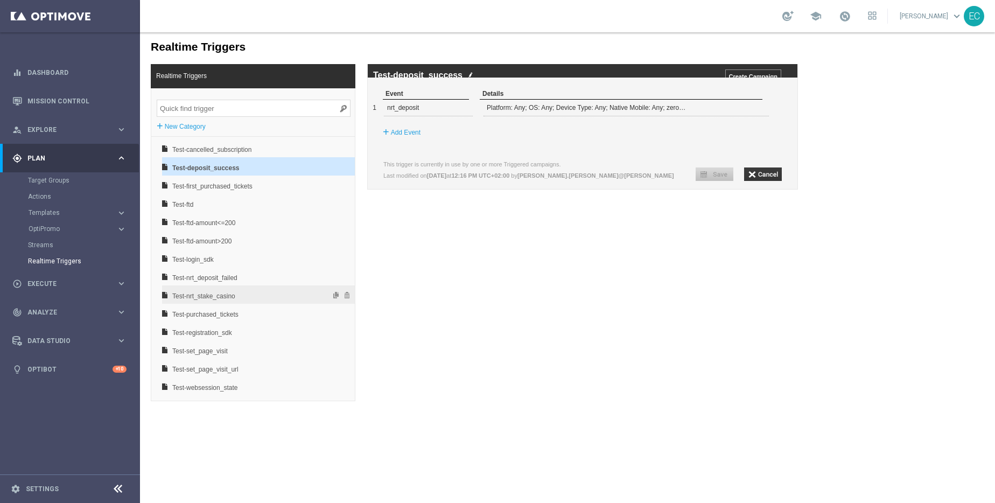
click at [246, 298] on span "Test-nrt_stake_casino" at bounding box center [230, 296] width 116 height 18
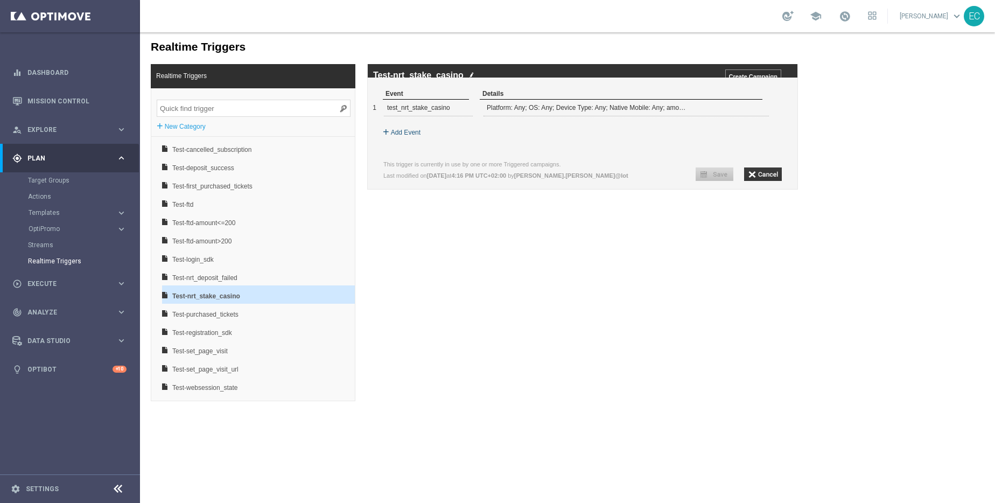
click at [416, 138] on label "Add Event" at bounding box center [406, 132] width 30 height 11
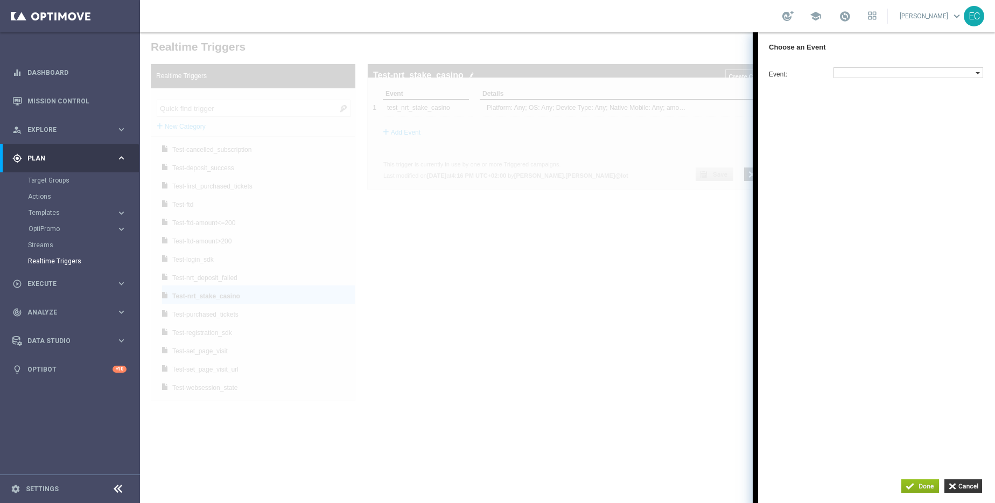
click at [791, 78] on label at bounding box center [905, 73] width 142 height 10
click at [791, 186] on input "search" at bounding box center [866, 182] width 58 height 11
type input "ba"
click at [791, 94] on span "nrt_abandondcart" at bounding box center [907, 92] width 138 height 7
click at [791, 383] on input "button" at bounding box center [921, 485] width 38 height 13
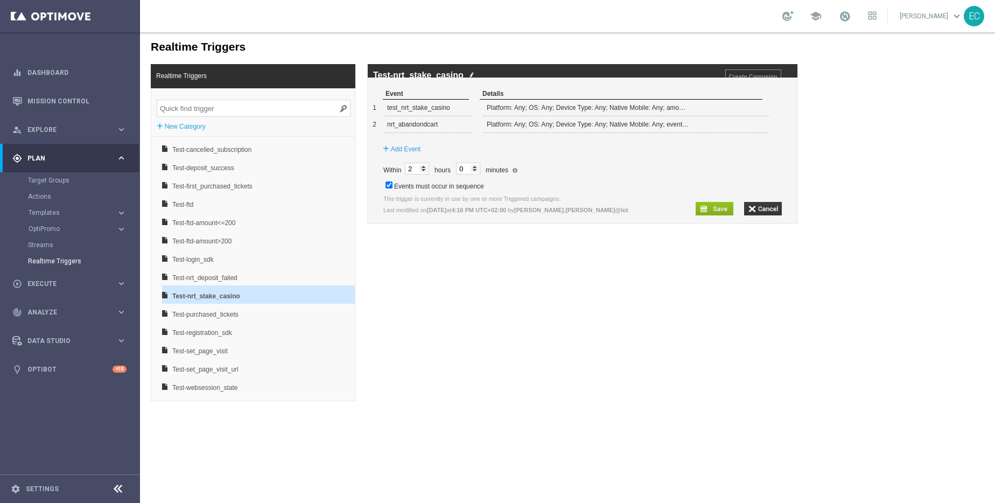
click at [428, 175] on input "2" at bounding box center [417, 169] width 24 height 12
click at [428, 175] on input "1" at bounding box center [417, 169] width 24 height 12
type input "0"
click at [428, 175] on input "0" at bounding box center [417, 169] width 24 height 12
click at [480, 175] on input "1" at bounding box center [468, 169] width 24 height 12
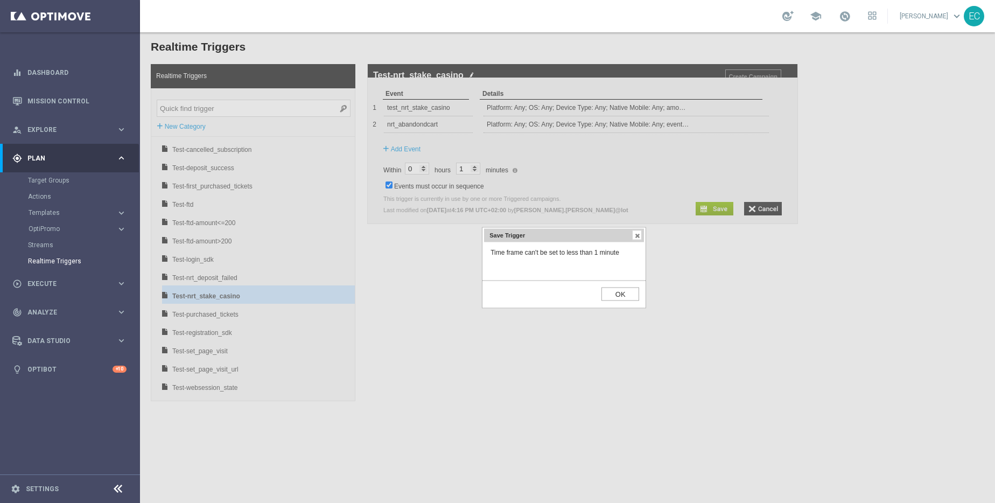
click at [618, 289] on input "OK" at bounding box center [621, 294] width 38 height 13
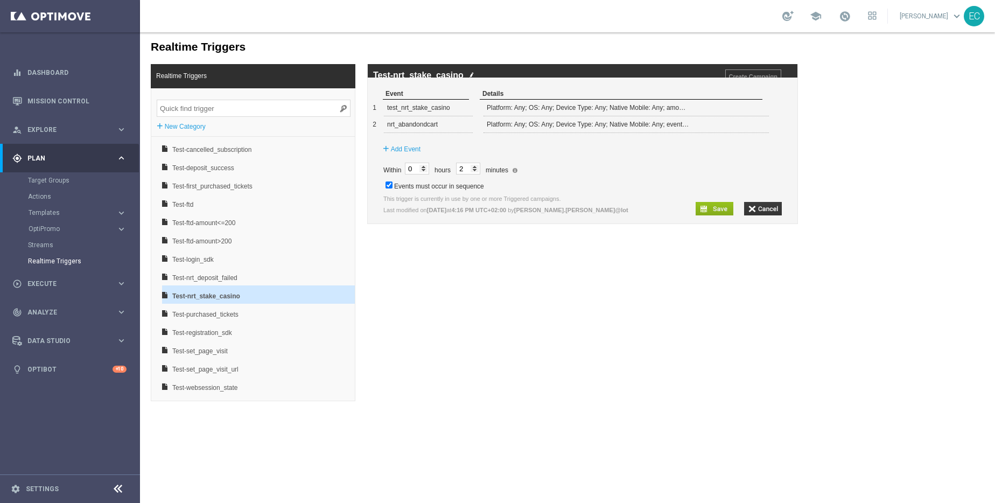
type input "2"
click at [480, 175] on input "2" at bounding box center [468, 169] width 24 height 12
click at [546, 159] on div "+ Add Event" at bounding box center [588, 149] width 420 height 19
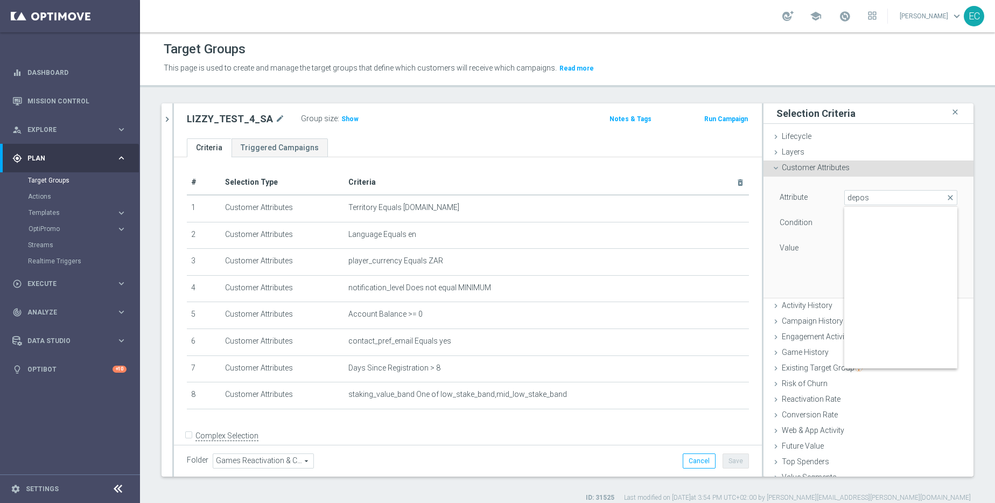
scroll to position [276, 0]
